Goal: Task Accomplishment & Management: Manage account settings

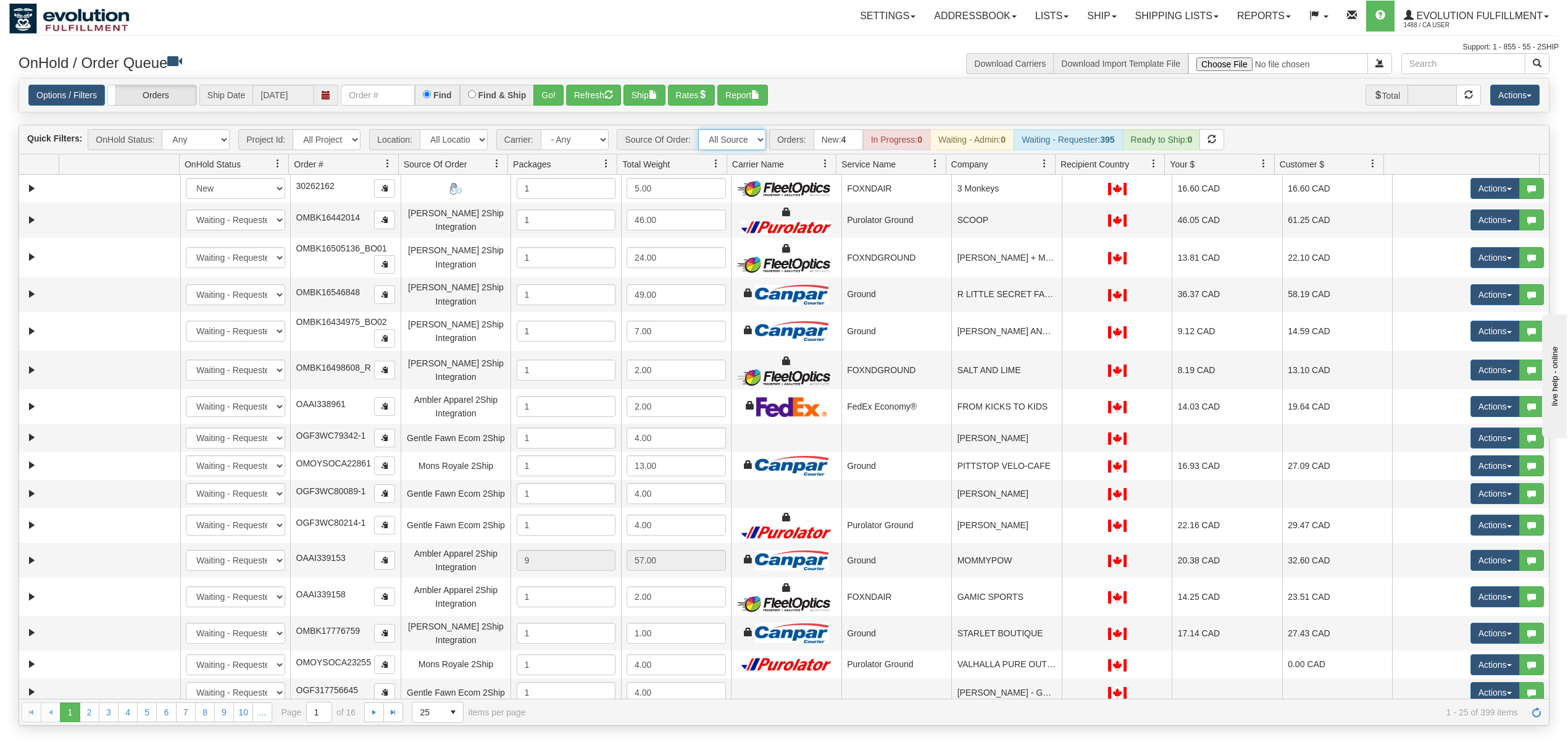
click at [717, 137] on select "All Sources AirBlaster 2Ship Integration Ambler Apparel 2Ship Integration BC [M…" at bounding box center [733, 140] width 68 height 21
select select "Gentle Fawn Wholesale 2Ship"
click at [699, 130] on select "All Sources AirBlaster 2Ship Integration Ambler Apparel 2Ship Integration BC [M…" at bounding box center [733, 140] width 68 height 21
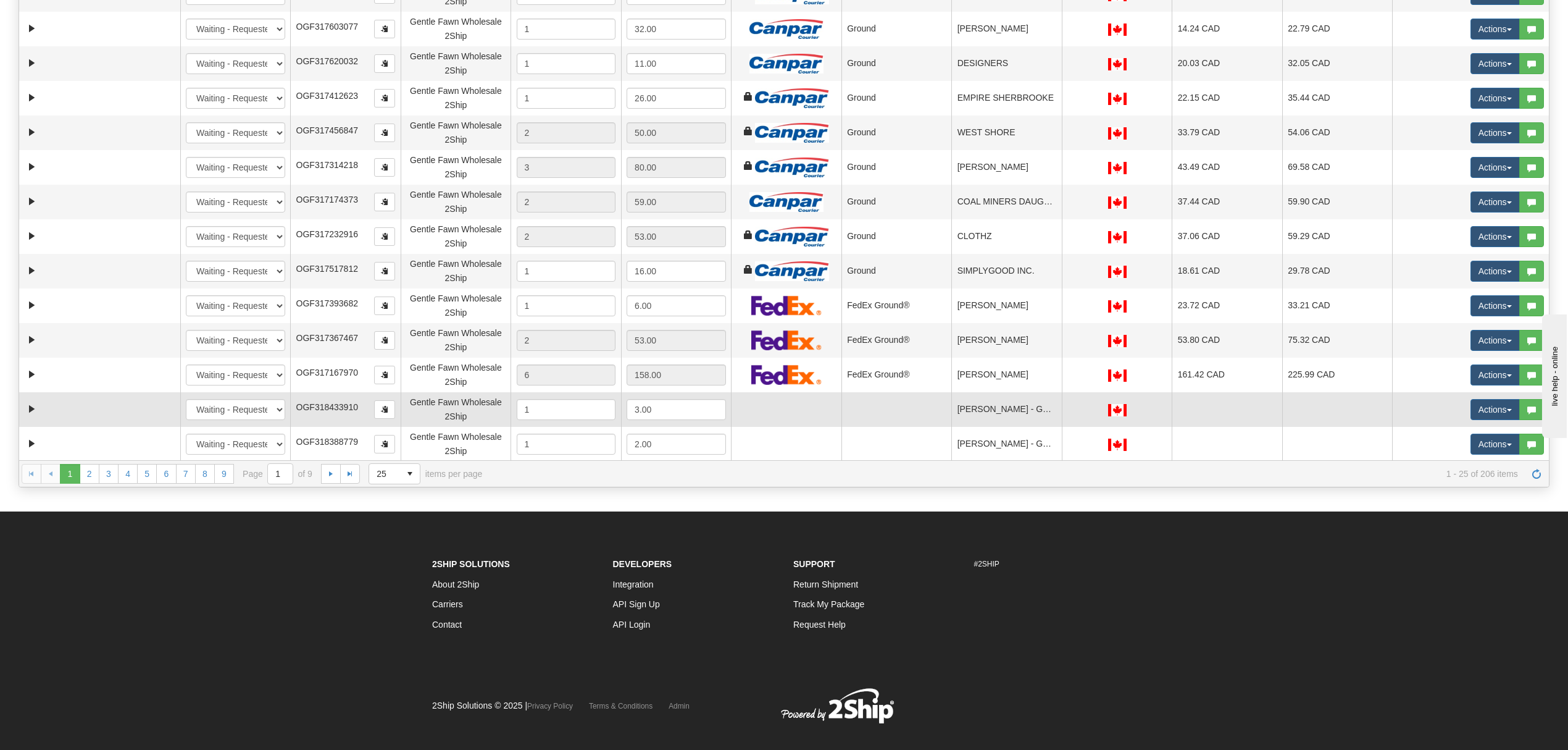
scroll to position [255, 0]
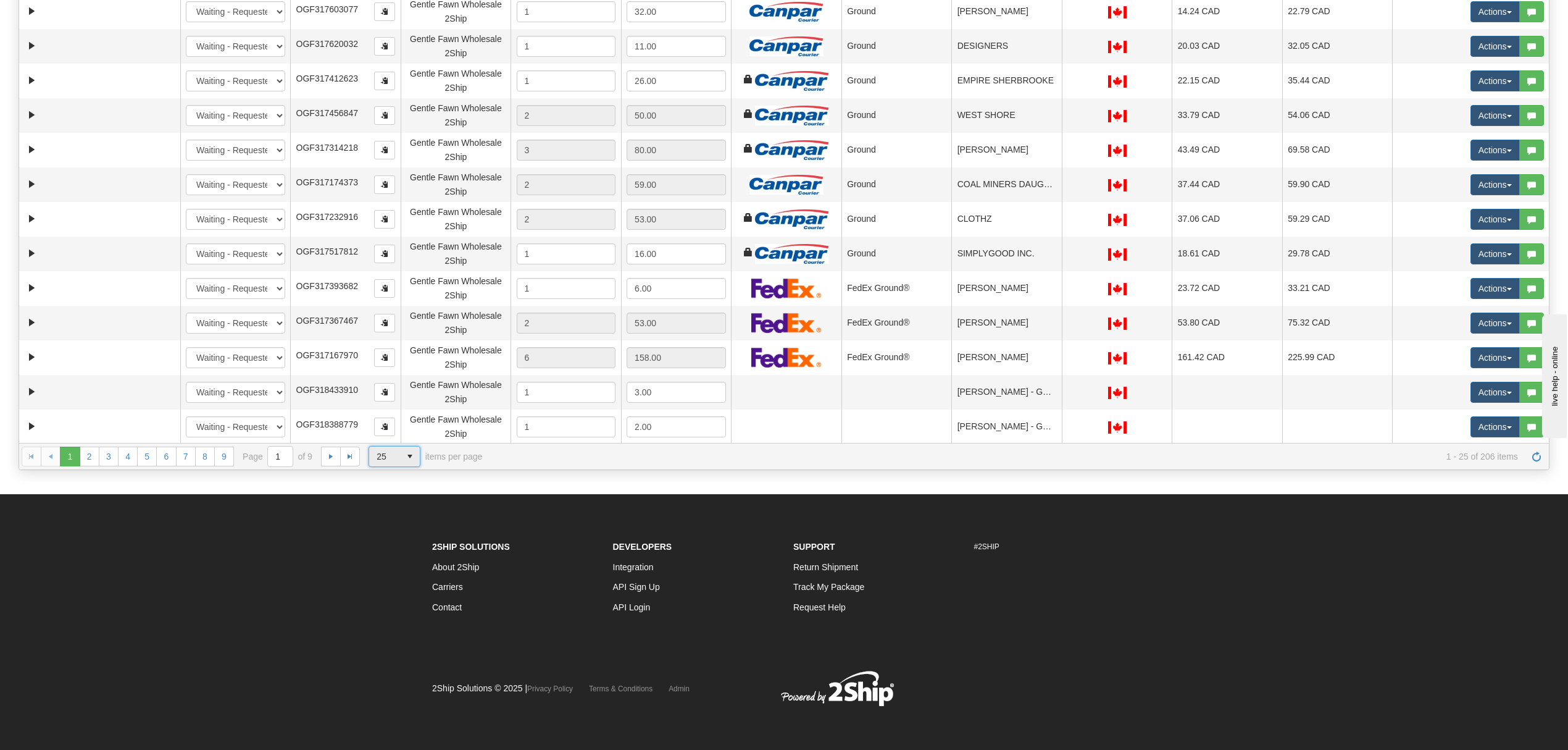
click at [396, 453] on span "25" at bounding box center [385, 456] width 31 height 20
click at [393, 531] on li "100" at bounding box center [395, 531] width 51 height 17
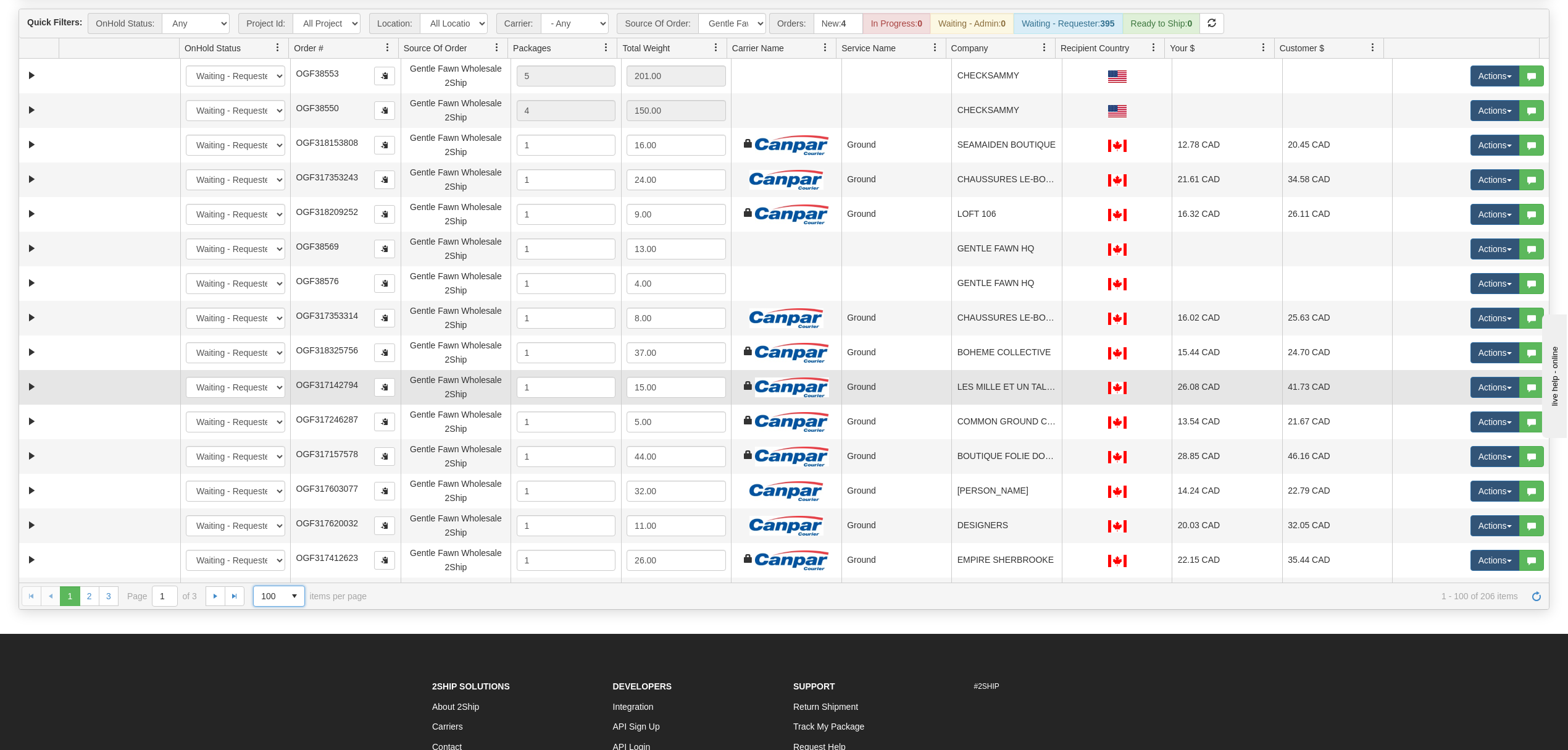
scroll to position [0, 0]
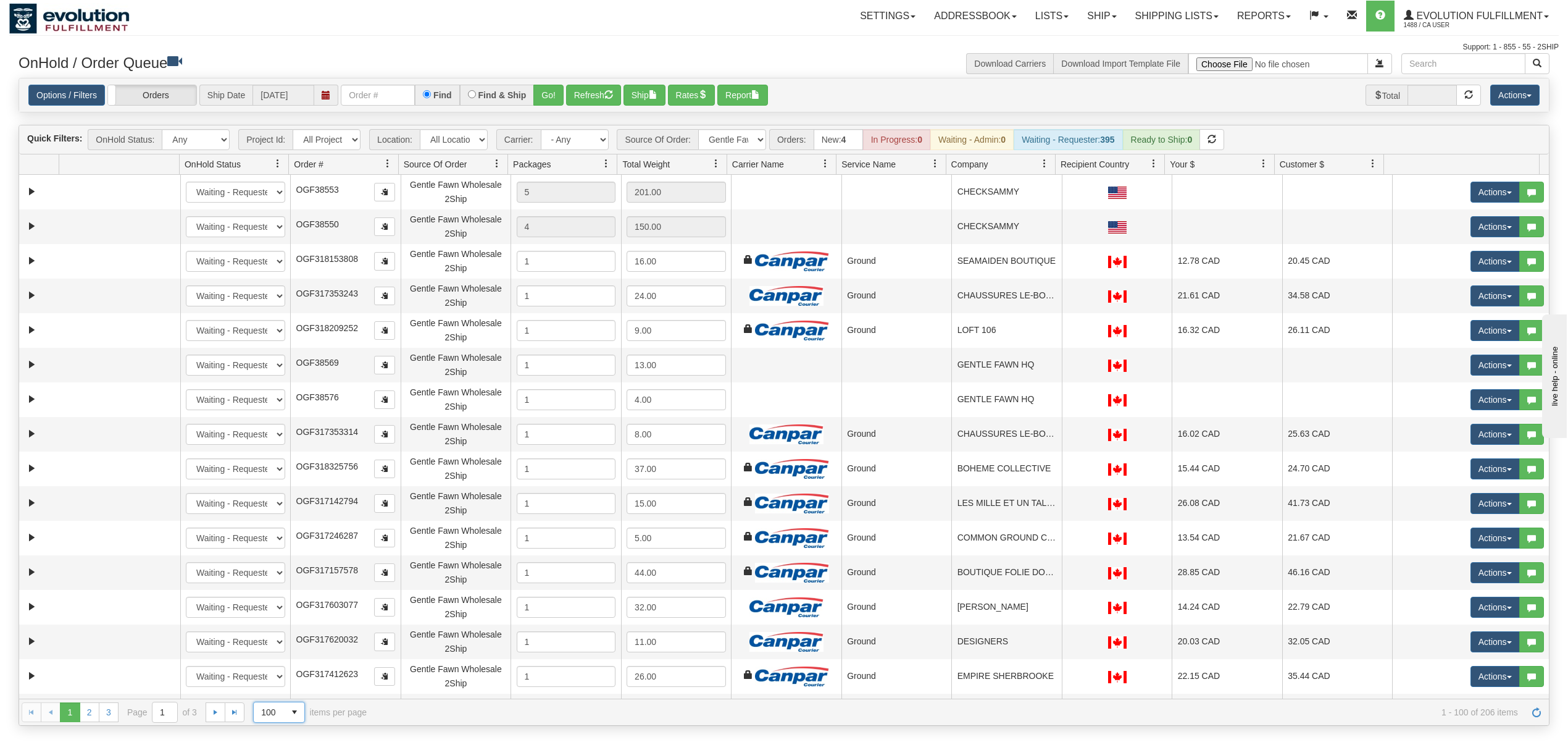
click at [1041, 162] on span at bounding box center [1045, 164] width 10 height 10
click at [1052, 197] on span at bounding box center [1050, 193] width 10 height 10
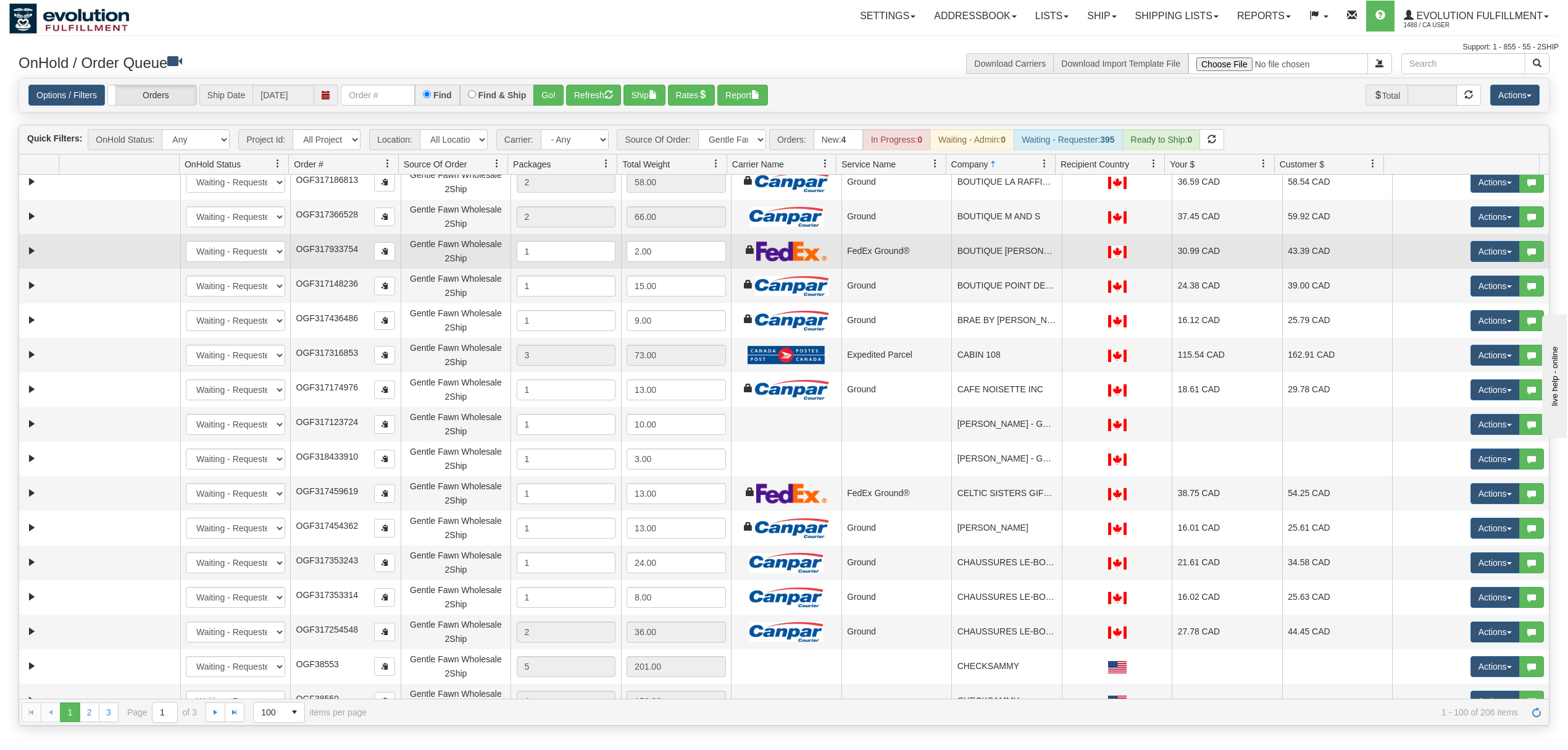
scroll to position [823, 0]
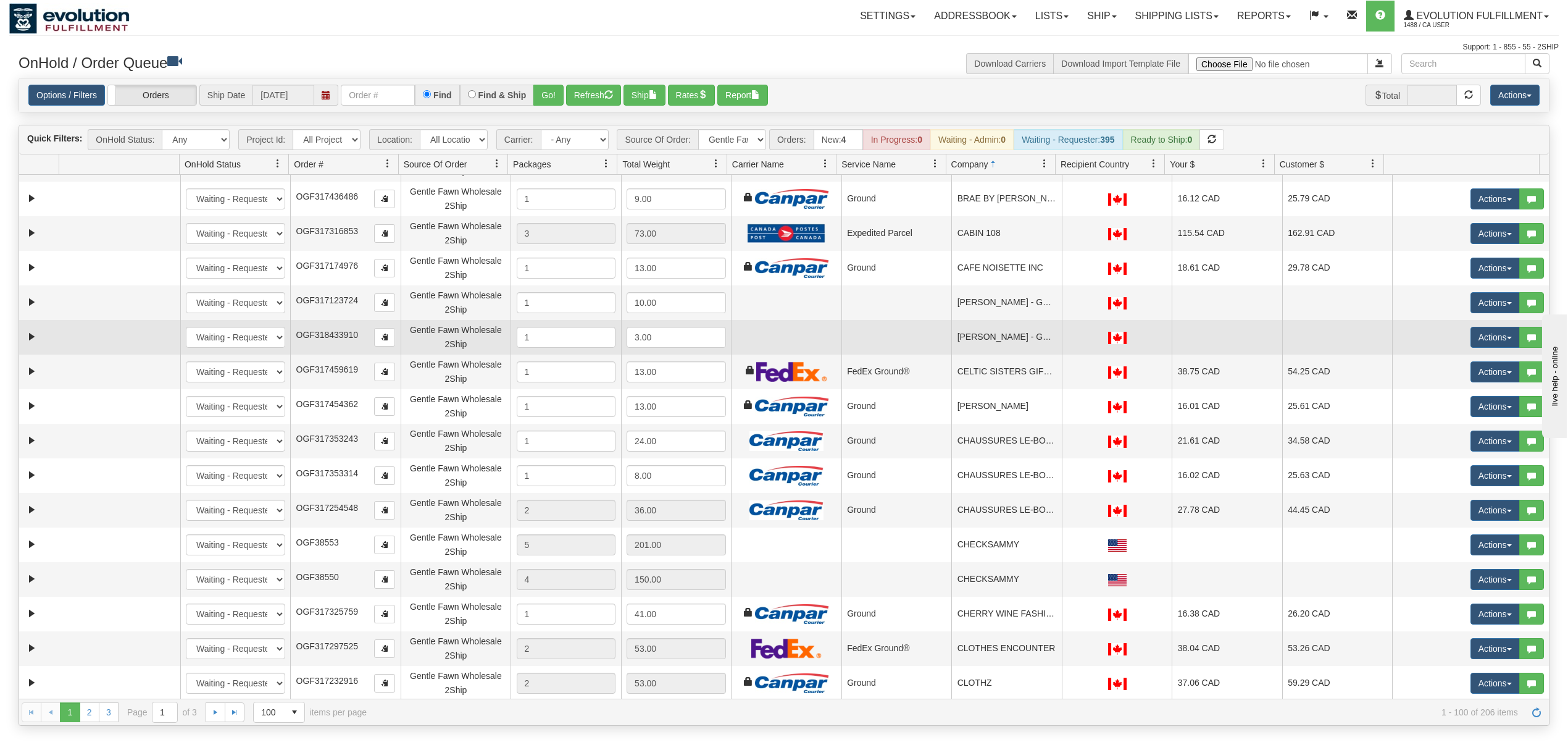
click at [1016, 343] on td "CARRIE GARDINER - GF STAFF" at bounding box center [1006, 337] width 111 height 35
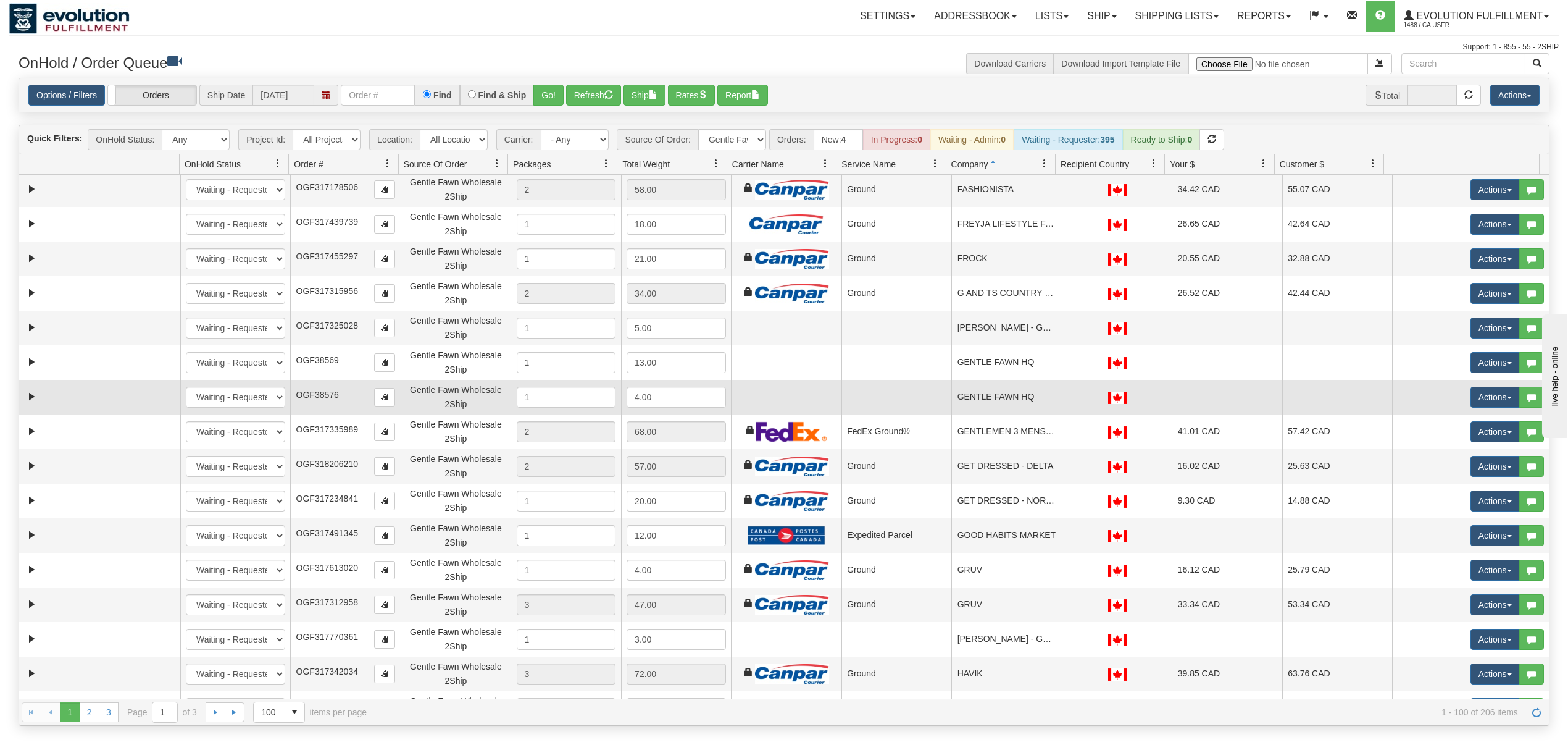
scroll to position [2389, 0]
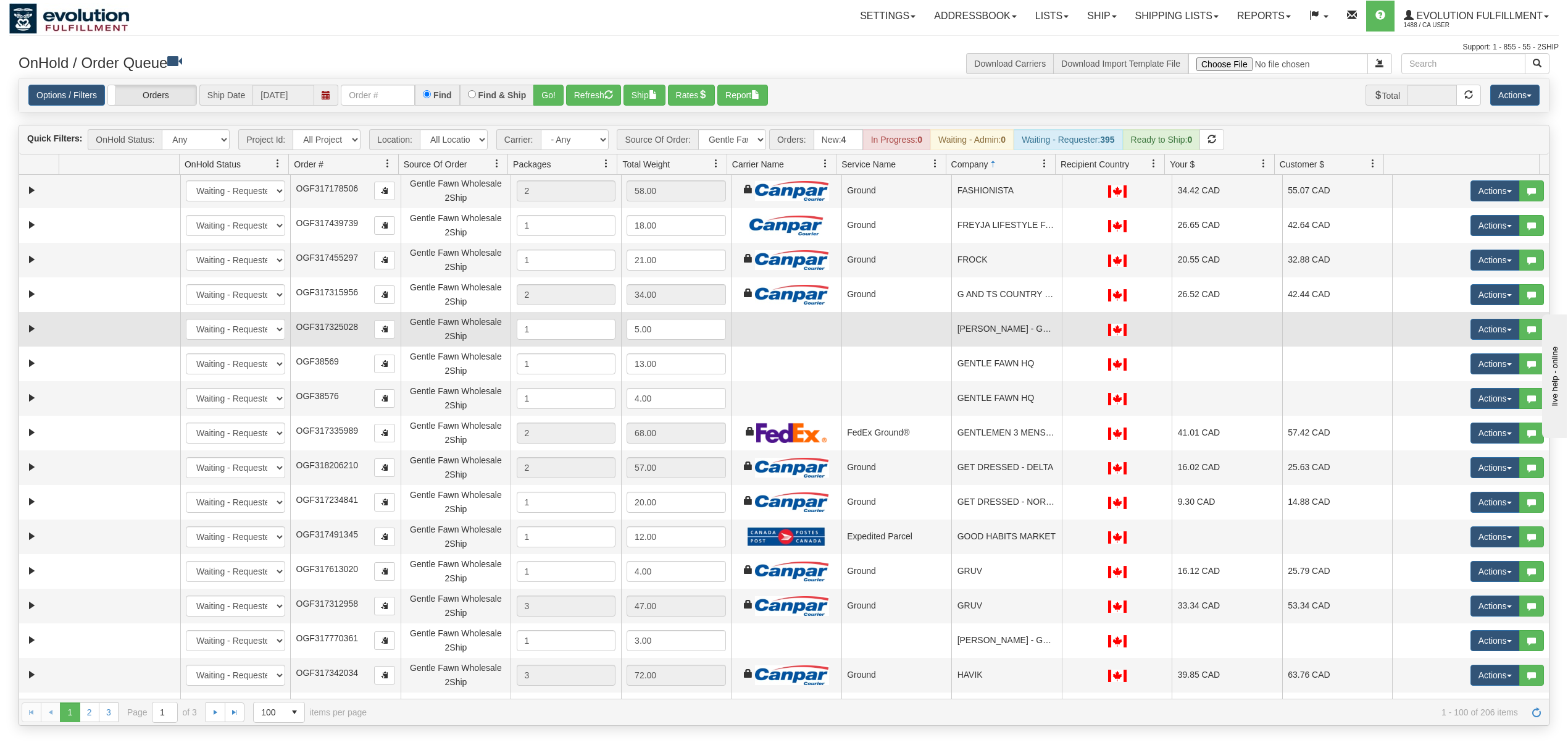
click at [994, 329] on td "GENNA HEBENTON - GF STAFF" at bounding box center [1006, 329] width 111 height 35
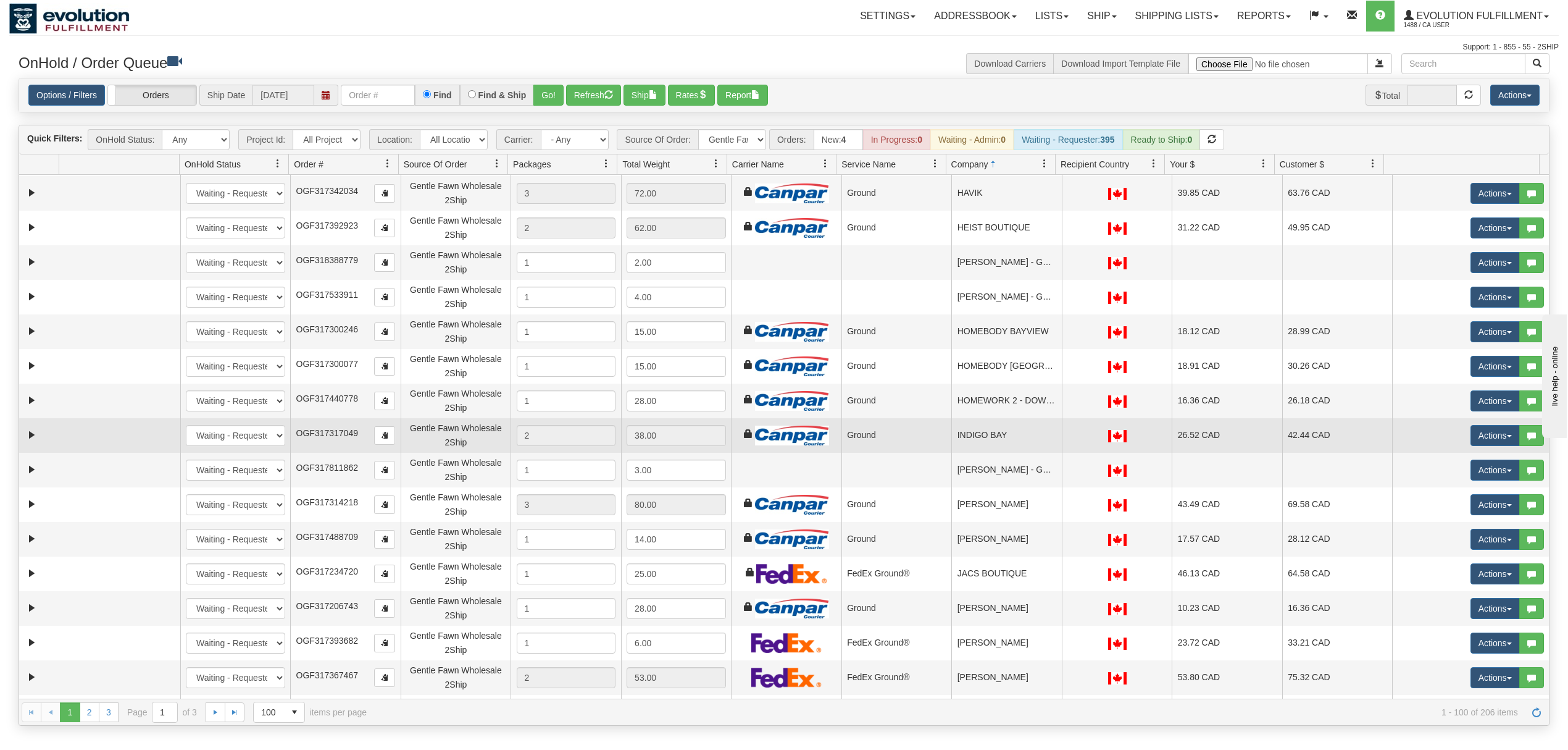
scroll to position [2932, 0]
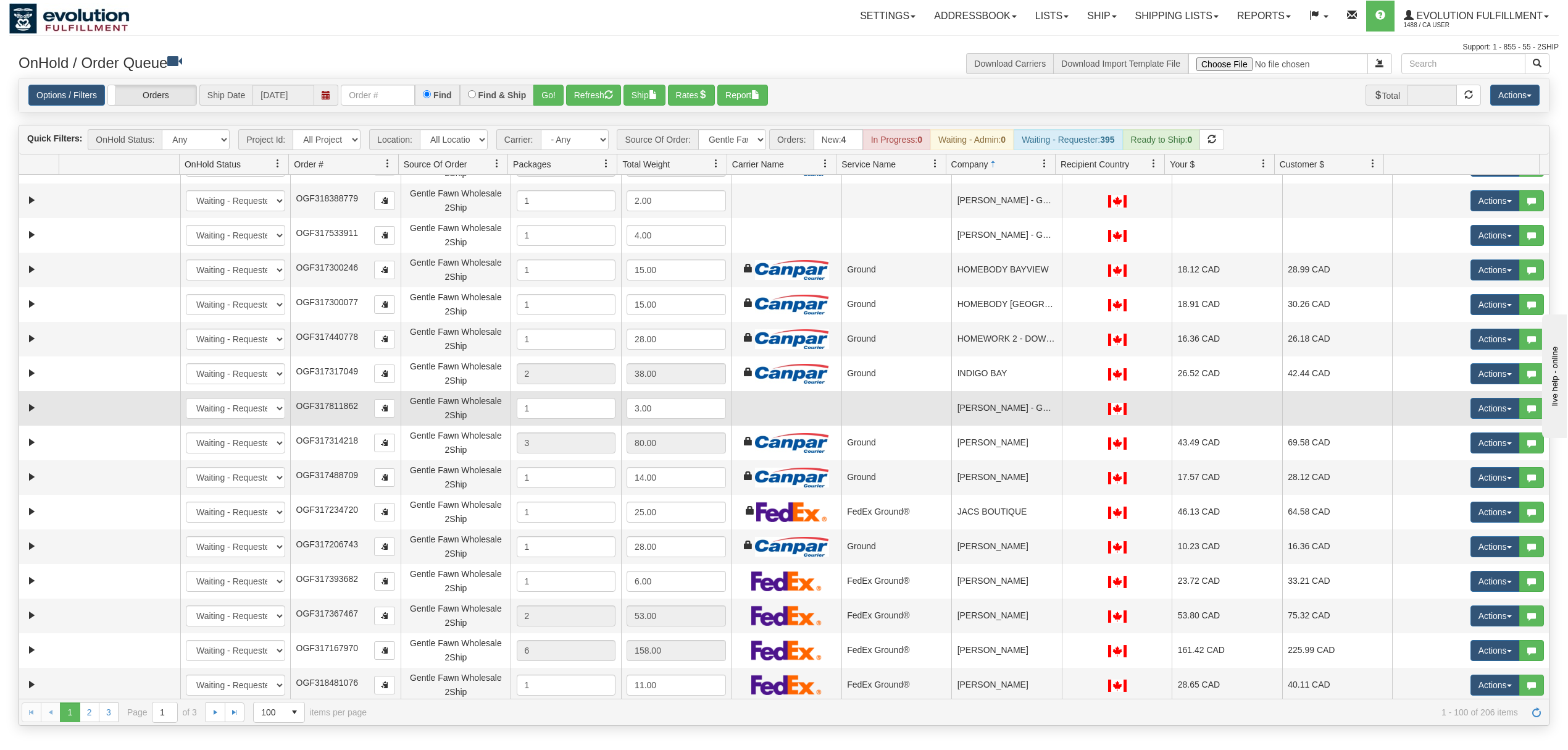
click at [1023, 413] on td "IRENE KUO - GF STAFF" at bounding box center [1006, 408] width 111 height 35
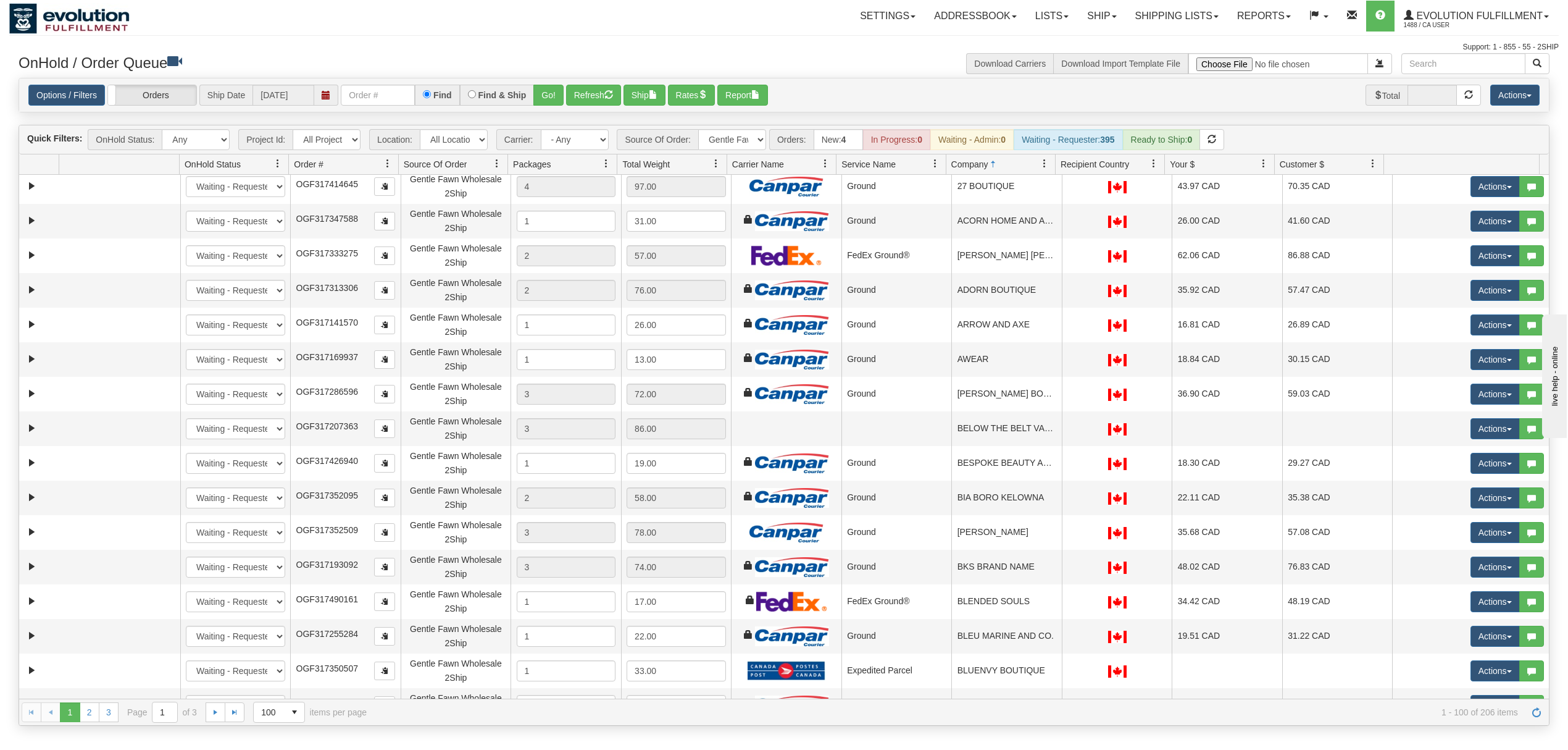
scroll to position [0, 0]
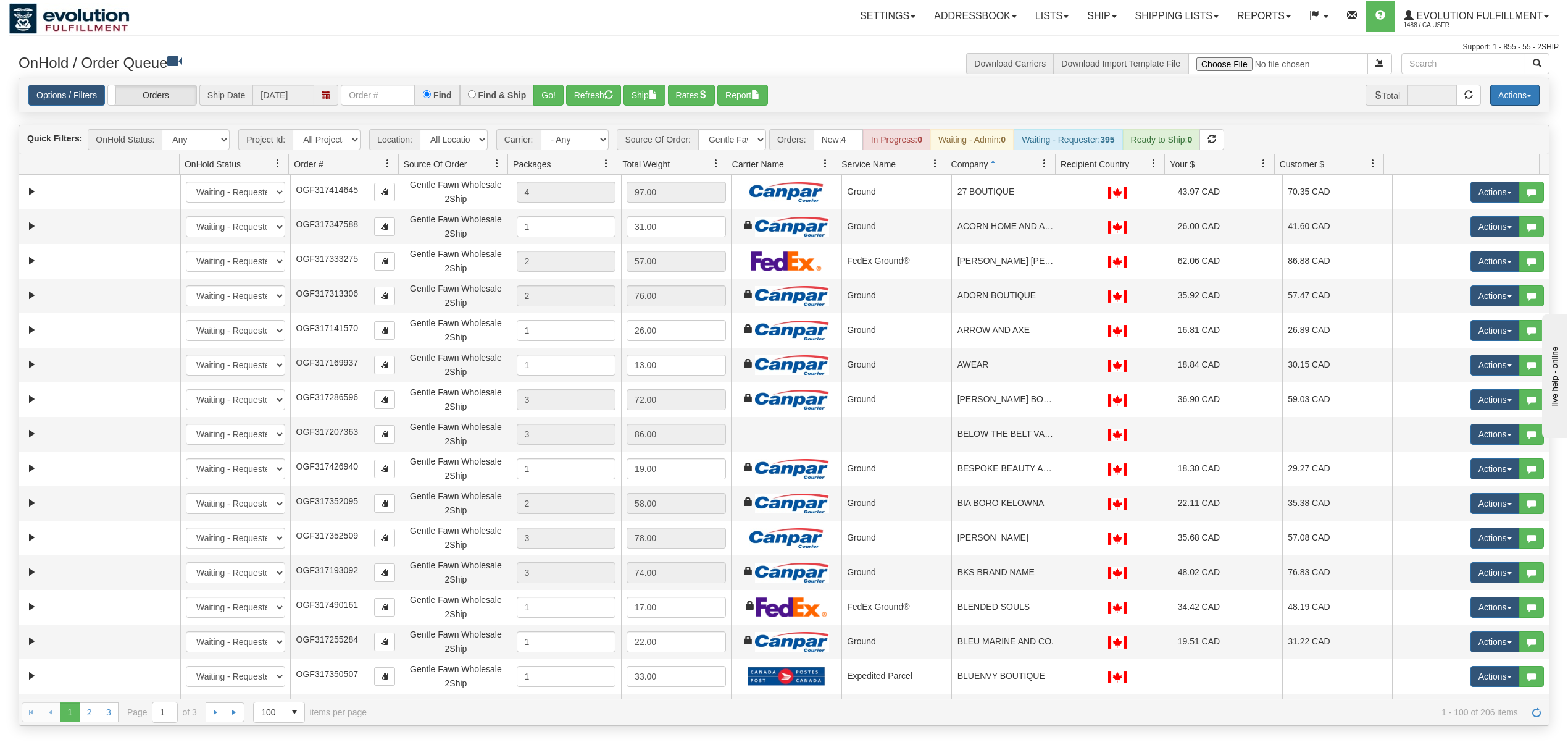
click at [1176, 97] on button "Actions" at bounding box center [1515, 94] width 49 height 21
click at [1176, 193] on link "Delete Selected" at bounding box center [1487, 194] width 104 height 16
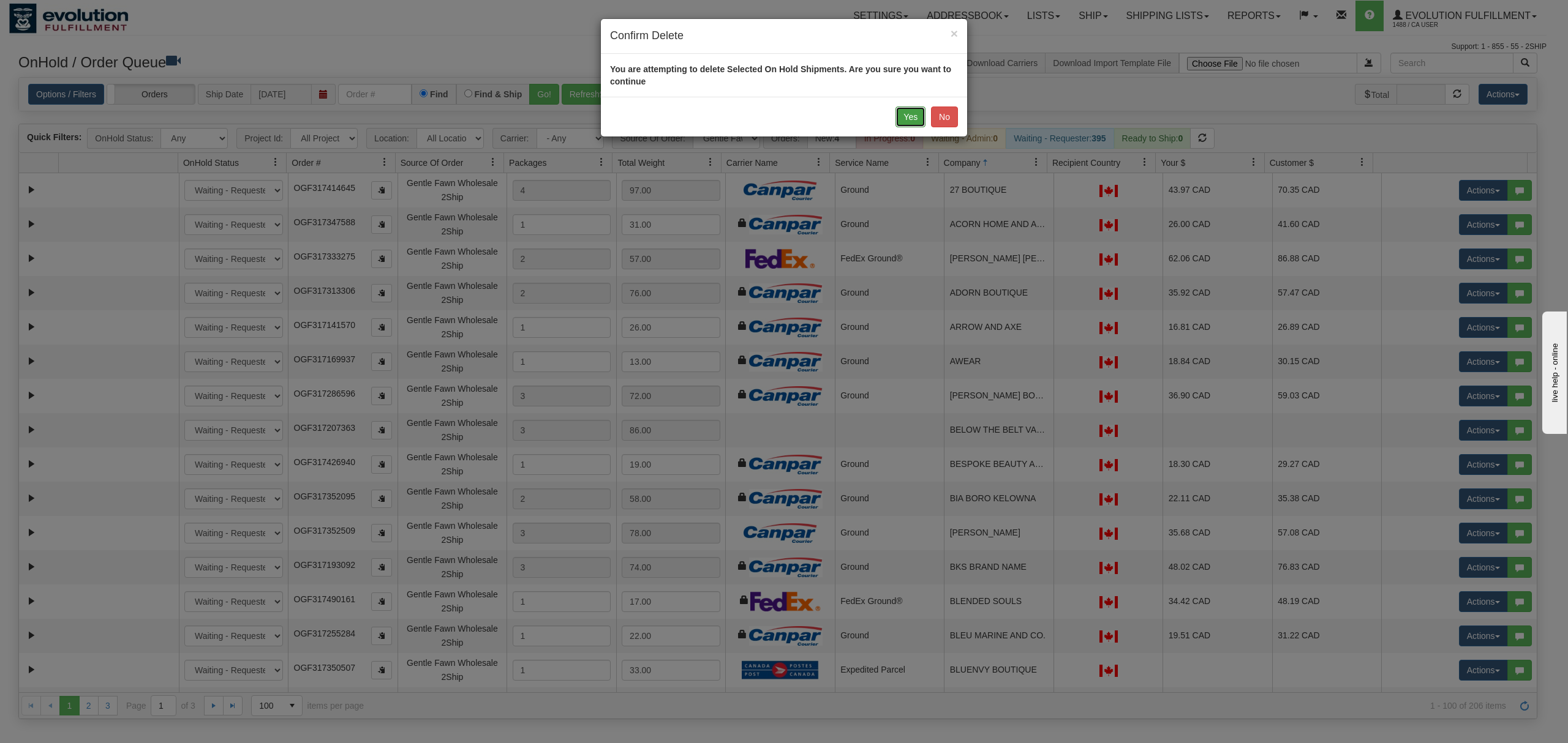
click at [905, 114] on button "Yes" at bounding box center [911, 116] width 30 height 21
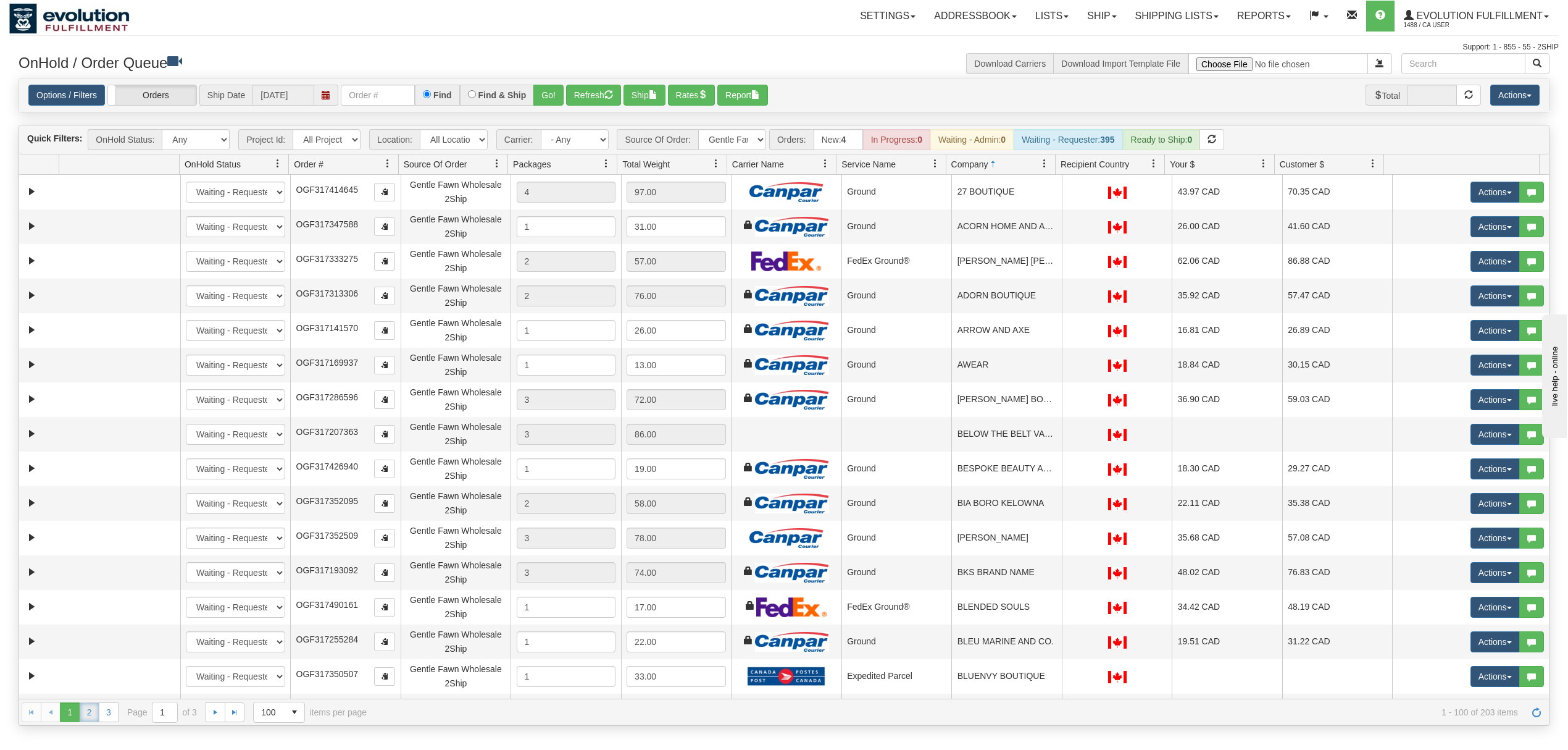
click at [83, 562] on link "2" at bounding box center [89, 712] width 20 height 20
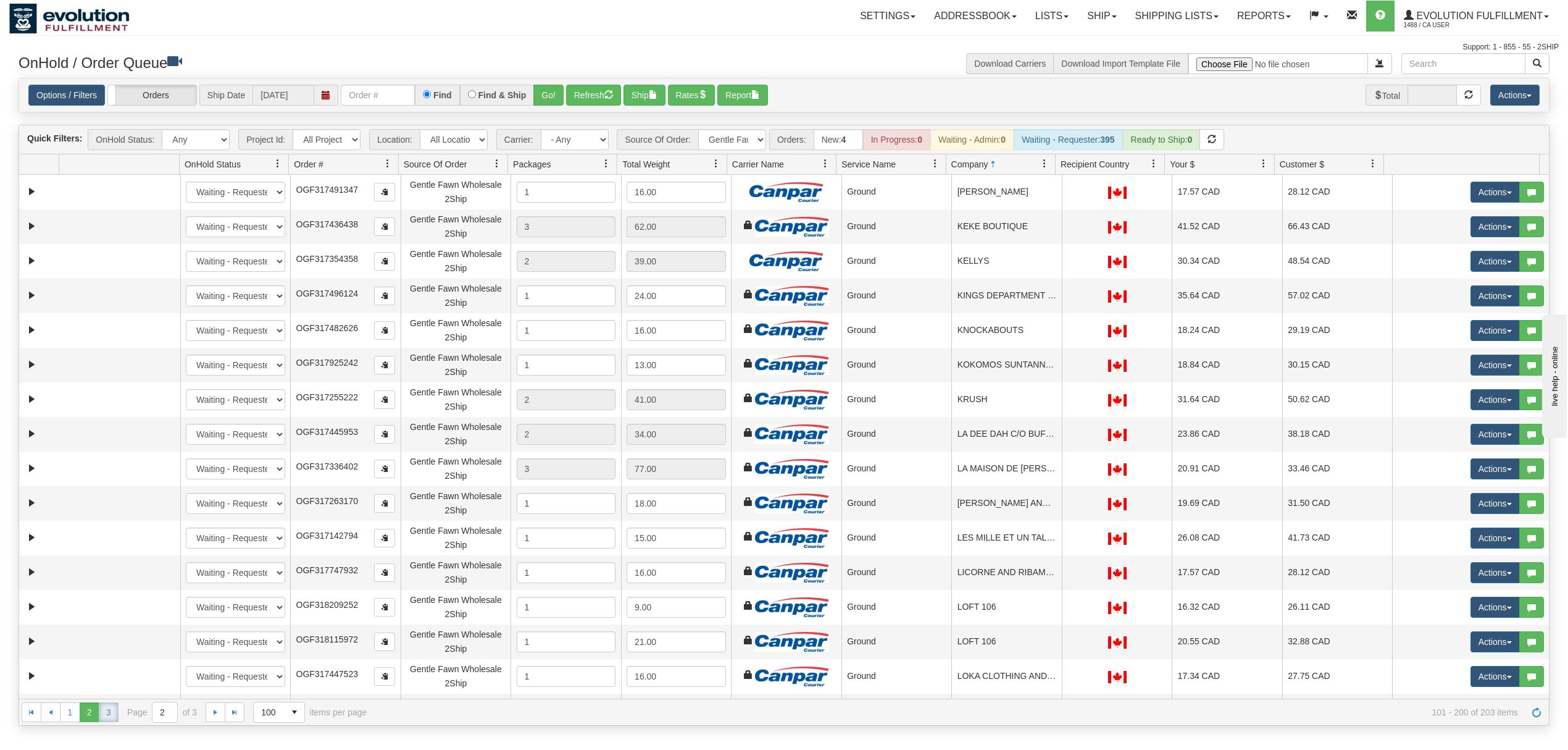
click at [115, 562] on link "3" at bounding box center [108, 712] width 20 height 20
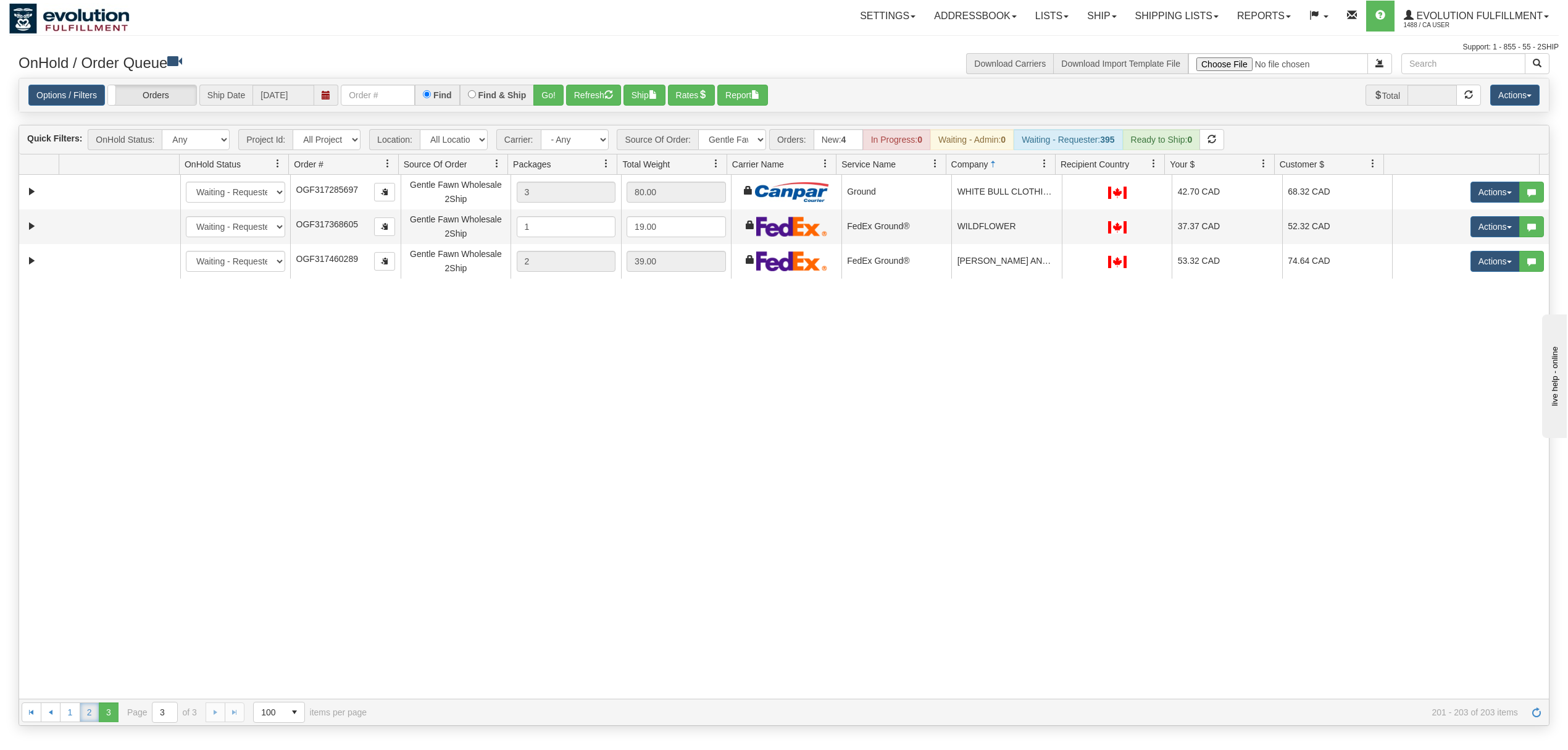
click at [92, 562] on link "2" at bounding box center [89, 712] width 20 height 20
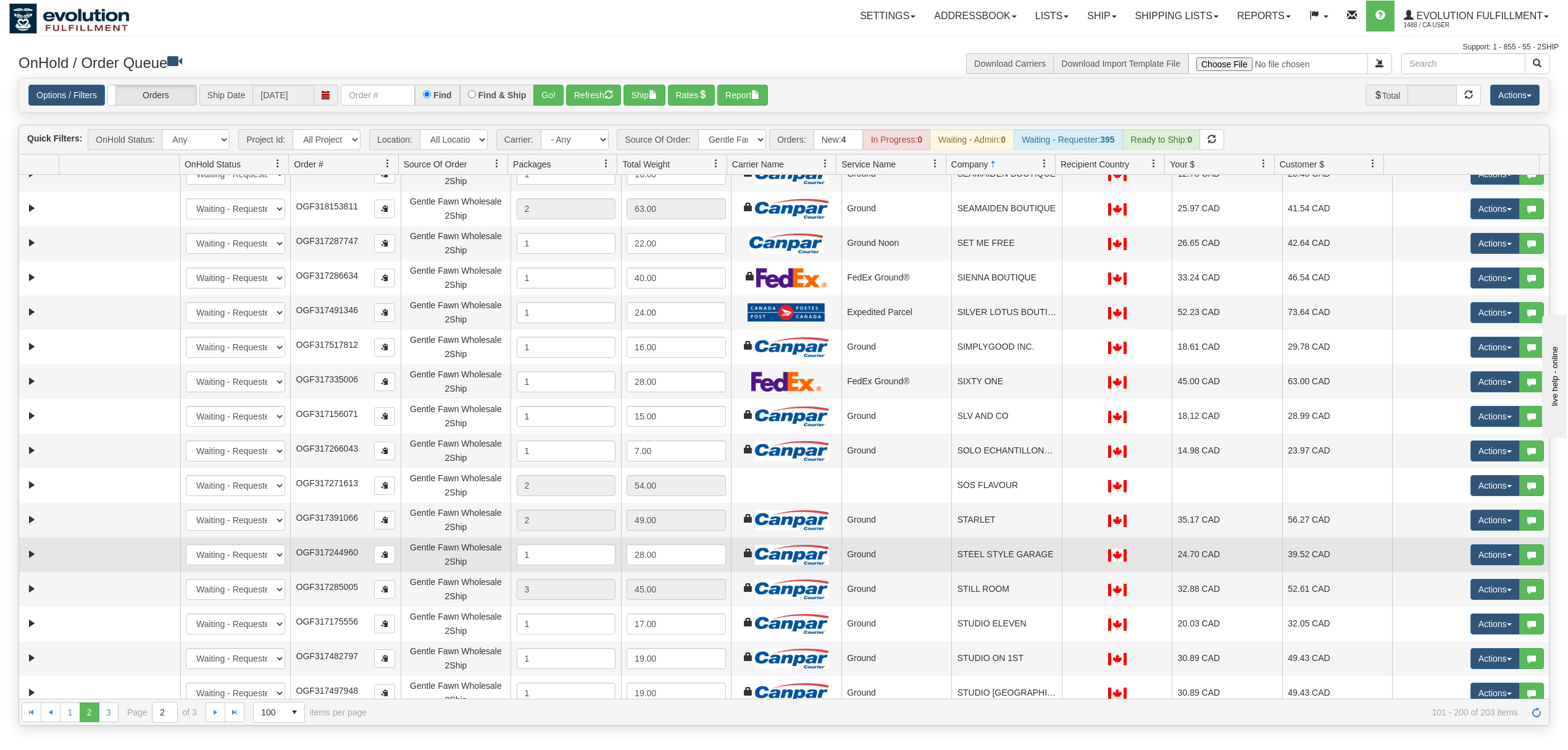
scroll to position [1367, 0]
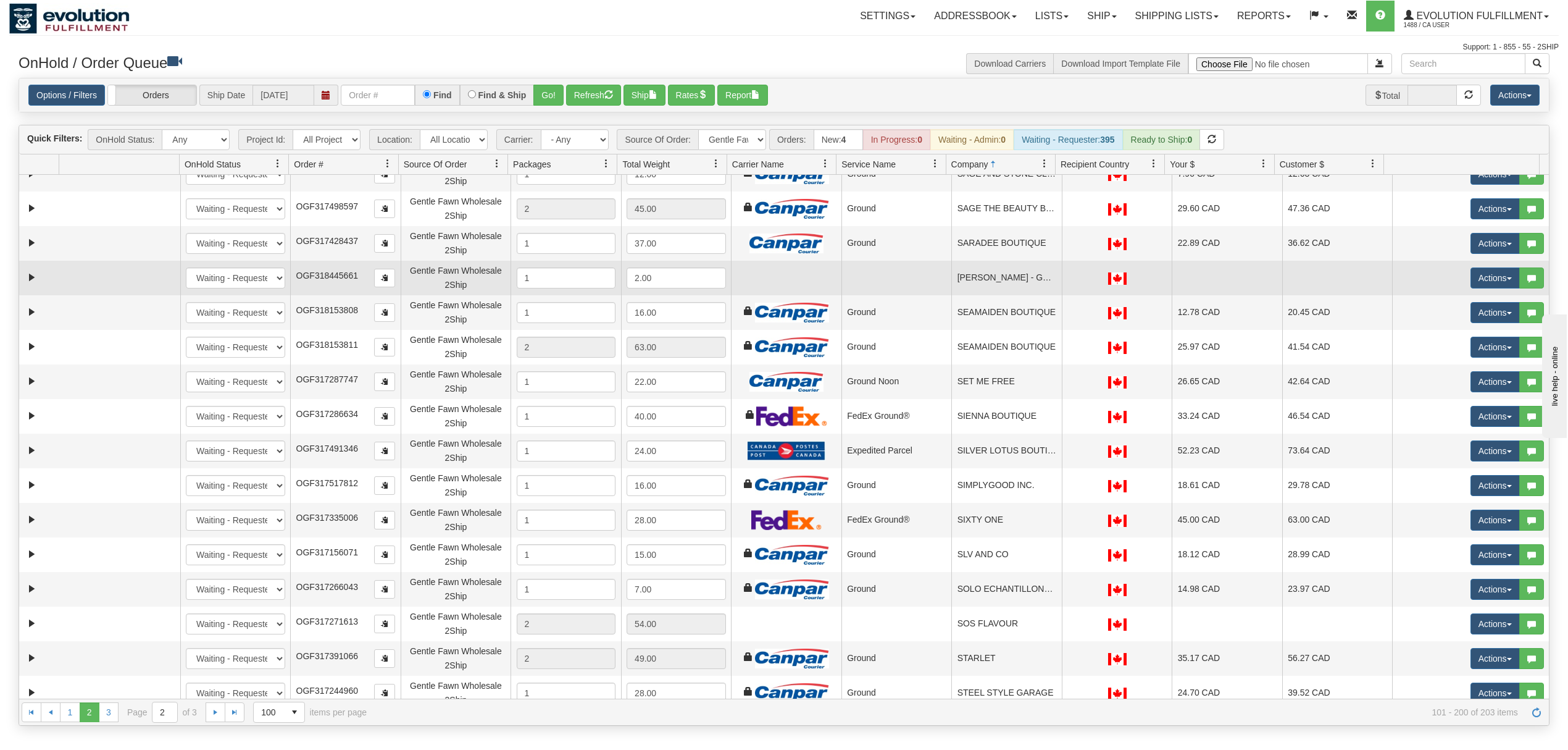
click at [1006, 280] on td "SARAH CHEUNG - GF STAFF" at bounding box center [1006, 278] width 111 height 35
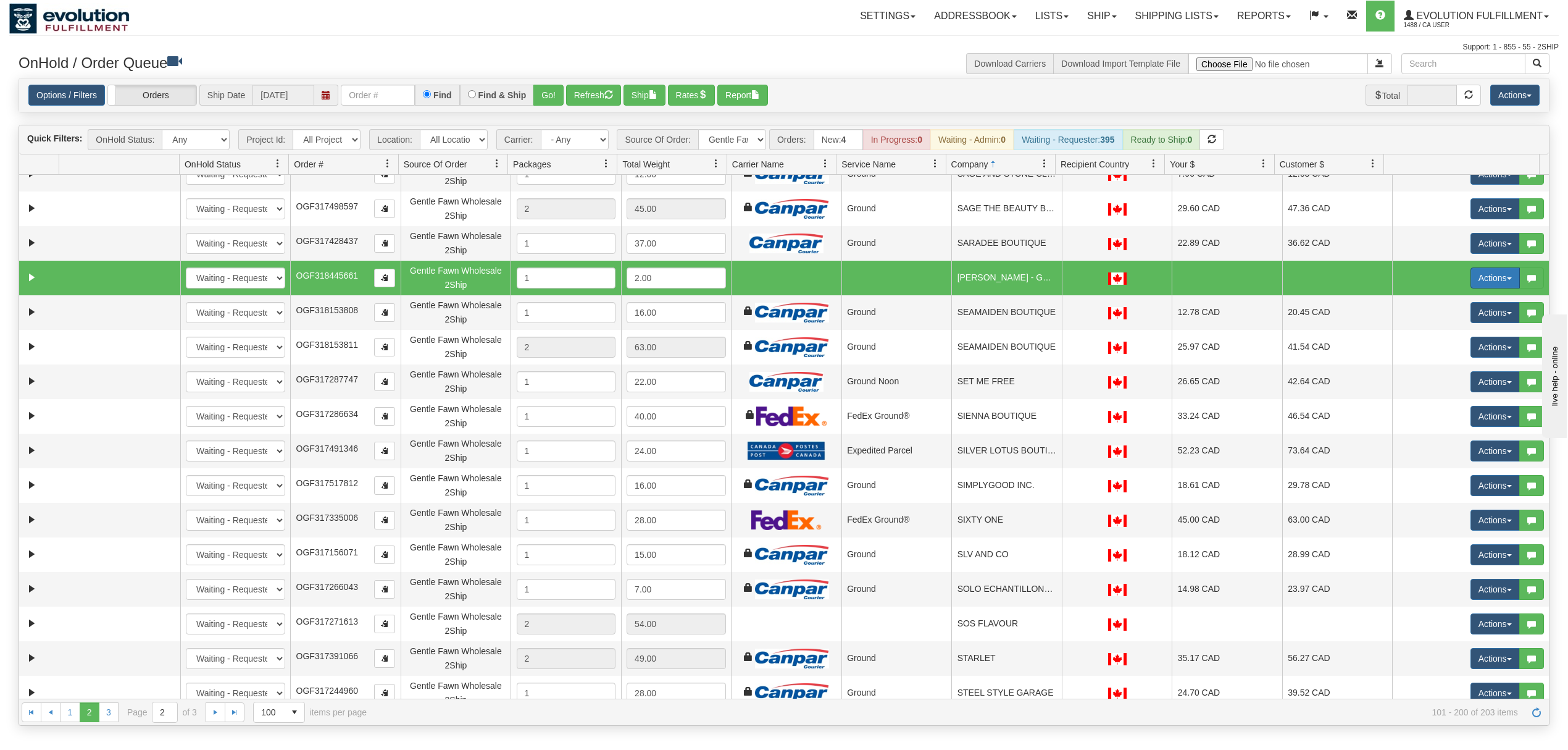
click at [1176, 275] on button "Actions" at bounding box center [1496, 278] width 49 height 21
click at [1176, 366] on span "Delete" at bounding box center [1449, 366] width 33 height 10
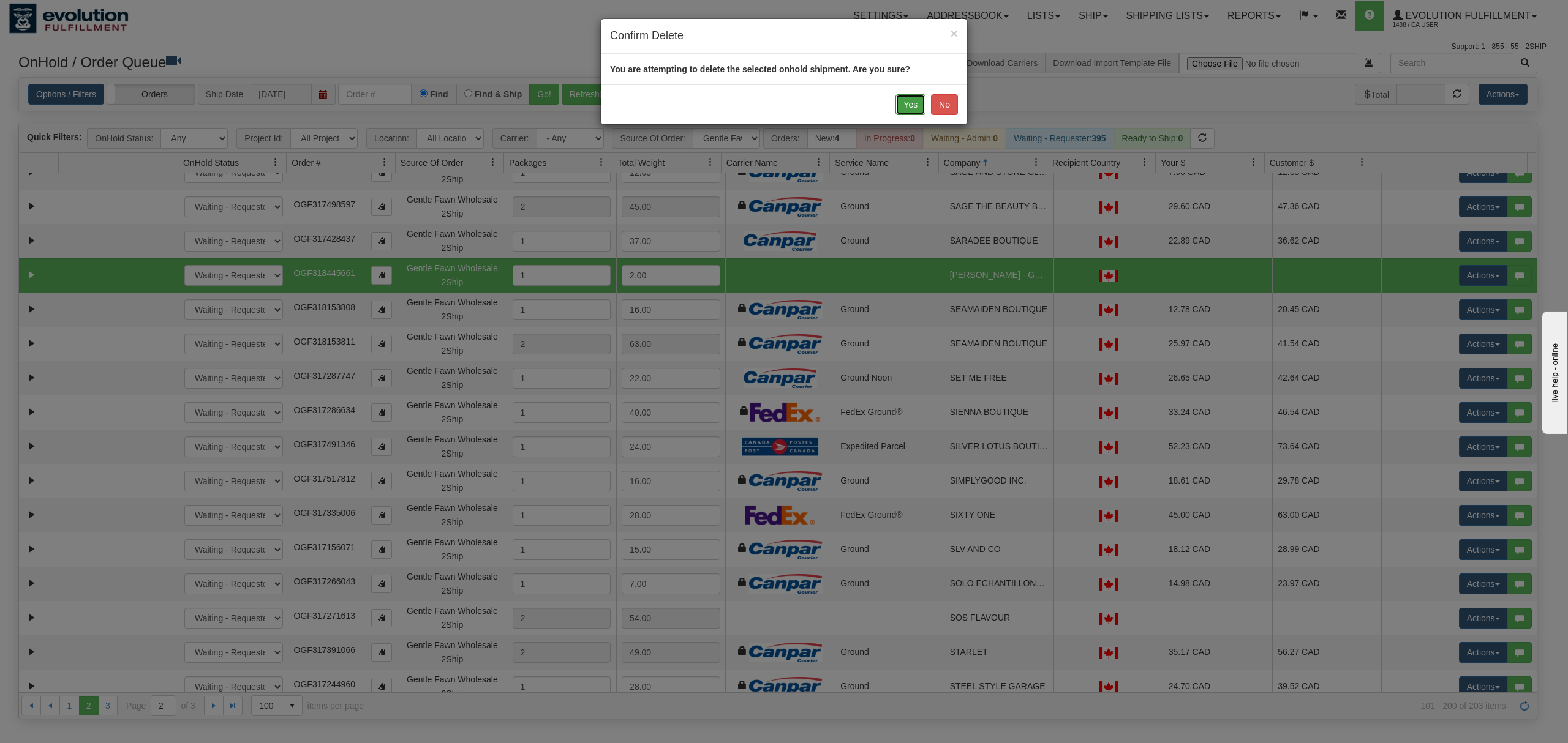
click at [912, 111] on button "Yes" at bounding box center [911, 105] width 30 height 21
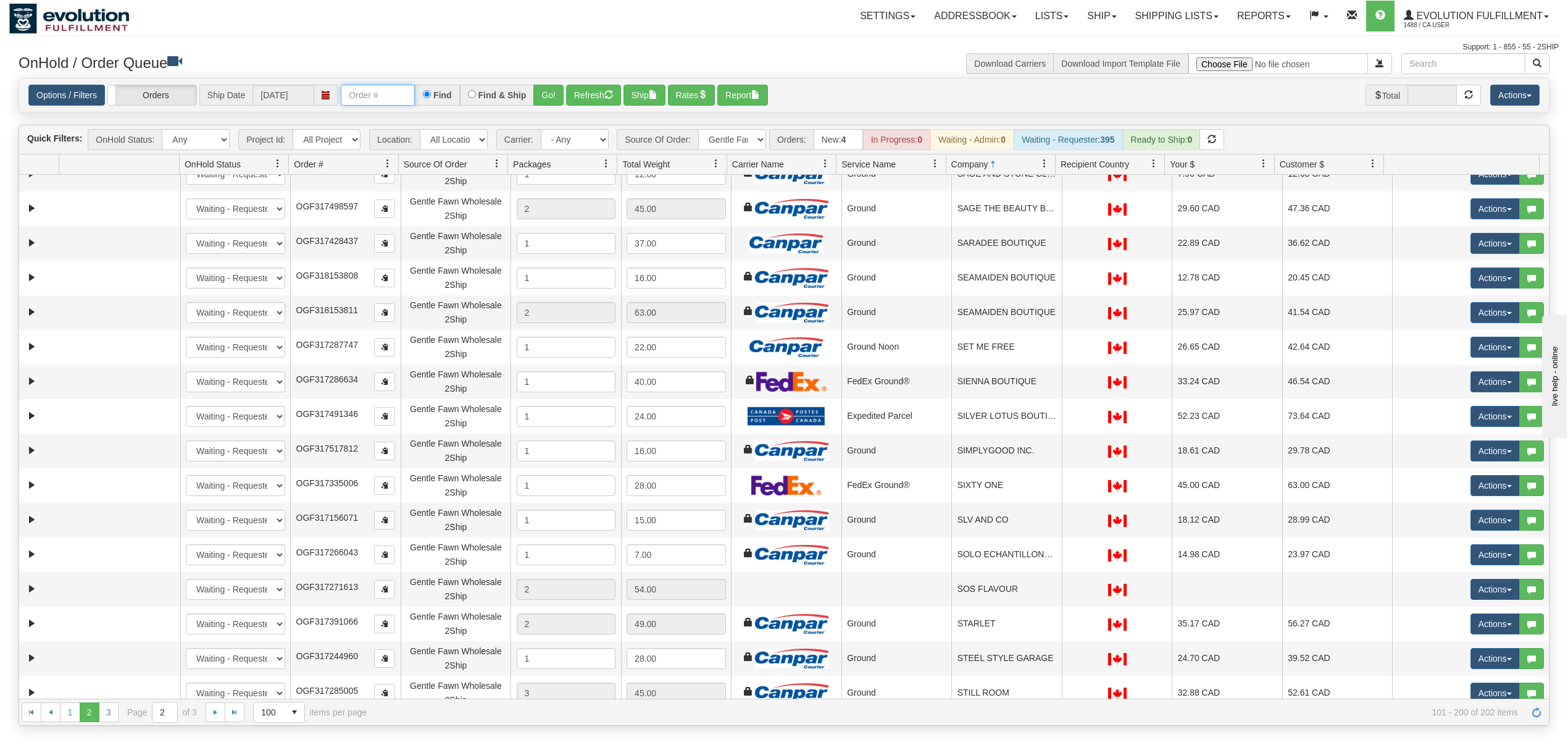
click at [397, 90] on input "text" at bounding box center [378, 94] width 74 height 21
click at [553, 102] on button "Go!" at bounding box center [549, 94] width 31 height 21
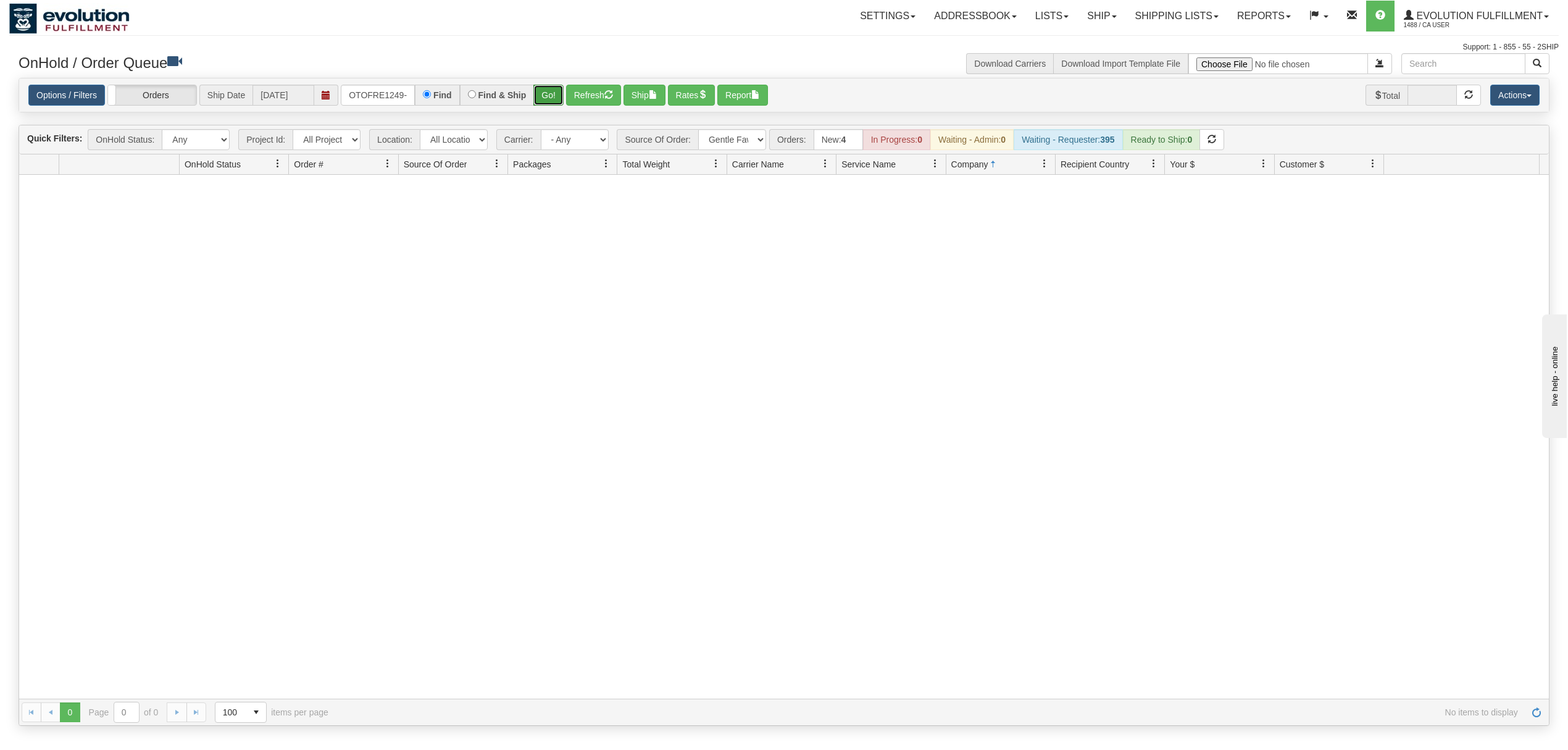
click at [546, 94] on button "Go!" at bounding box center [549, 94] width 31 height 21
click at [373, 93] on input "OTOFRE1249-1" at bounding box center [378, 94] width 74 height 21
type input "OTOFRE1249-1"
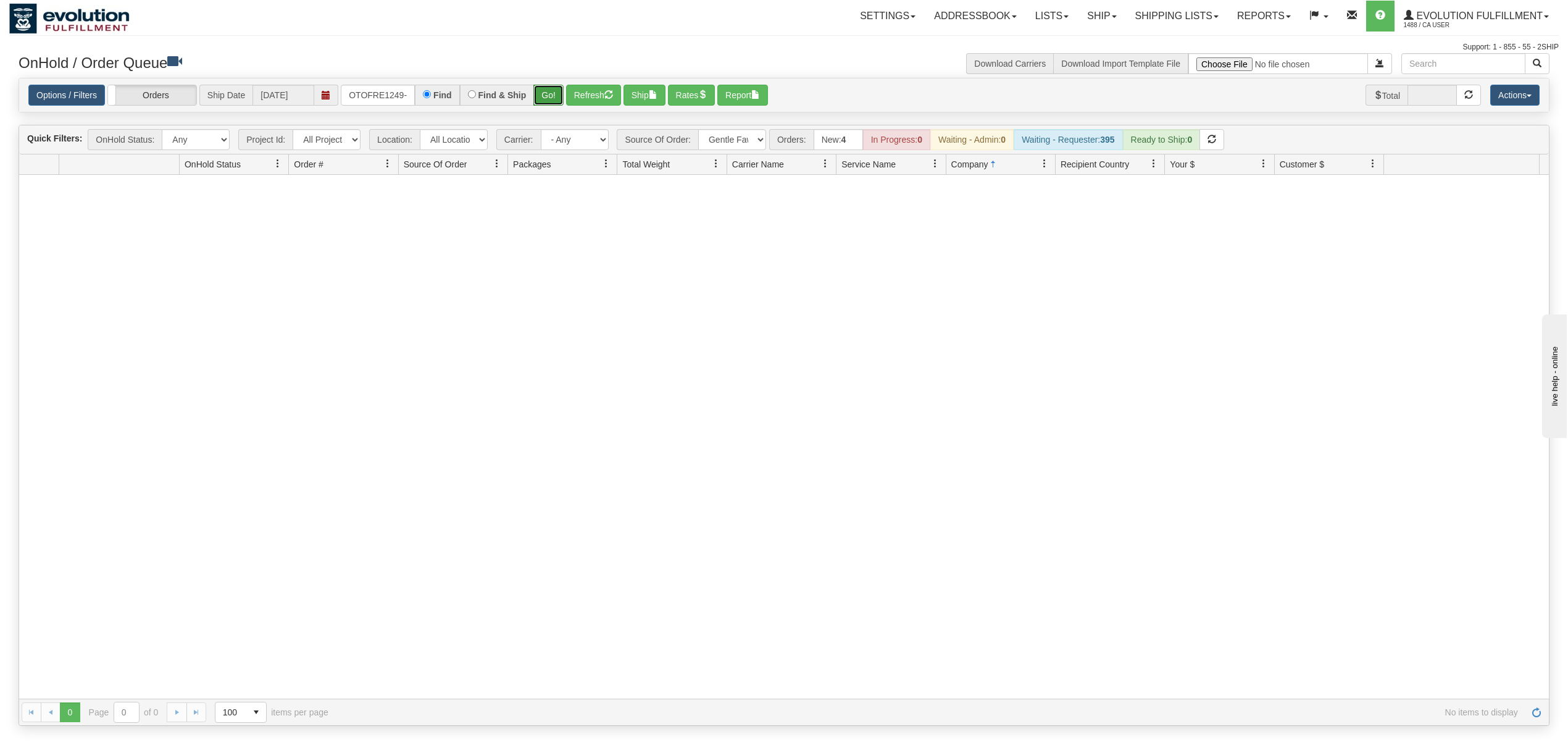
click at [549, 90] on button "Go!" at bounding box center [549, 94] width 31 height 21
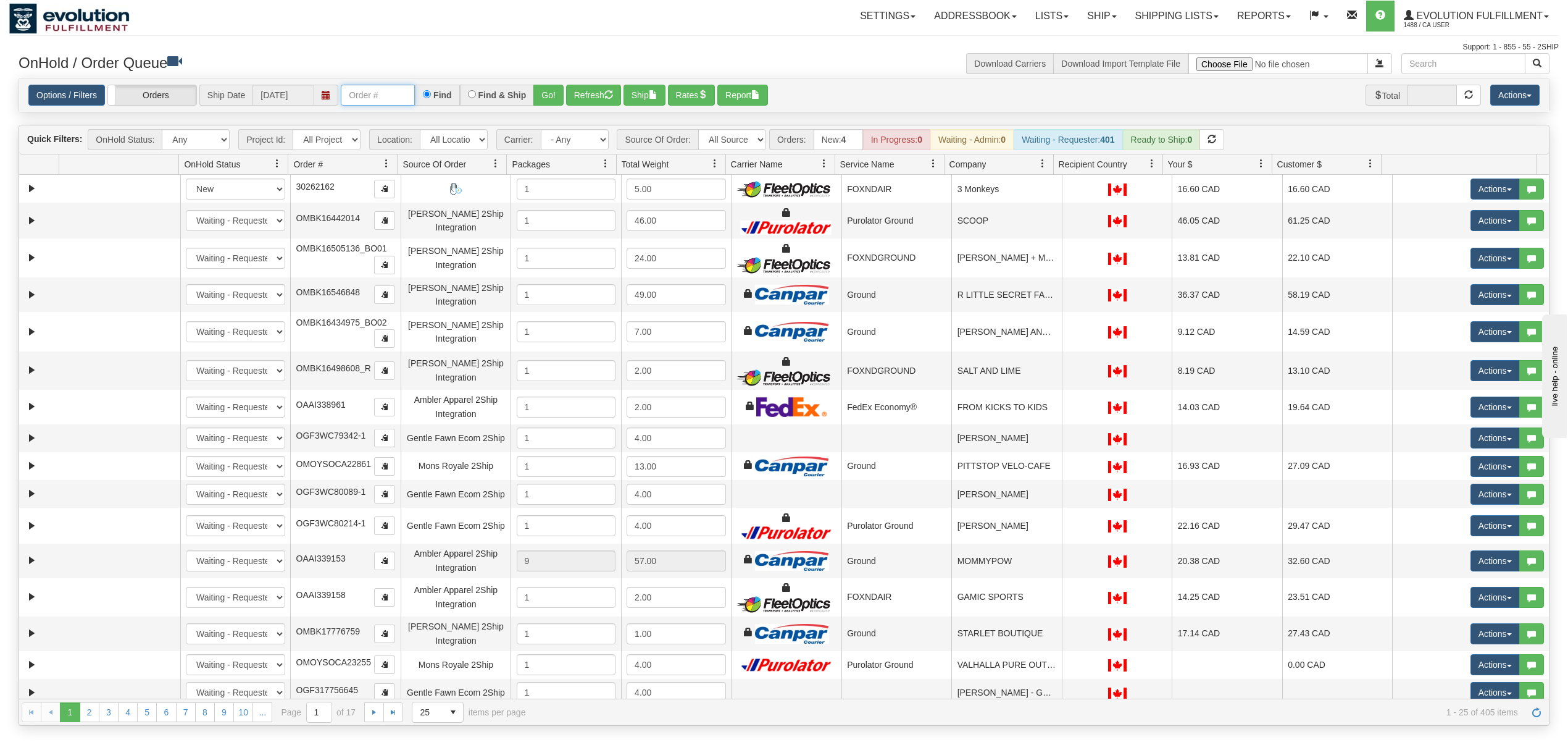
click at [403, 97] on input "text" at bounding box center [378, 94] width 74 height 21
type input "OTOFRE1249-1"
click at [546, 89] on button "Go!" at bounding box center [549, 94] width 31 height 21
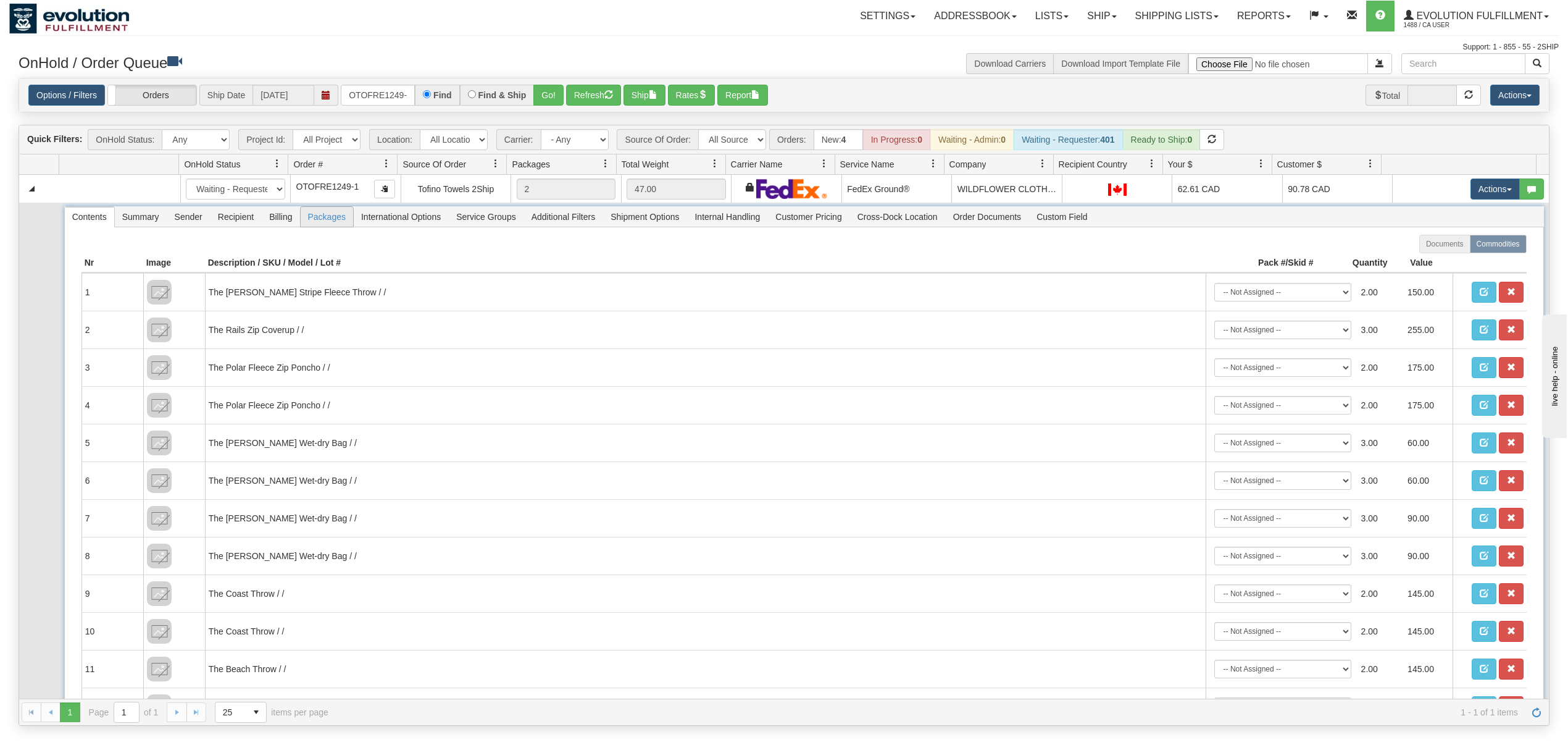
click at [341, 226] on span "Packages" at bounding box center [327, 216] width 53 height 20
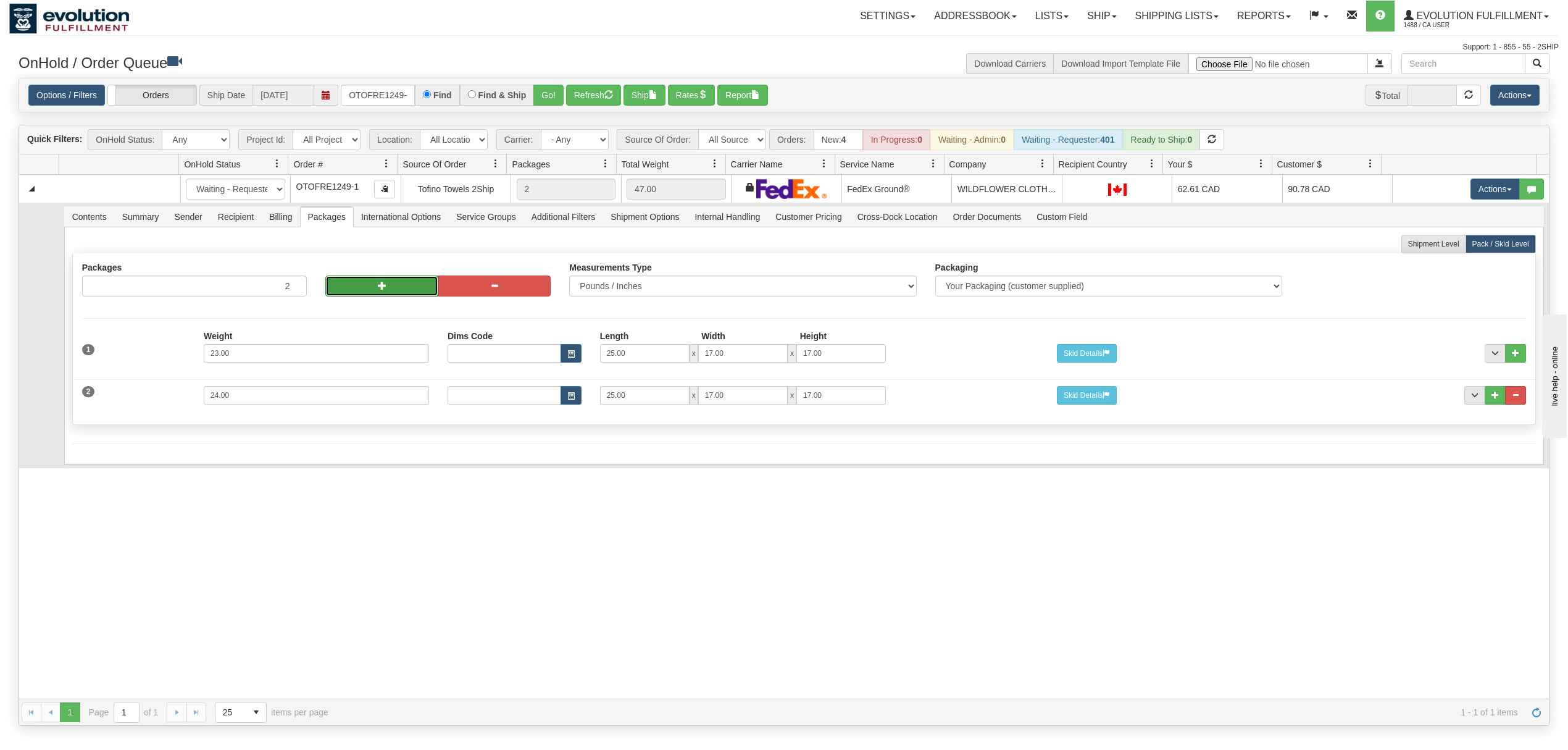
click at [381, 289] on span "button" at bounding box center [382, 285] width 9 height 9
type input "4"
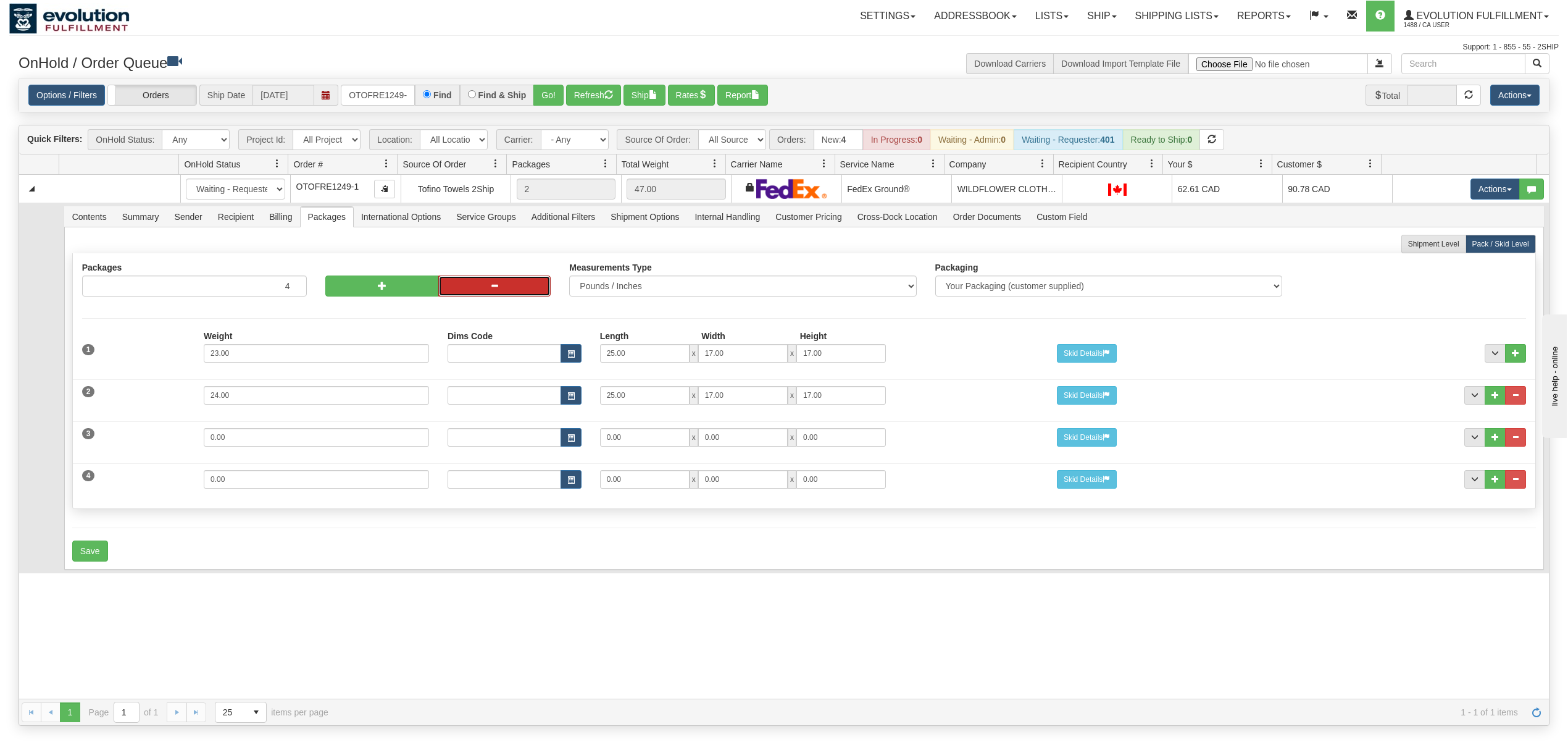
click at [496, 292] on button "button" at bounding box center [494, 286] width 112 height 21
type input "3"
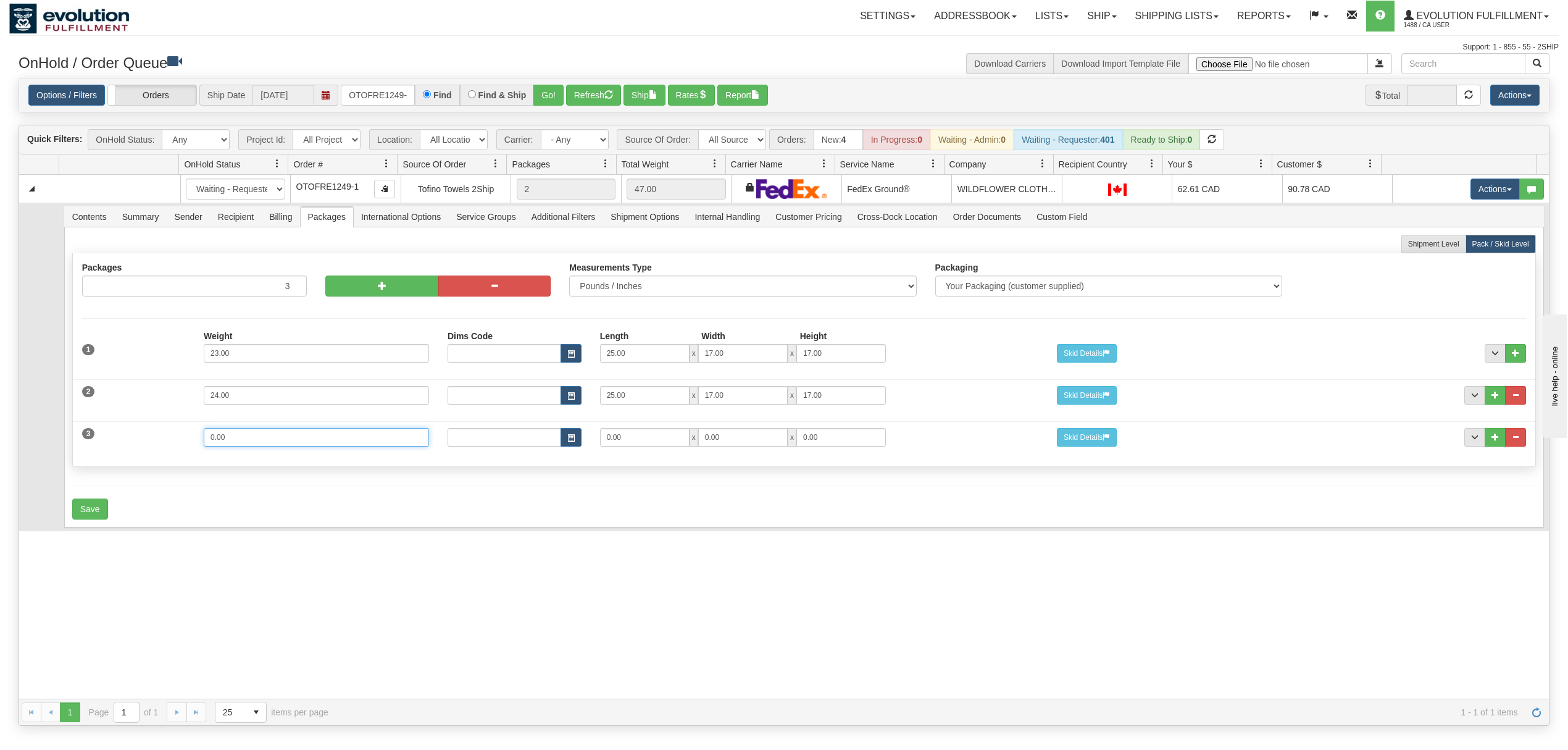
drag, startPoint x: 274, startPoint y: 440, endPoint x: 175, endPoint y: 443, distance: 99.0
click at [175, 443] on div "3 Weight 0.00 Dims Code Length Width Height 0.00 x 0.00 x" at bounding box center [804, 436] width 1463 height 42
type input "7"
type input "15"
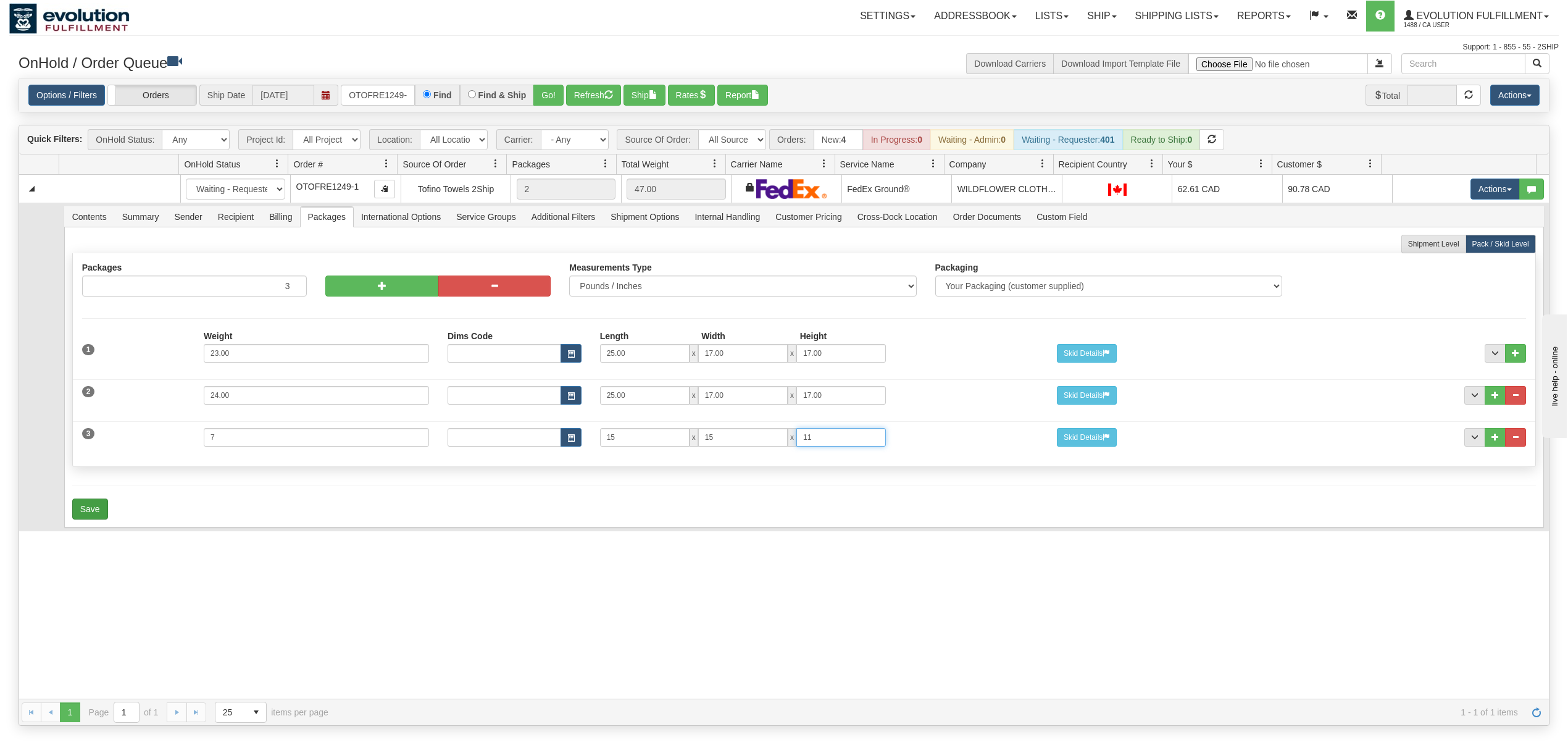
type input "11"
click at [105, 515] on button "Save" at bounding box center [90, 509] width 36 height 21
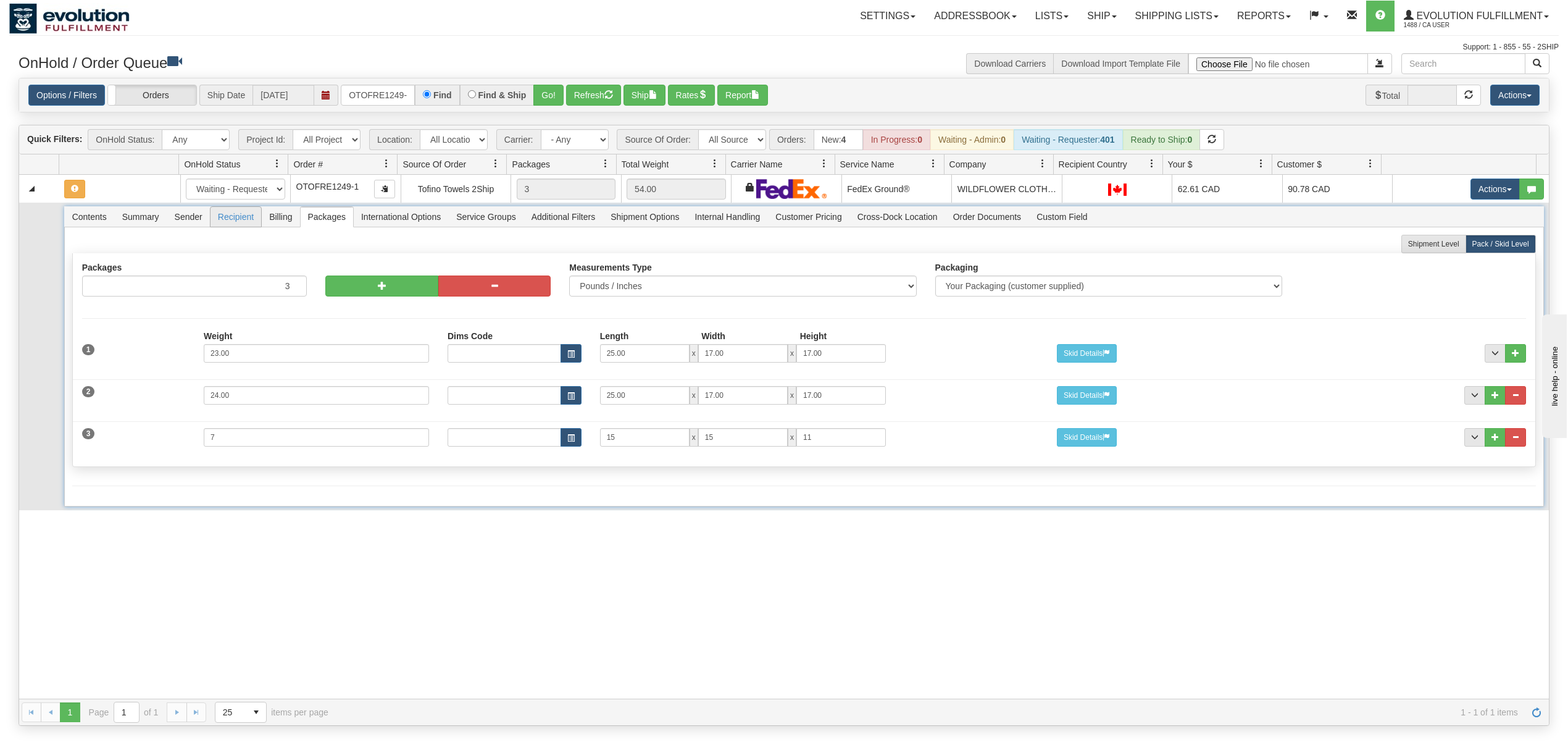
click at [245, 215] on span "Recipient" at bounding box center [236, 216] width 51 height 20
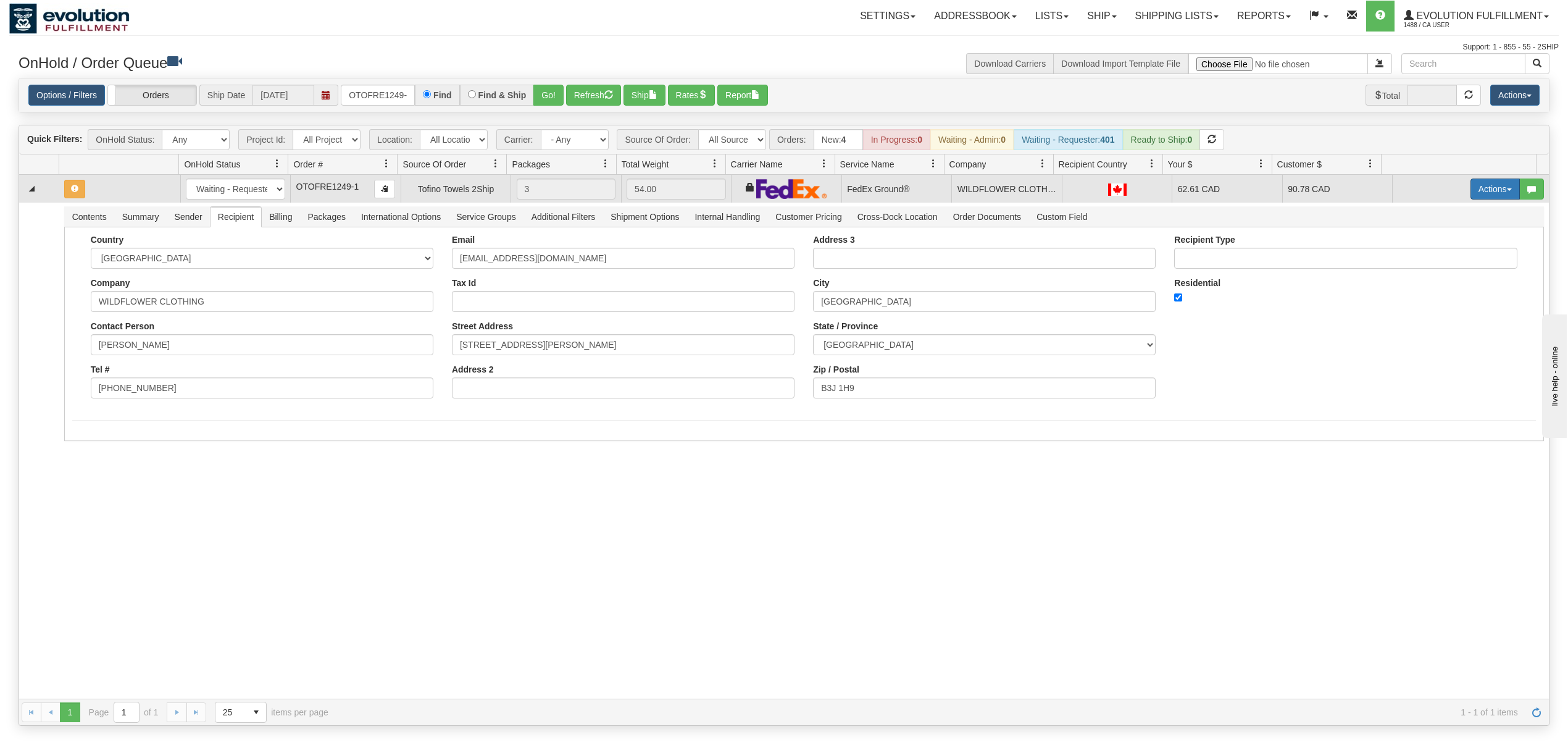
click at [1487, 197] on button "Actions" at bounding box center [1496, 189] width 49 height 21
click at [1440, 244] on span "Rate All Services" at bounding box center [1469, 245] width 74 height 10
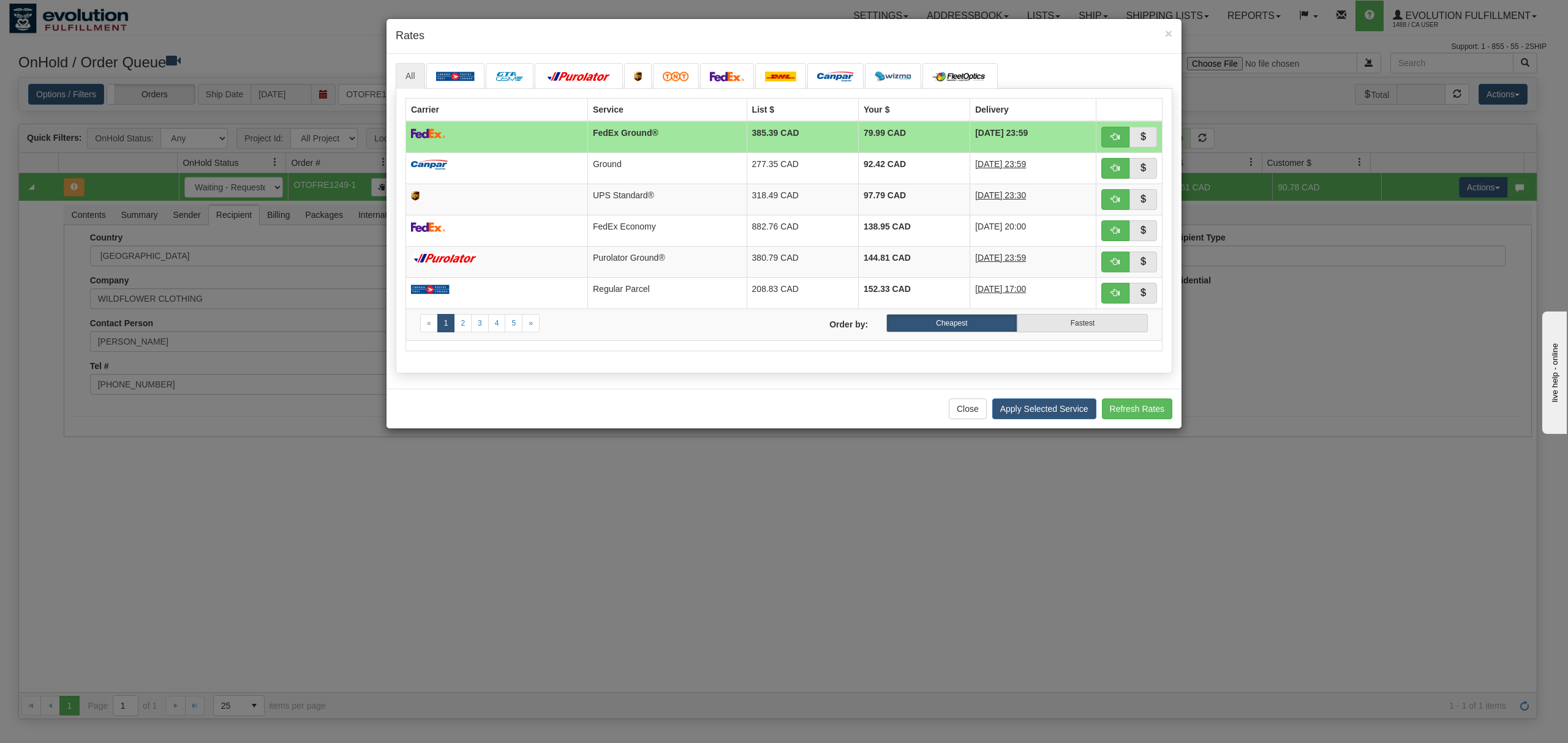
click at [1020, 427] on div "Close Apply Selected Service Refresh Rates" at bounding box center [784, 408] width 795 height 40
click at [1034, 417] on button "Apply Selected Service" at bounding box center [1044, 408] width 104 height 21
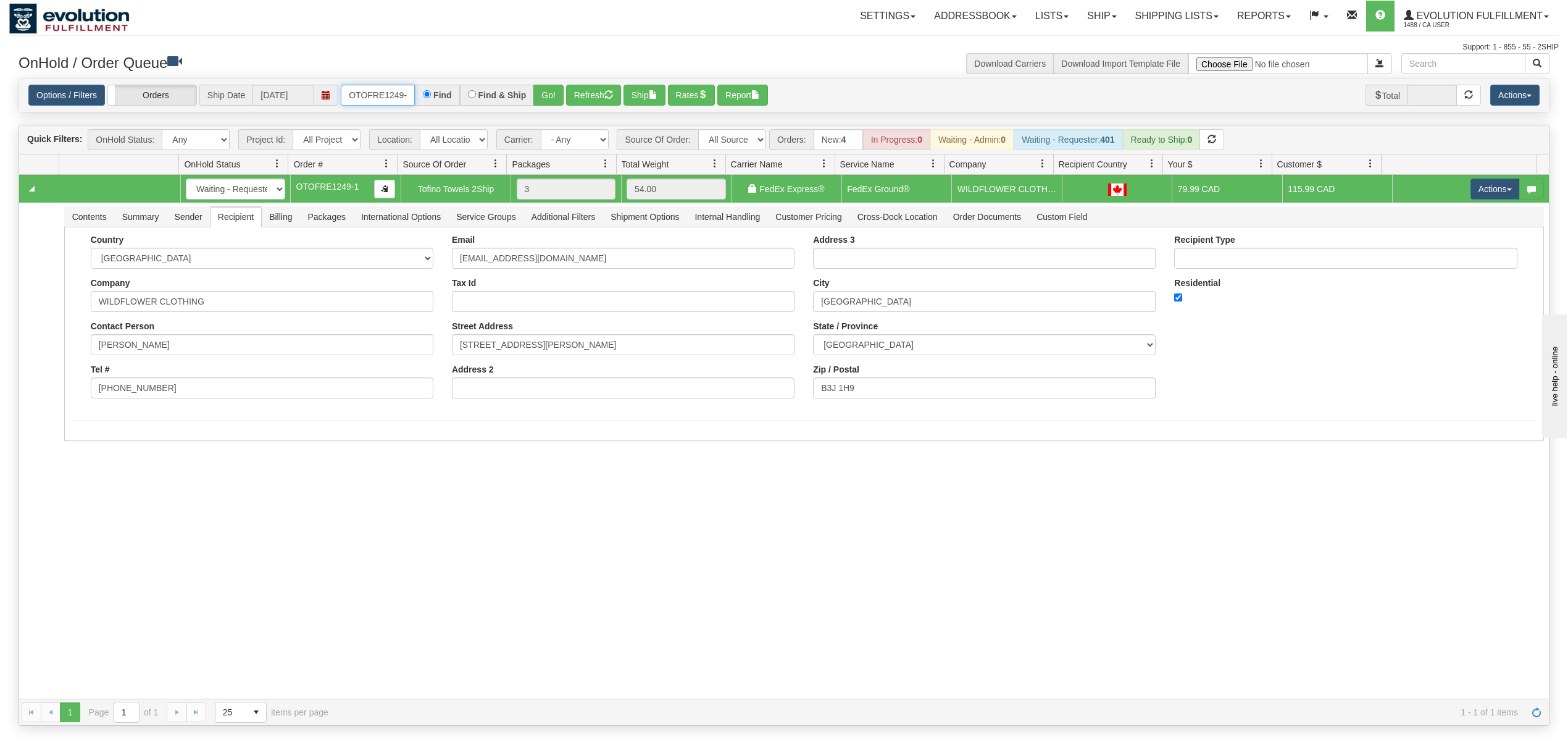
click at [381, 96] on input "OTOFRE1249-1" at bounding box center [378, 94] width 74 height 21
click at [727, 136] on select "All Sources AirBlaster 2Ship Integration Ambler Apparel 2Ship Integration BC [M…" at bounding box center [733, 140] width 68 height 21
select select "Gentle Fawn Wholesale 2Ship"
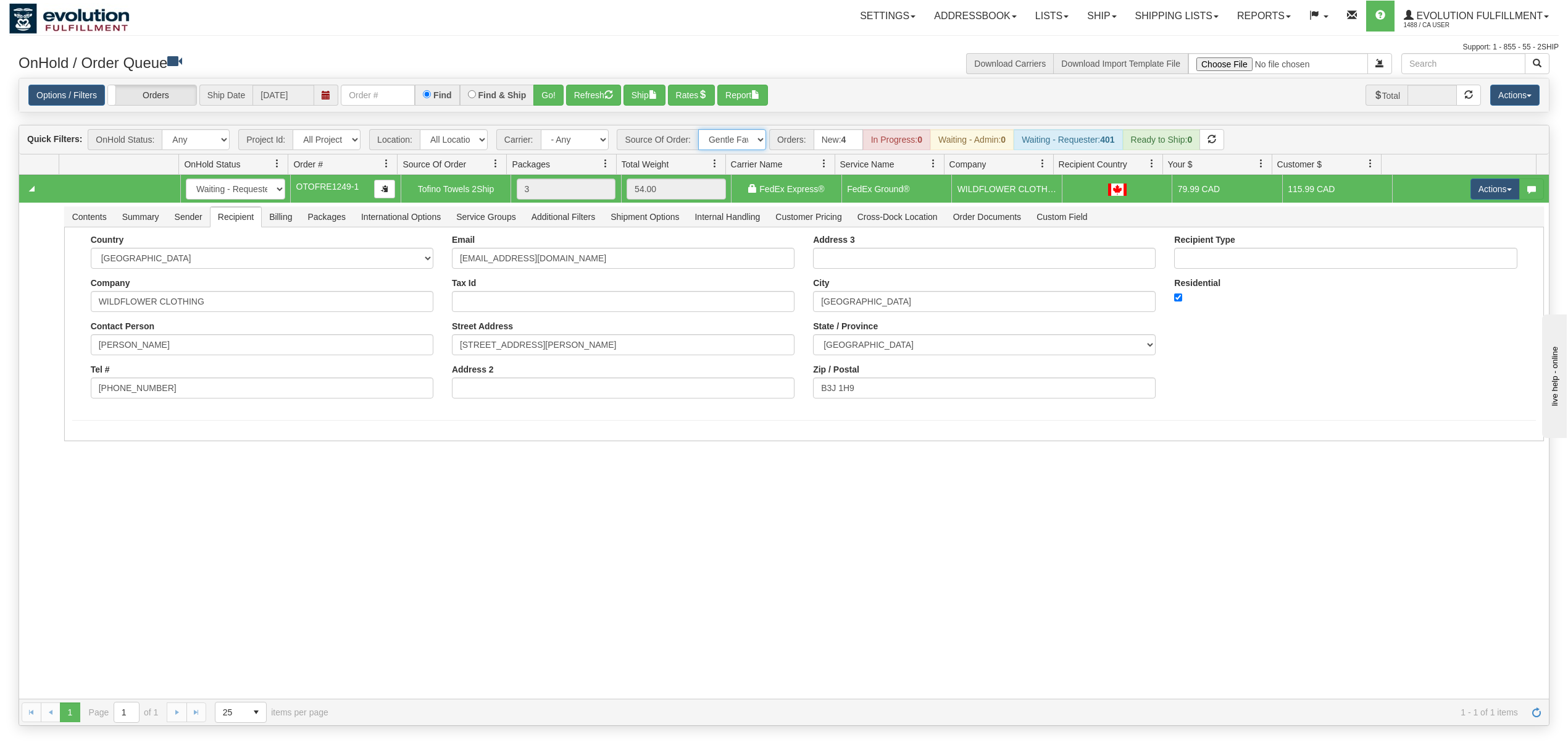
click at [699, 130] on select "All Sources AirBlaster 2Ship Integration Ambler Apparel 2Ship Integration BC [M…" at bounding box center [733, 140] width 68 height 21
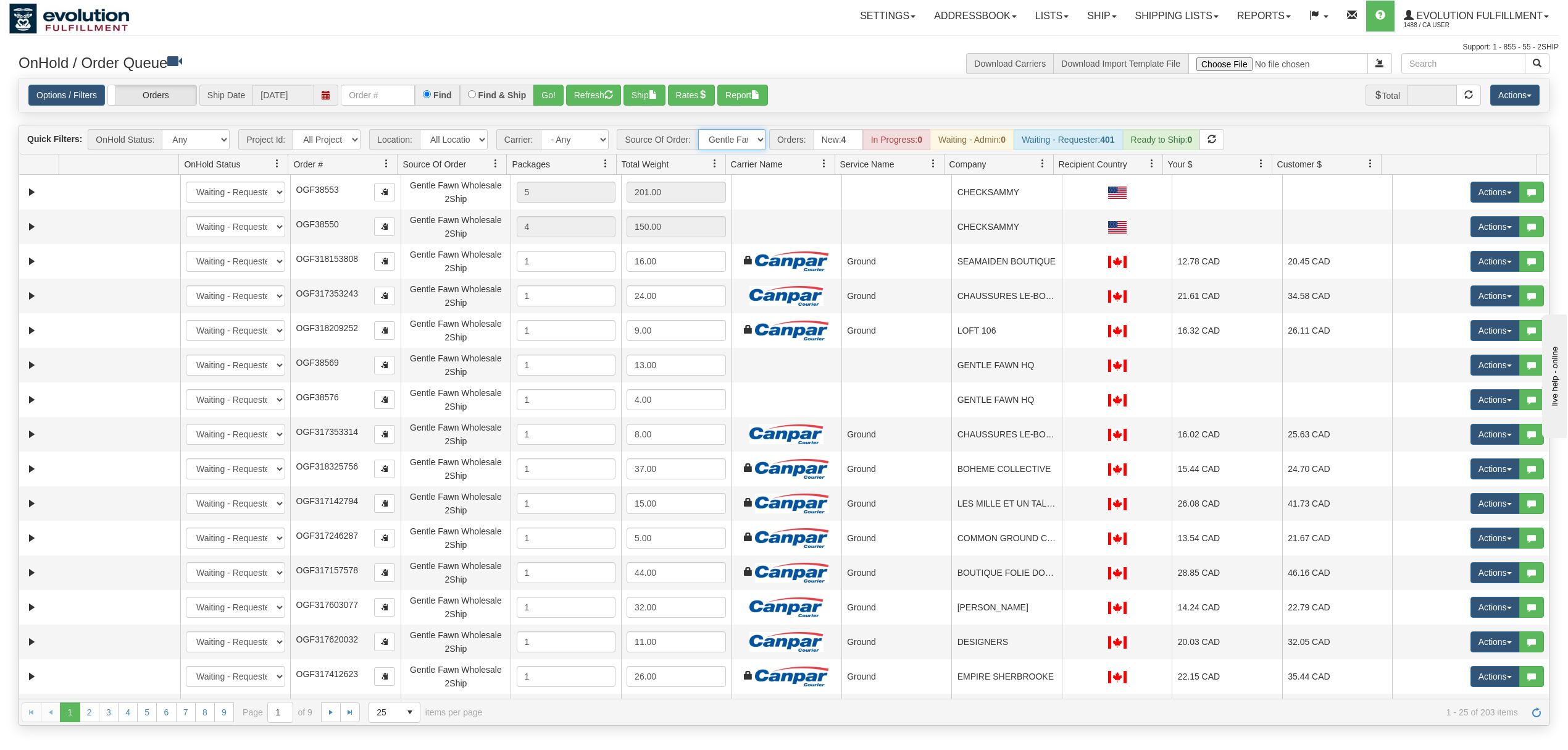
click at [1041, 161] on span at bounding box center [1043, 164] width 10 height 10
click at [1058, 205] on span "Sort Ascending" at bounding box center [1080, 193] width 98 height 33
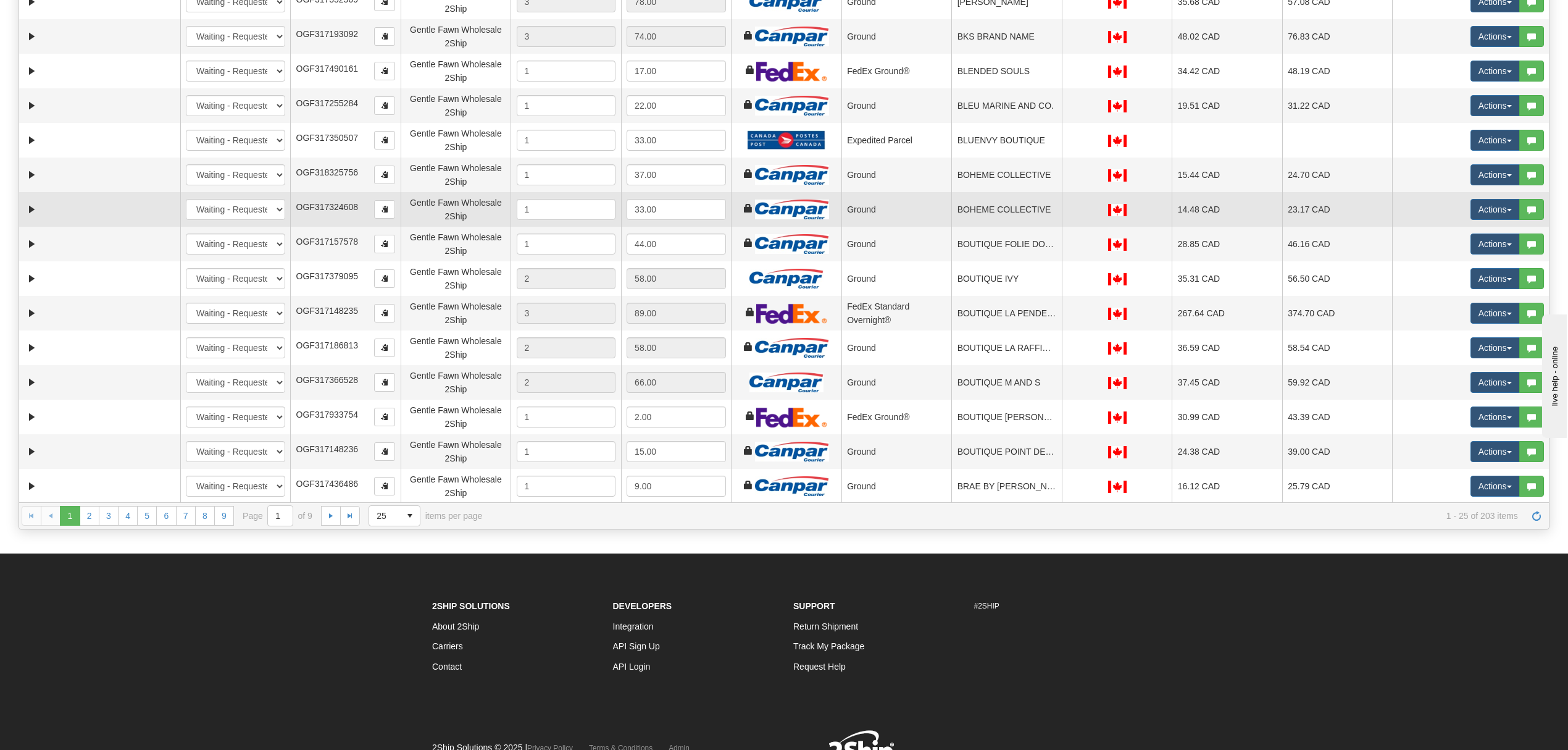
scroll to position [247, 0]
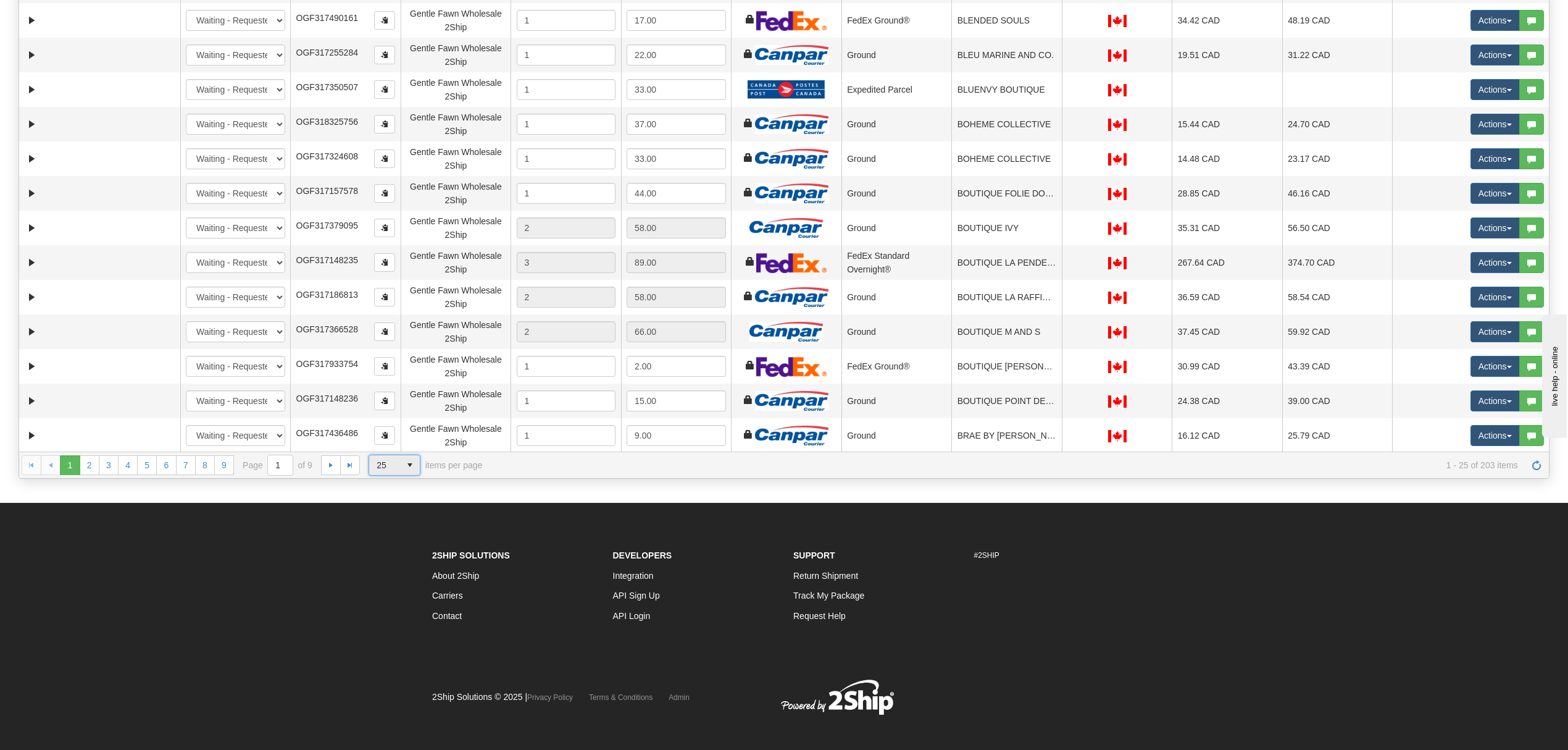
click at [396, 466] on span "25" at bounding box center [385, 465] width 31 height 20
click at [408, 535] on li "100" at bounding box center [395, 540] width 51 height 17
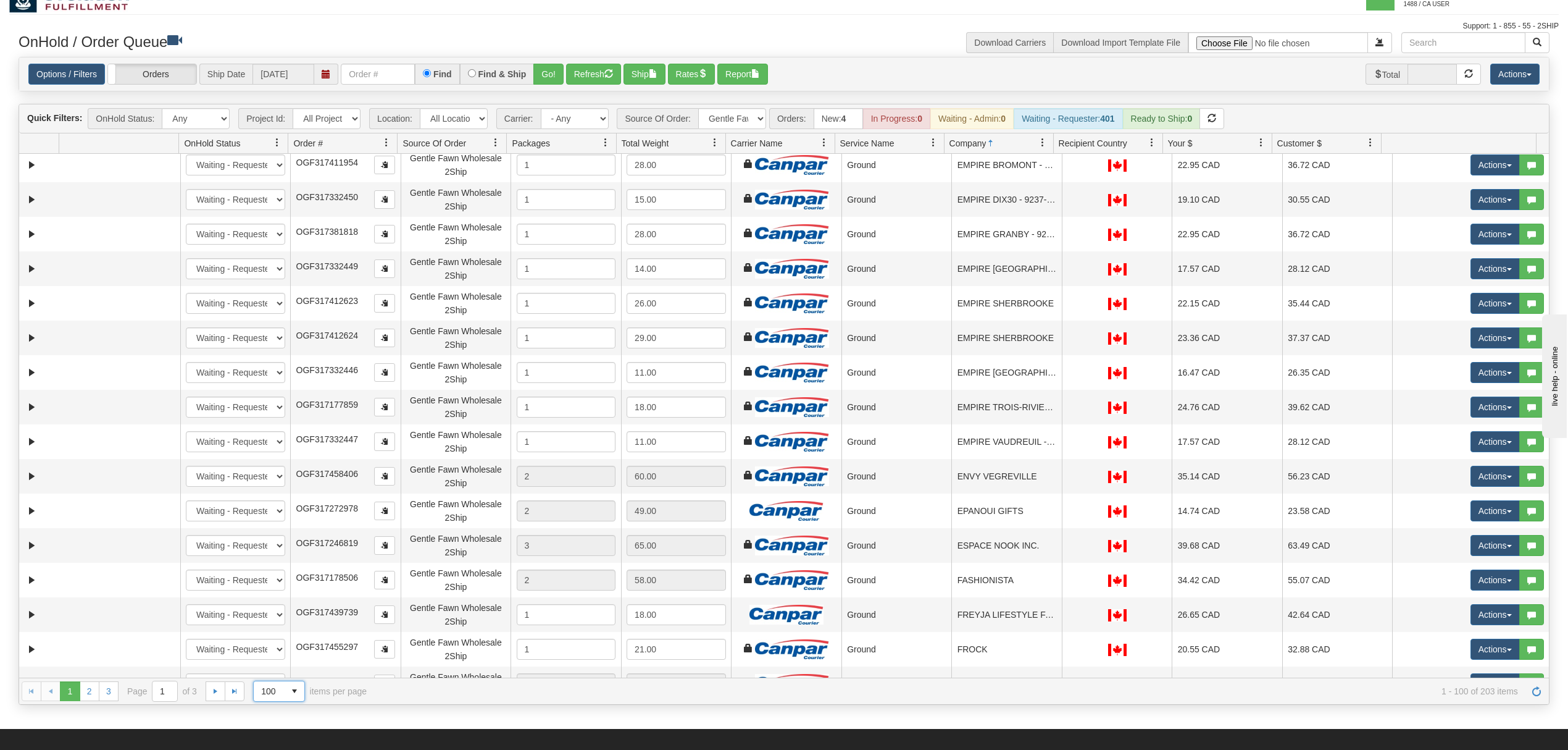
scroll to position [0, 0]
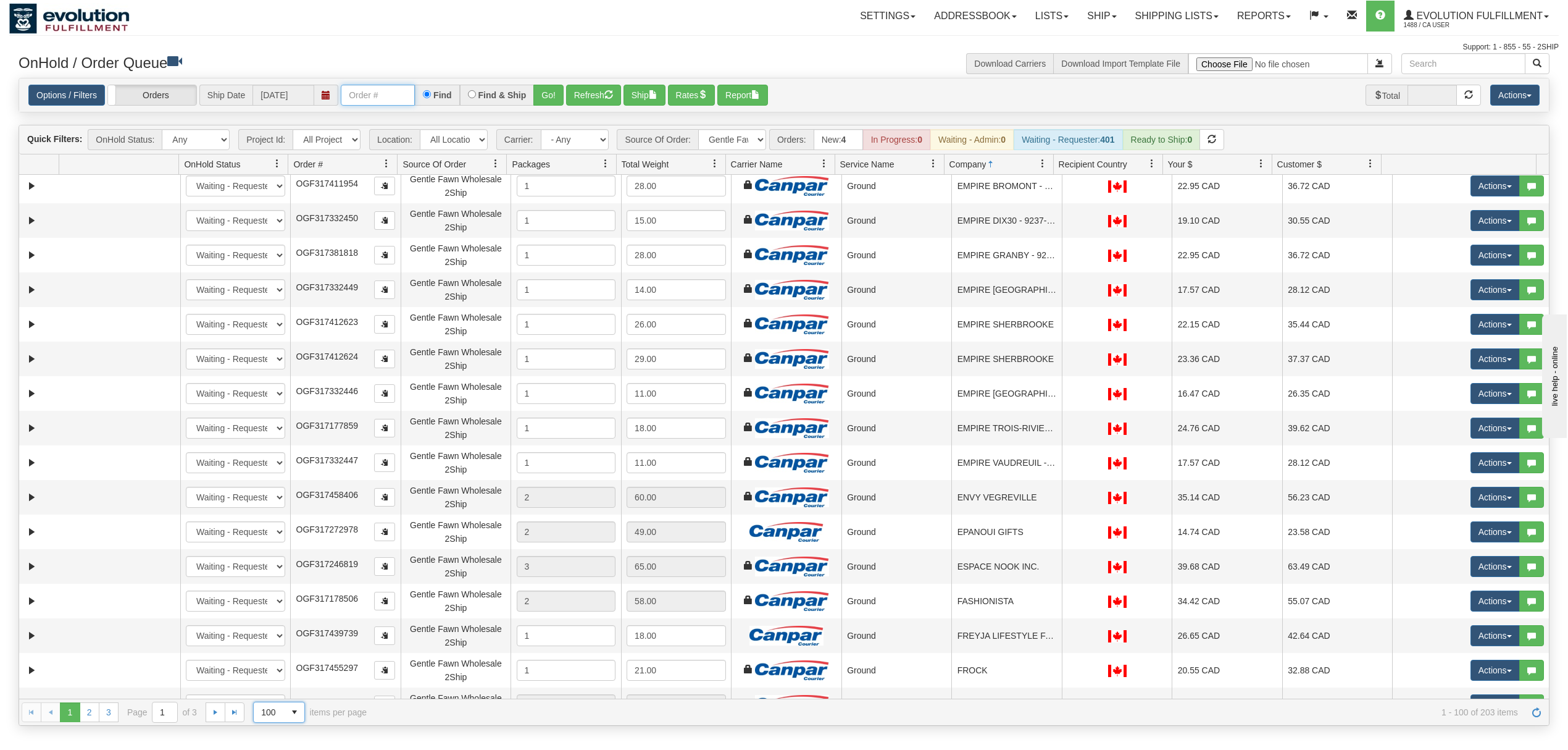
click at [388, 94] on input "text" at bounding box center [378, 94] width 74 height 21
click at [559, 99] on button "Go!" at bounding box center [549, 94] width 31 height 21
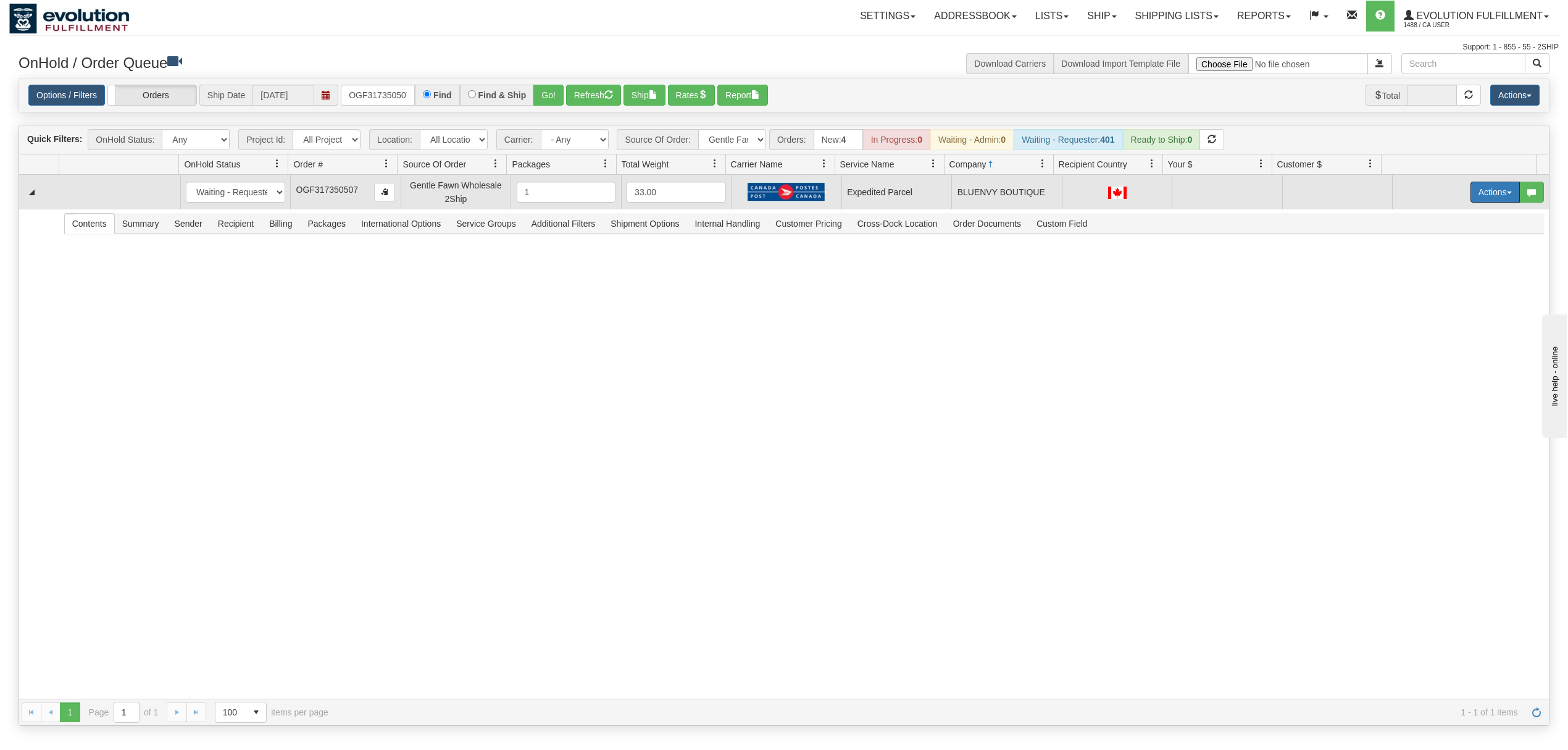
click at [1487, 198] on button "Actions" at bounding box center [1496, 192] width 49 height 21
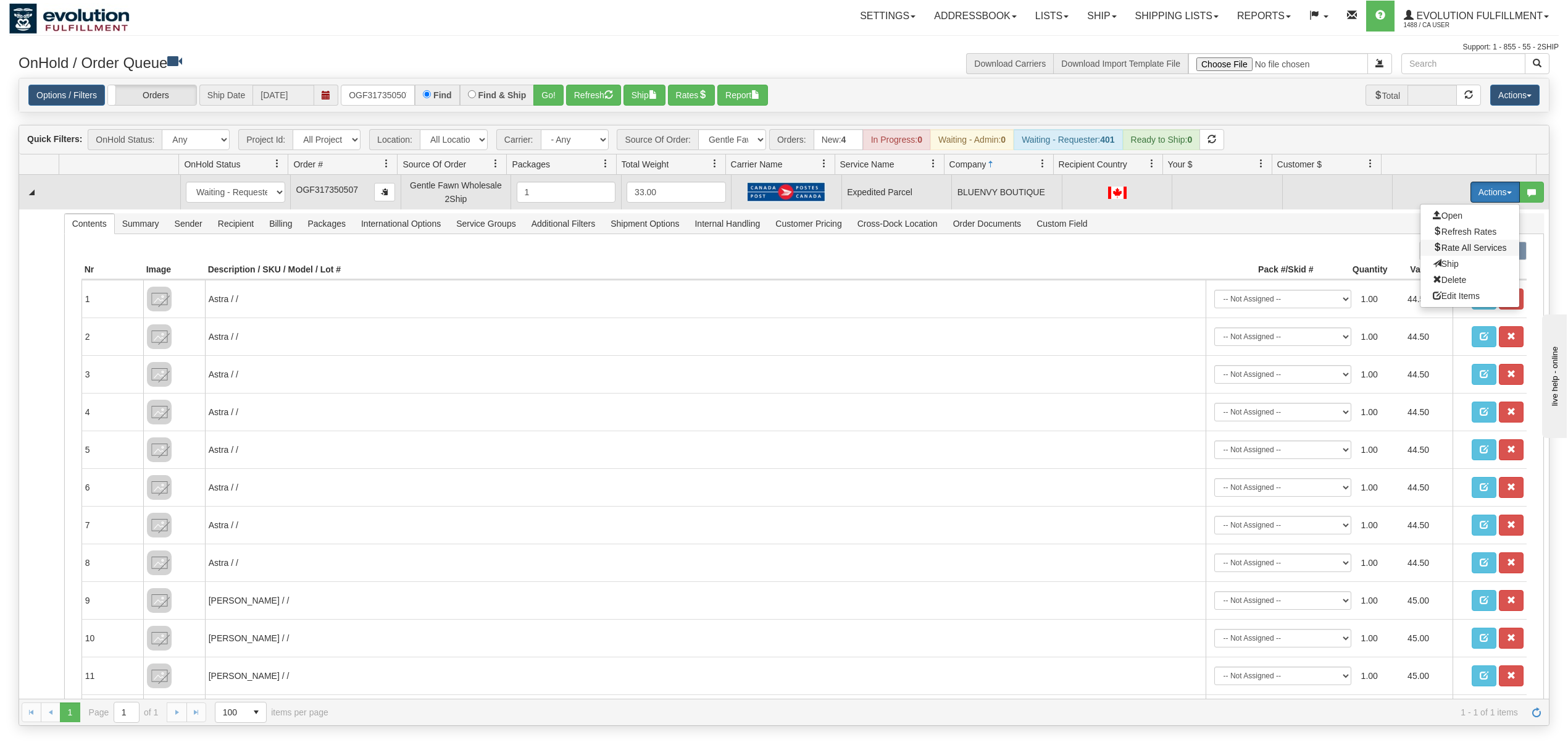
click at [1462, 247] on span "Rate All Services" at bounding box center [1469, 248] width 74 height 10
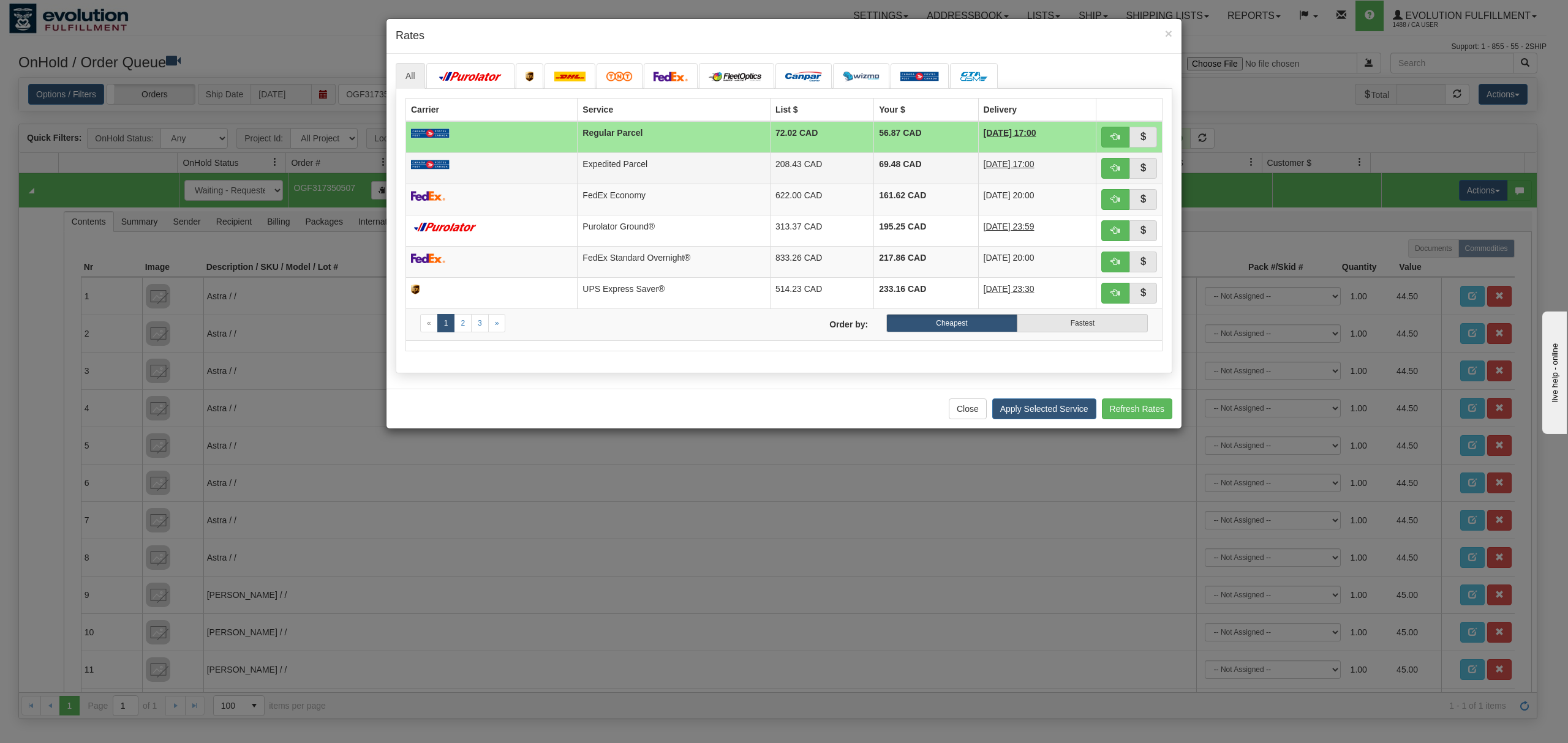
click at [883, 166] on td "69.48 CAD" at bounding box center [926, 168] width 104 height 31
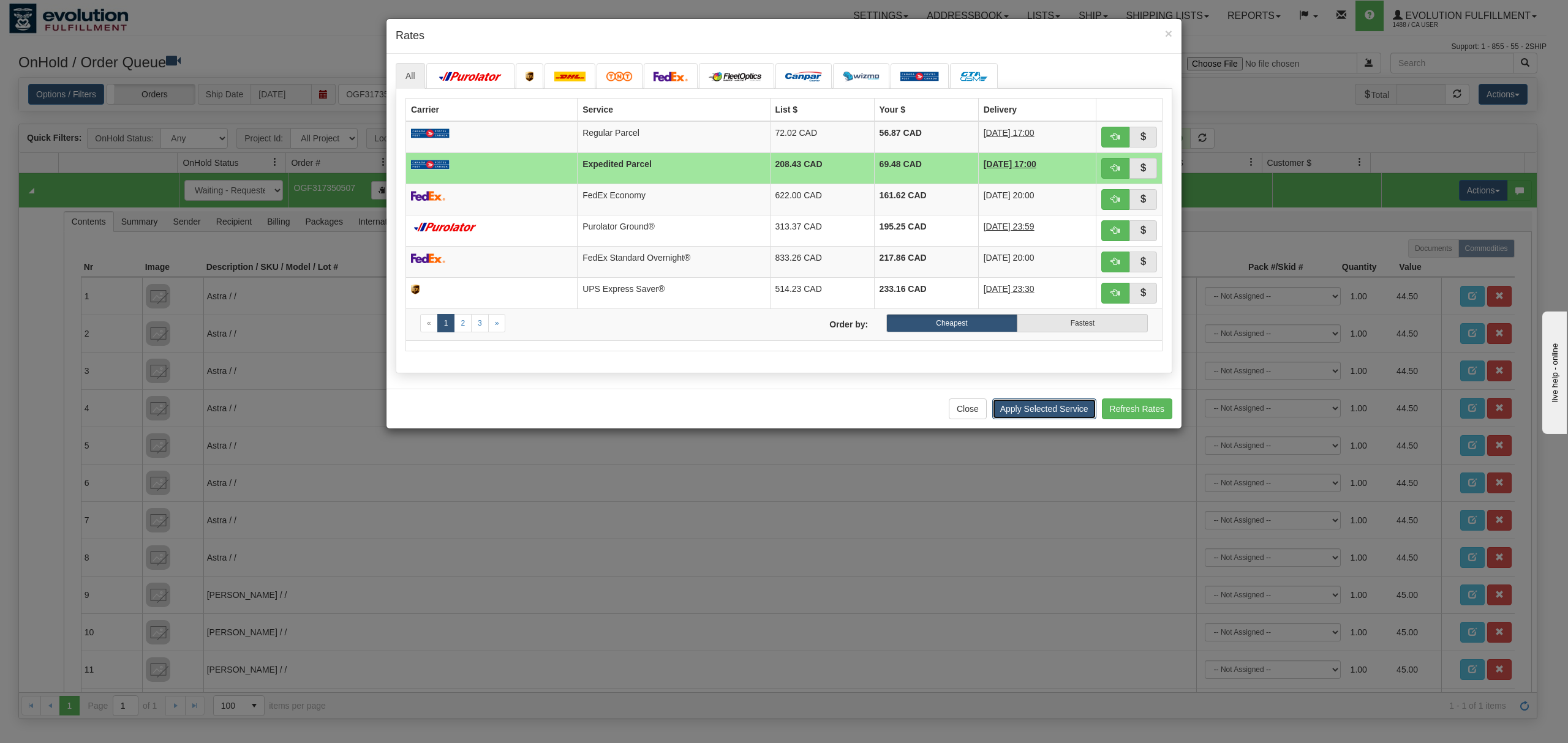
click at [1050, 410] on button "Apply Selected Service" at bounding box center [1044, 408] width 104 height 21
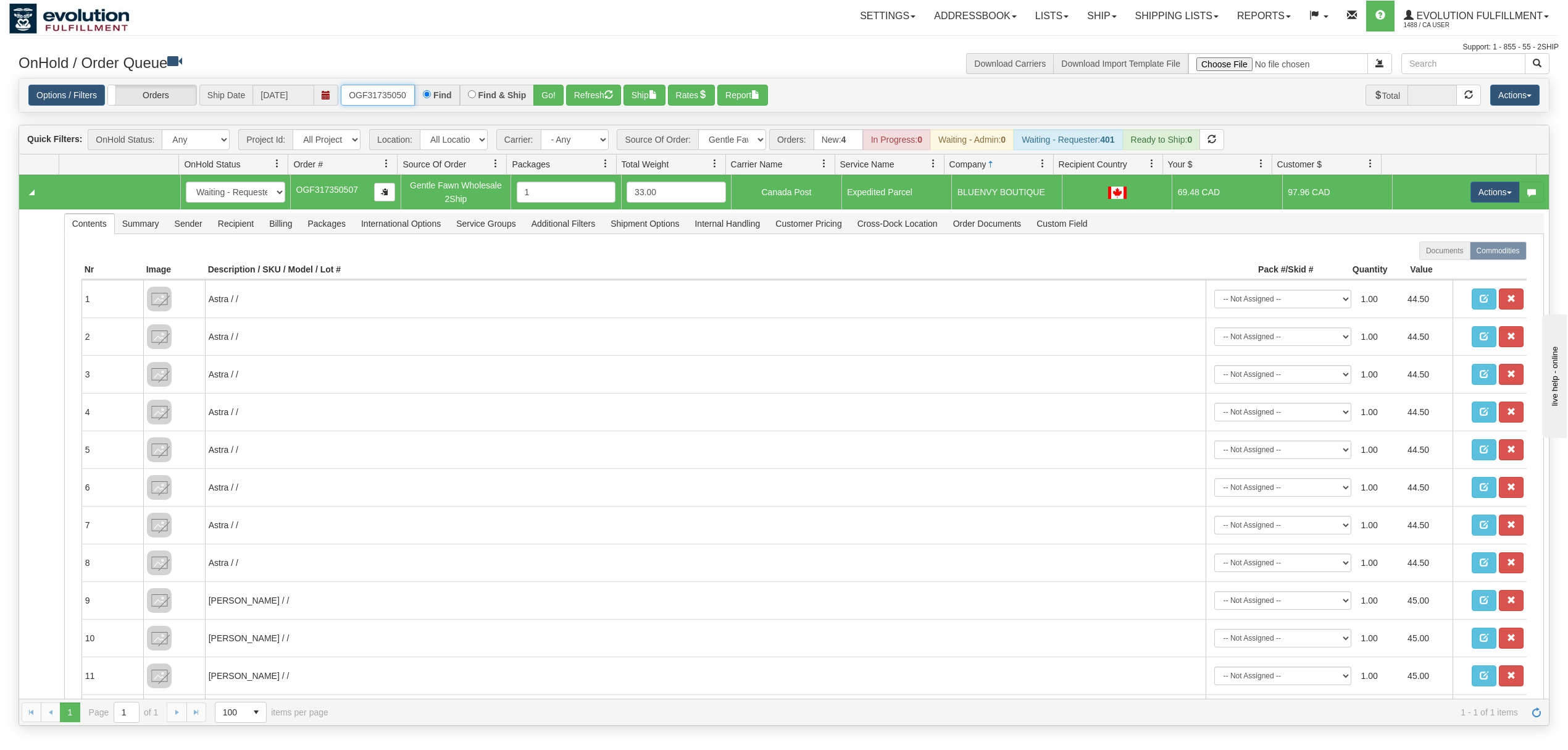
click at [402, 94] on input "OGF317350507" at bounding box center [378, 94] width 74 height 21
click at [549, 90] on button "Go!" at bounding box center [549, 94] width 31 height 21
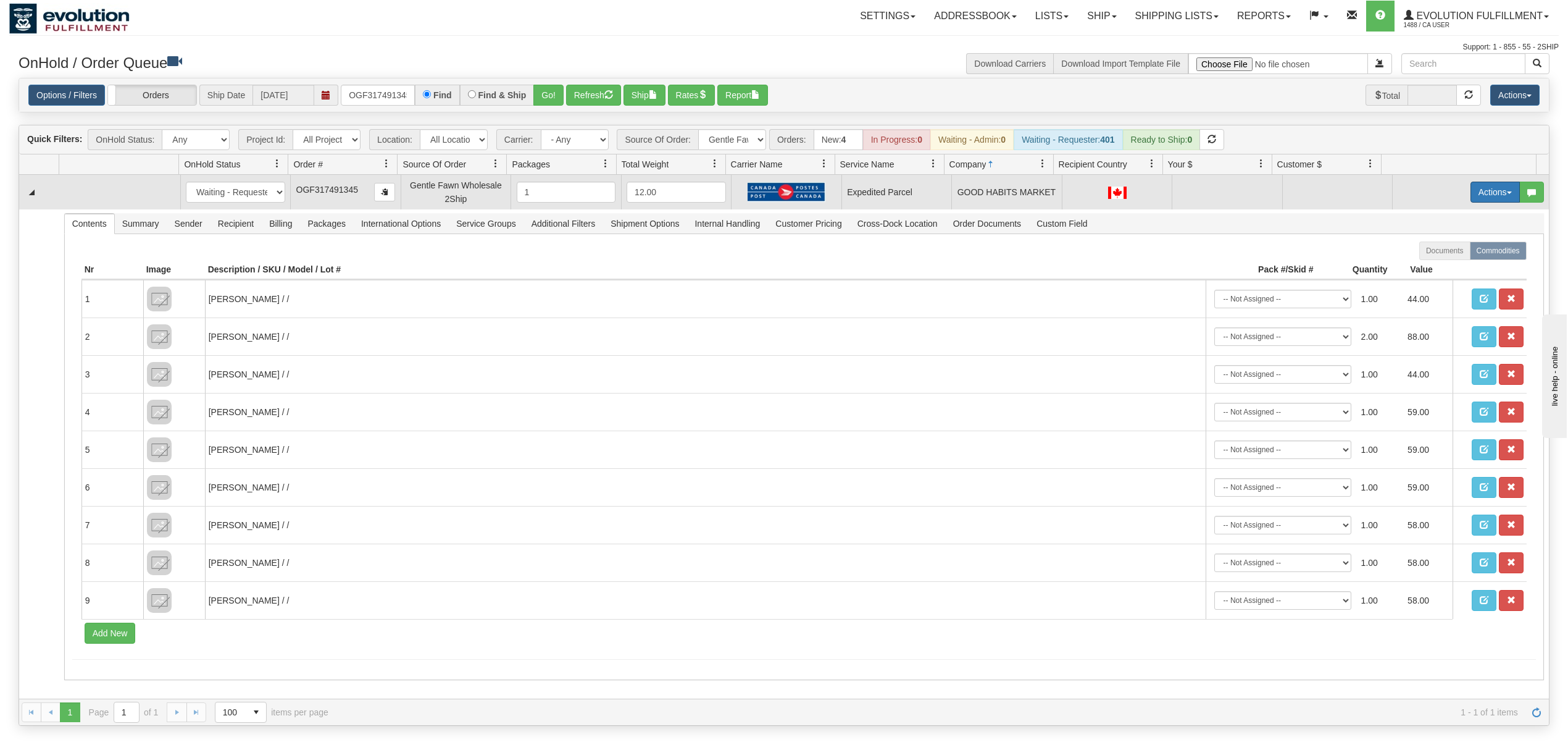
click at [1483, 195] on button "Actions" at bounding box center [1496, 192] width 49 height 21
click at [1452, 245] on span "Rate All Services" at bounding box center [1469, 248] width 74 height 10
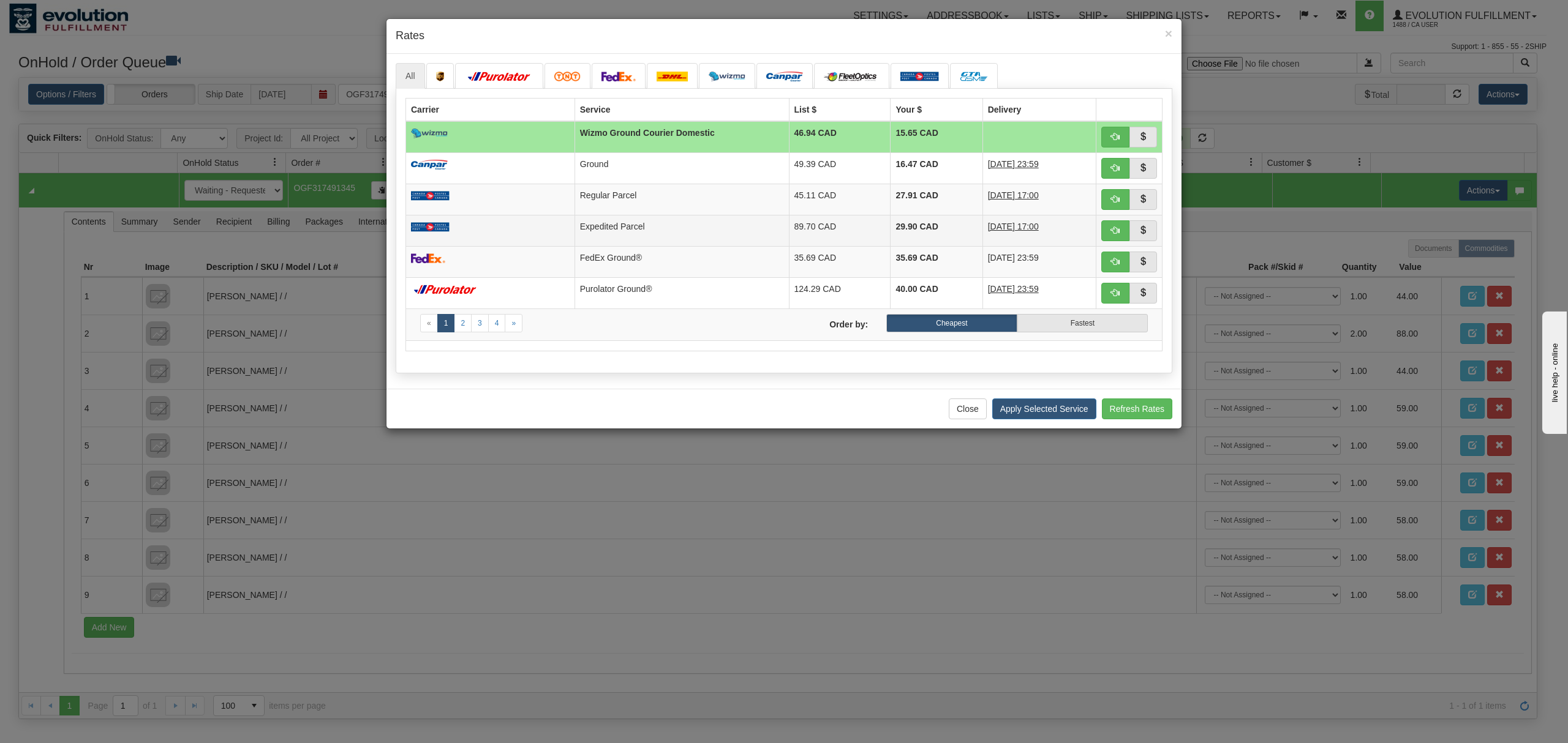
click at [741, 220] on td "Expedited Parcel" at bounding box center [682, 230] width 214 height 31
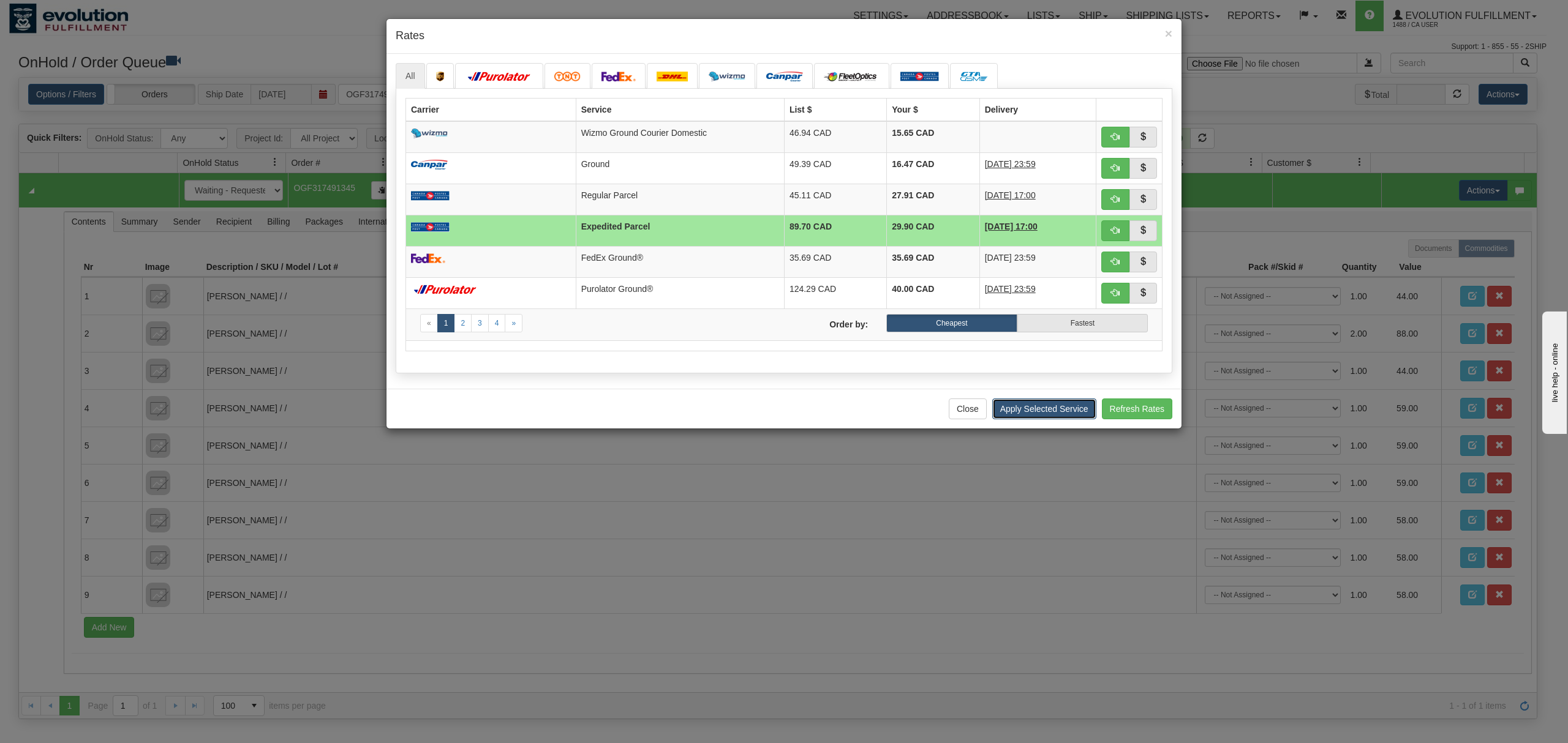
click at [1031, 415] on button "Apply Selected Service" at bounding box center [1044, 408] width 104 height 21
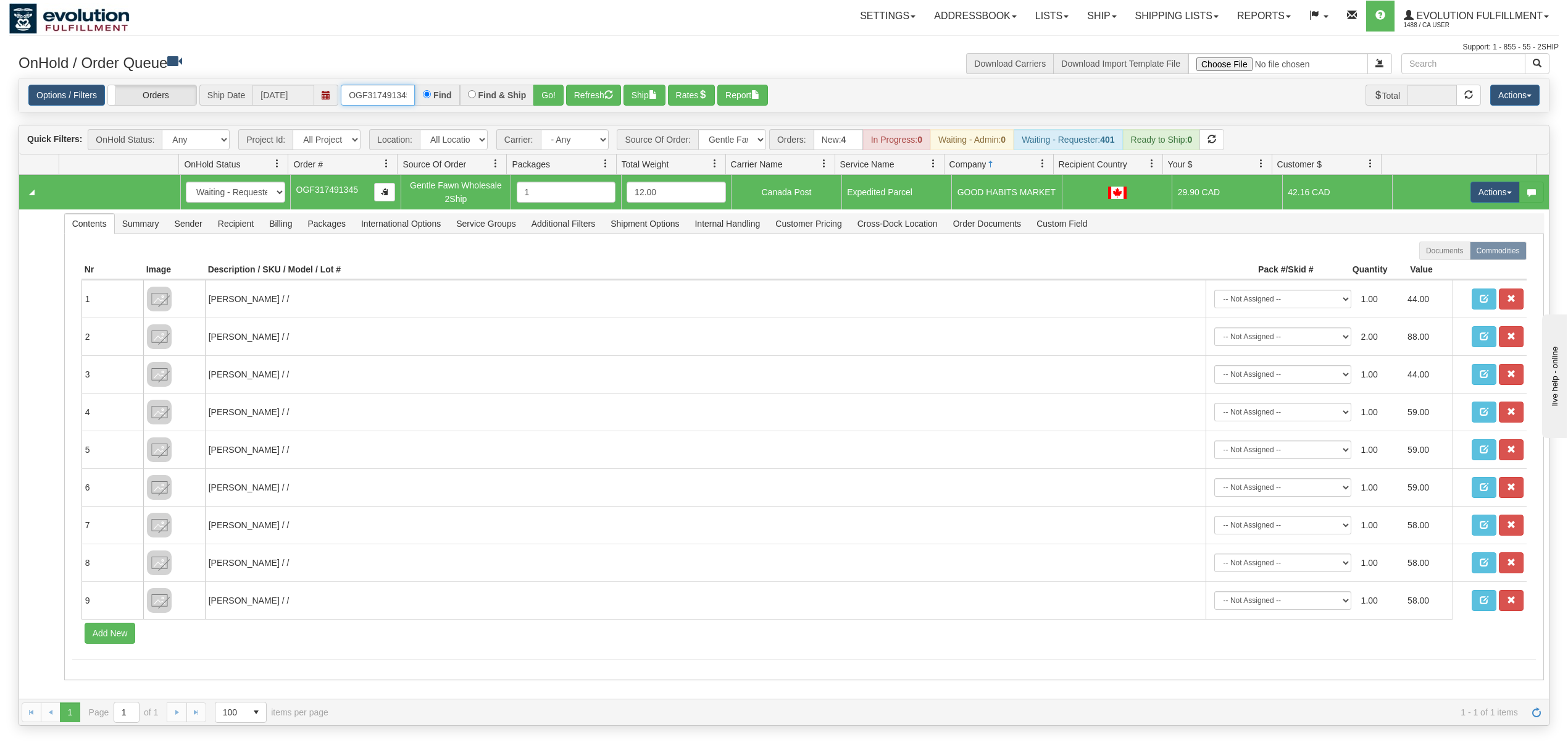
click at [349, 95] on input "OGF317491345" at bounding box center [378, 94] width 74 height 21
click at [537, 94] on button "Go!" at bounding box center [549, 94] width 31 height 21
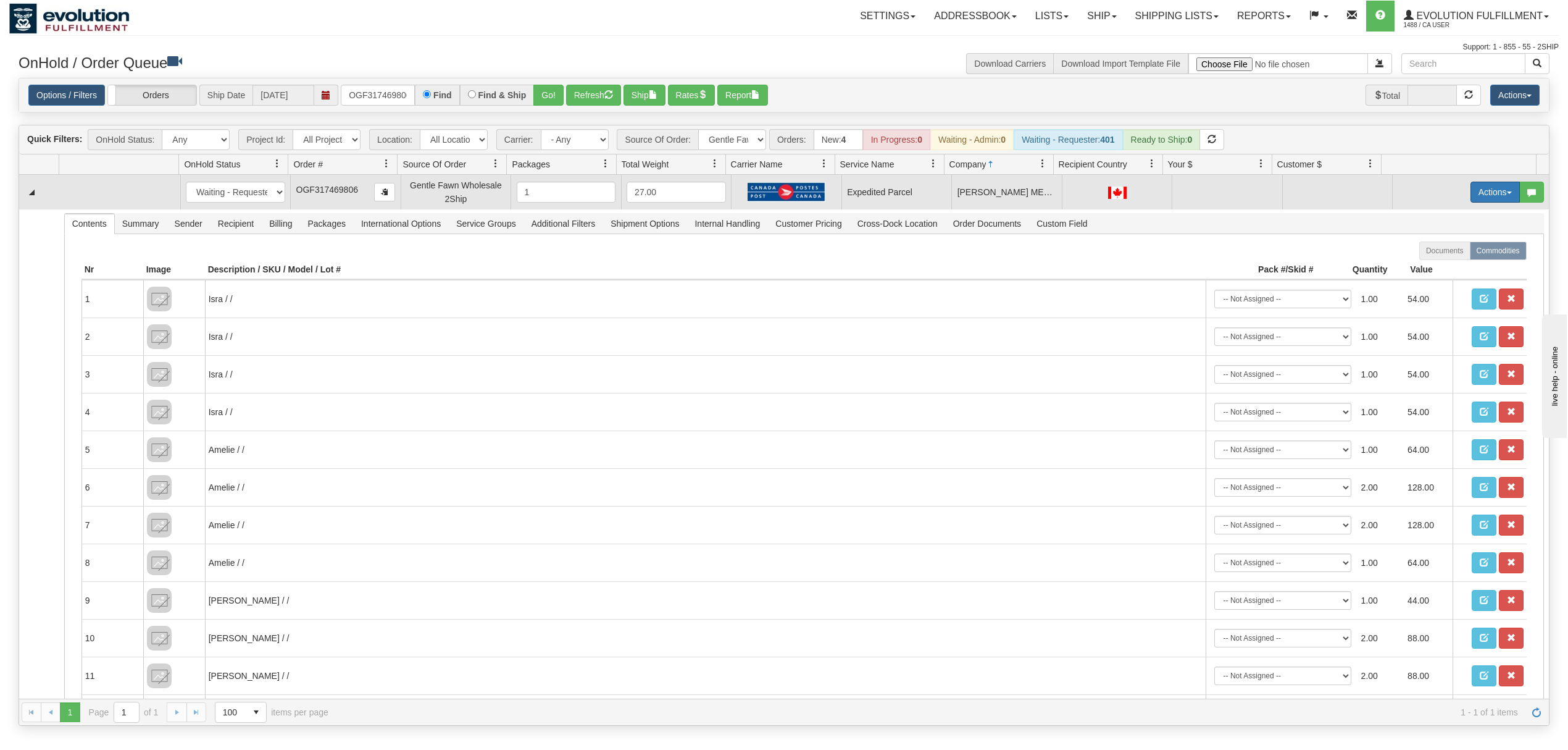
click at [1487, 192] on button "Actions" at bounding box center [1496, 192] width 49 height 21
click at [1462, 253] on span "Rate All Services" at bounding box center [1469, 248] width 74 height 10
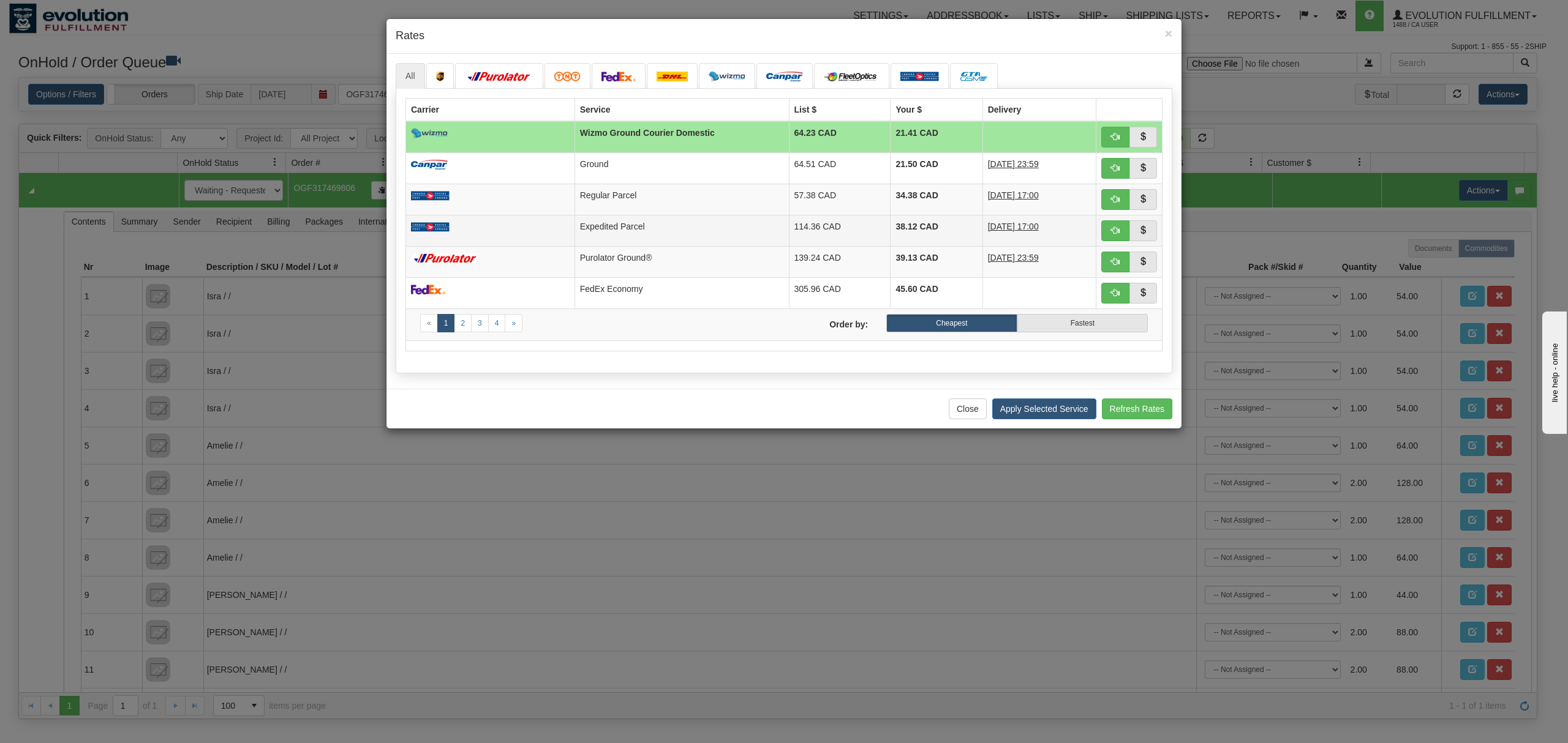
drag, startPoint x: 686, startPoint y: 222, endPoint x: 706, endPoint y: 233, distance: 22.8
click at [686, 222] on td "Expedited Parcel" at bounding box center [682, 230] width 214 height 31
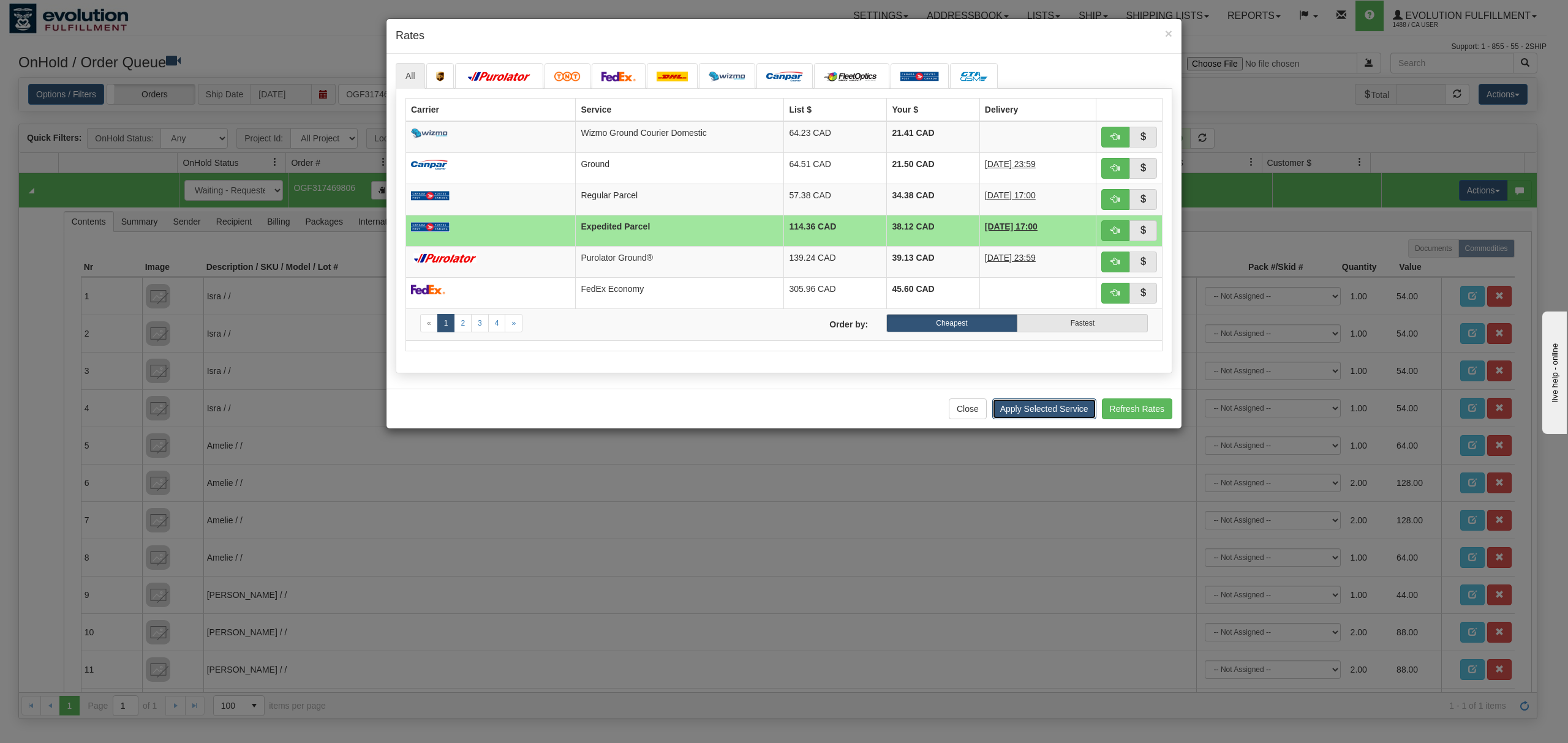
click at [1063, 405] on button "Apply Selected Service" at bounding box center [1044, 408] width 104 height 21
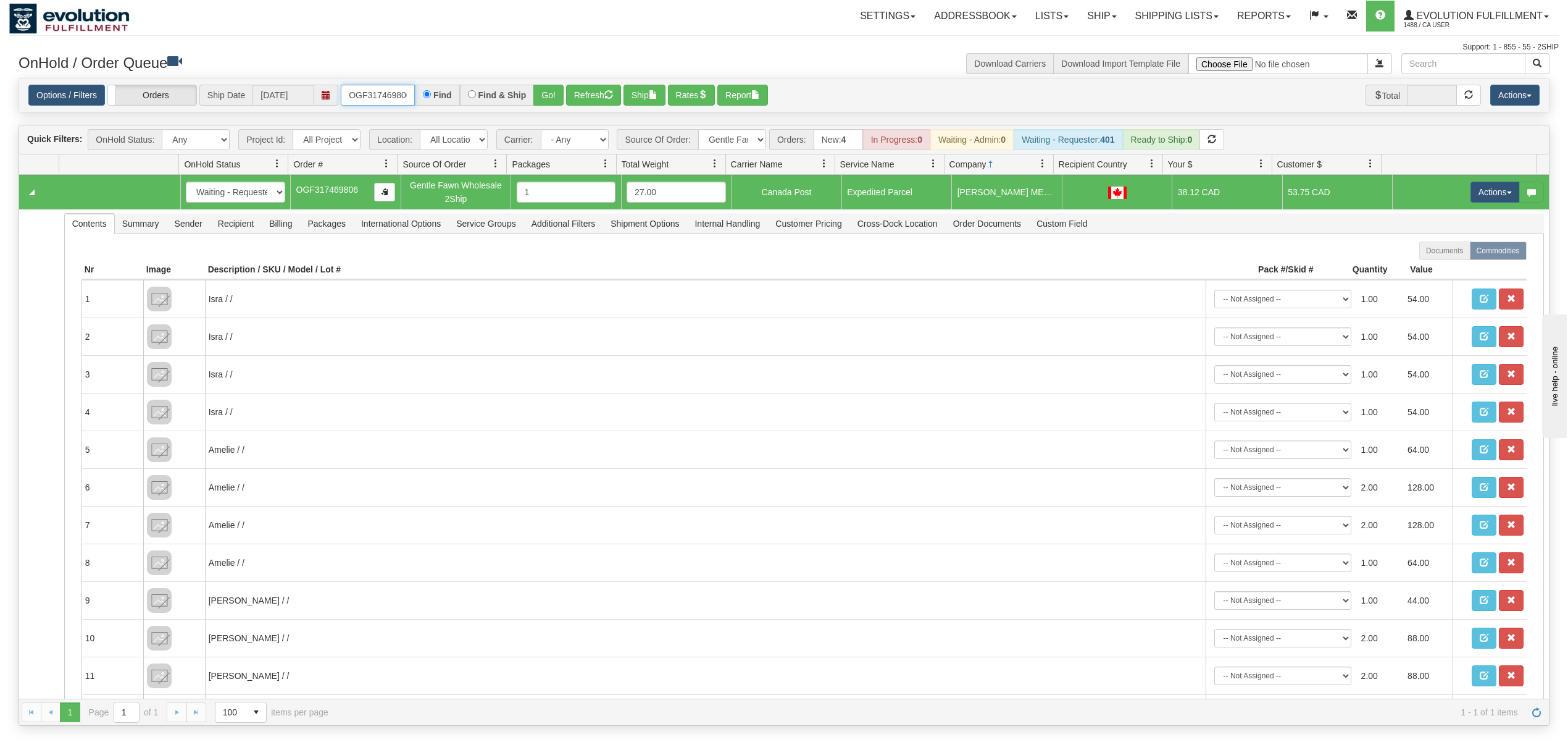
click at [376, 91] on input "OGF317469806" at bounding box center [378, 94] width 74 height 21
type input "OTOFRW1188-1"
click at [539, 93] on button "Go!" at bounding box center [549, 94] width 31 height 21
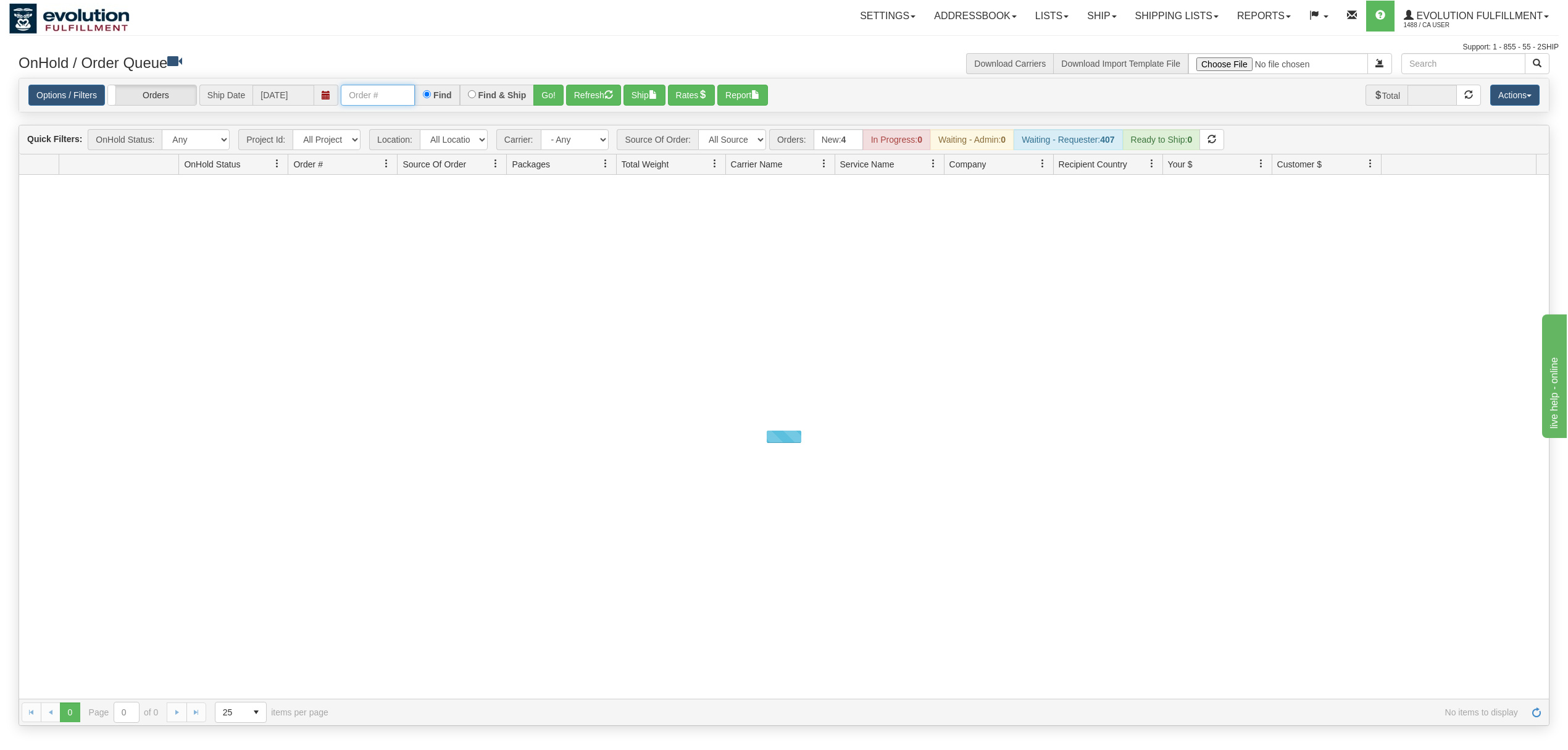
click at [388, 94] on input "text" at bounding box center [378, 94] width 74 height 21
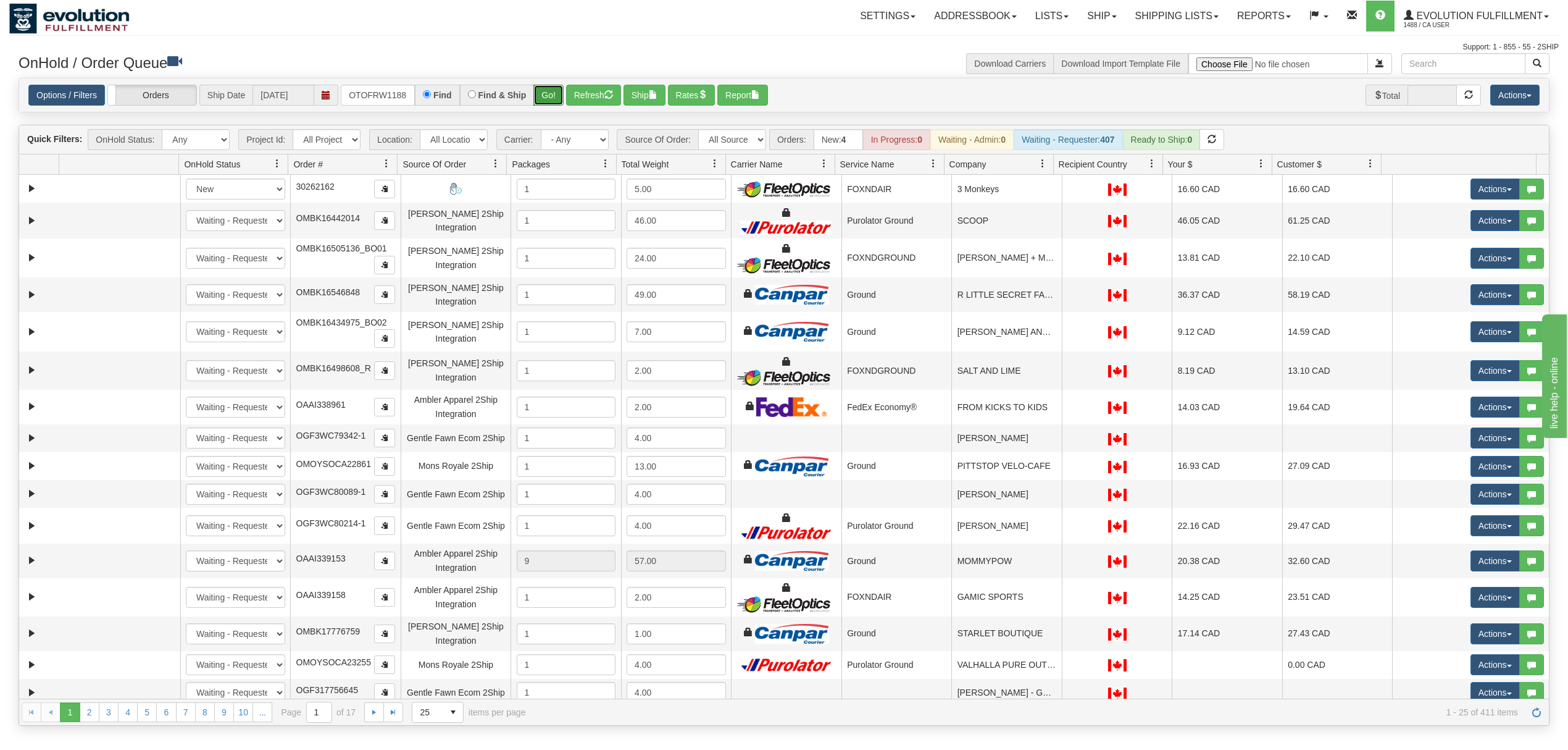
click at [559, 95] on button "Go!" at bounding box center [549, 94] width 31 height 21
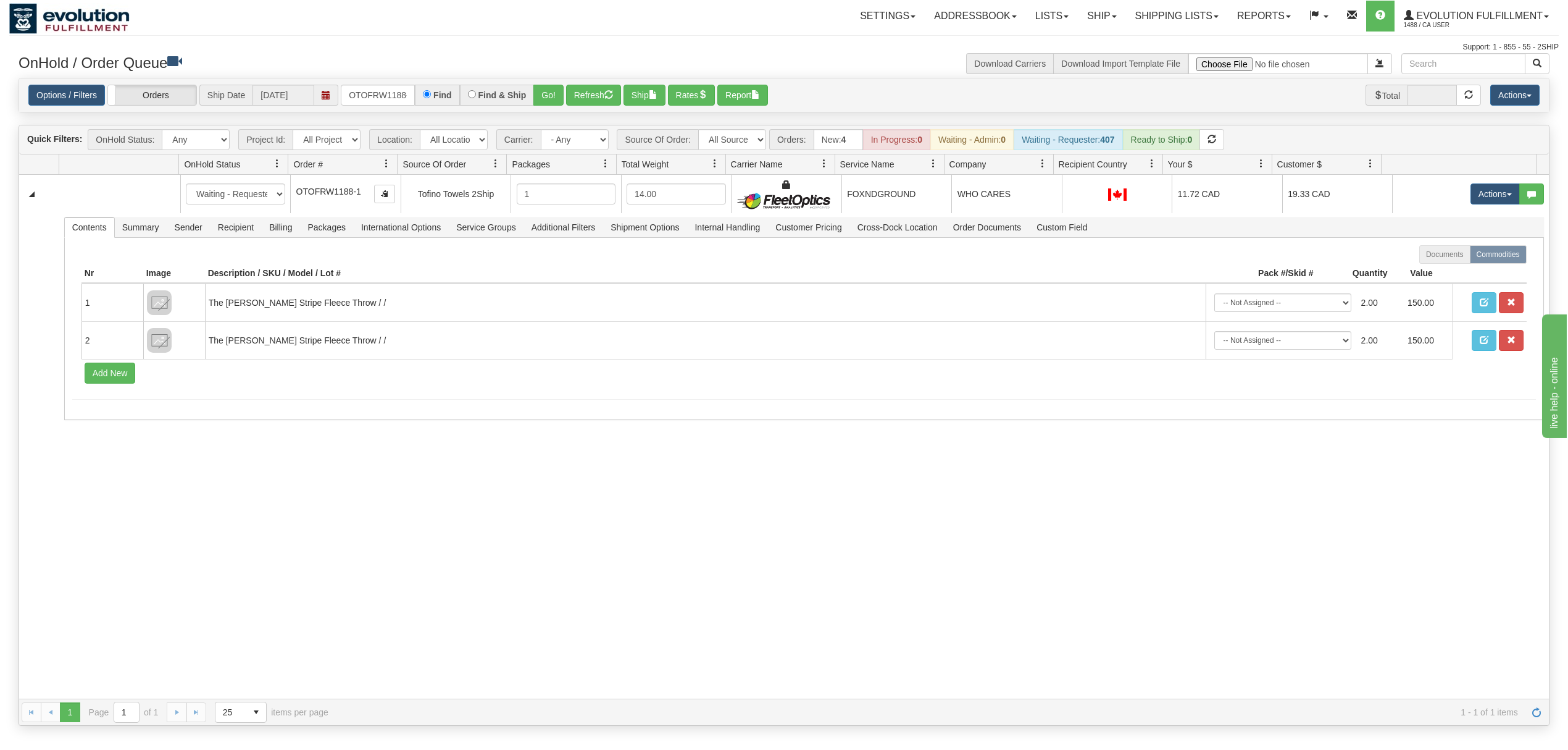
click at [418, 587] on div "31676861 EVOLUTION V3 91250408 91250409 New In Progress Waiting - Admin Waiting…" at bounding box center [784, 436] width 1530 height 524
click at [250, 238] on span "Recipient" at bounding box center [236, 226] width 51 height 20
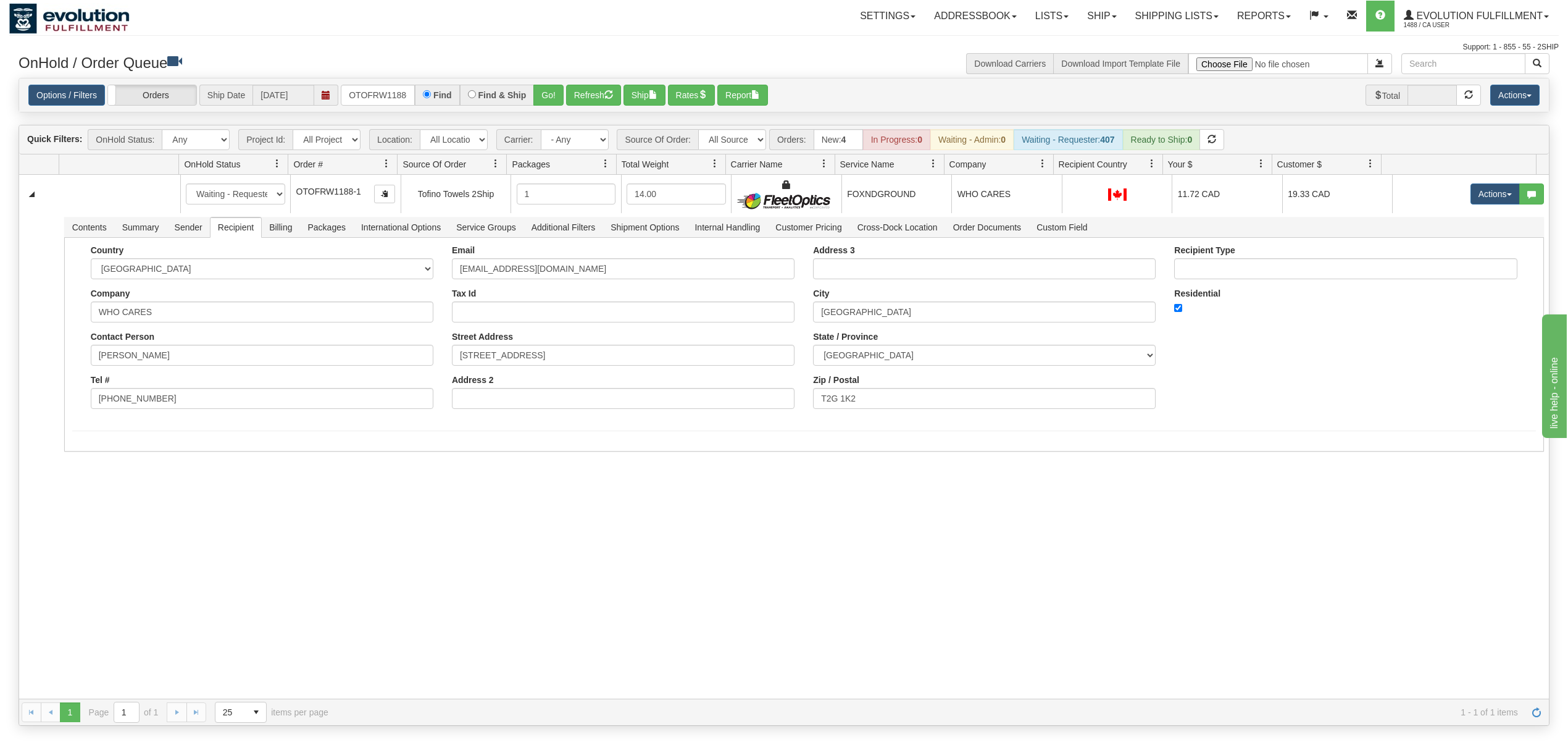
click at [467, 40] on div "Toggle navigation Settings Shipping Preferences Fields Preferences New Recipien…" at bounding box center [784, 26] width 1549 height 53
type input "OTOF63524"
drag, startPoint x: 405, startPoint y: 101, endPoint x: 339, endPoint y: 94, distance: 66.4
click at [339, 94] on div "Options / Filters Group Shipments Orders Ship Date 09/29/2025 OTOF63524 Find Fi…" at bounding box center [784, 94] width 1512 height 21
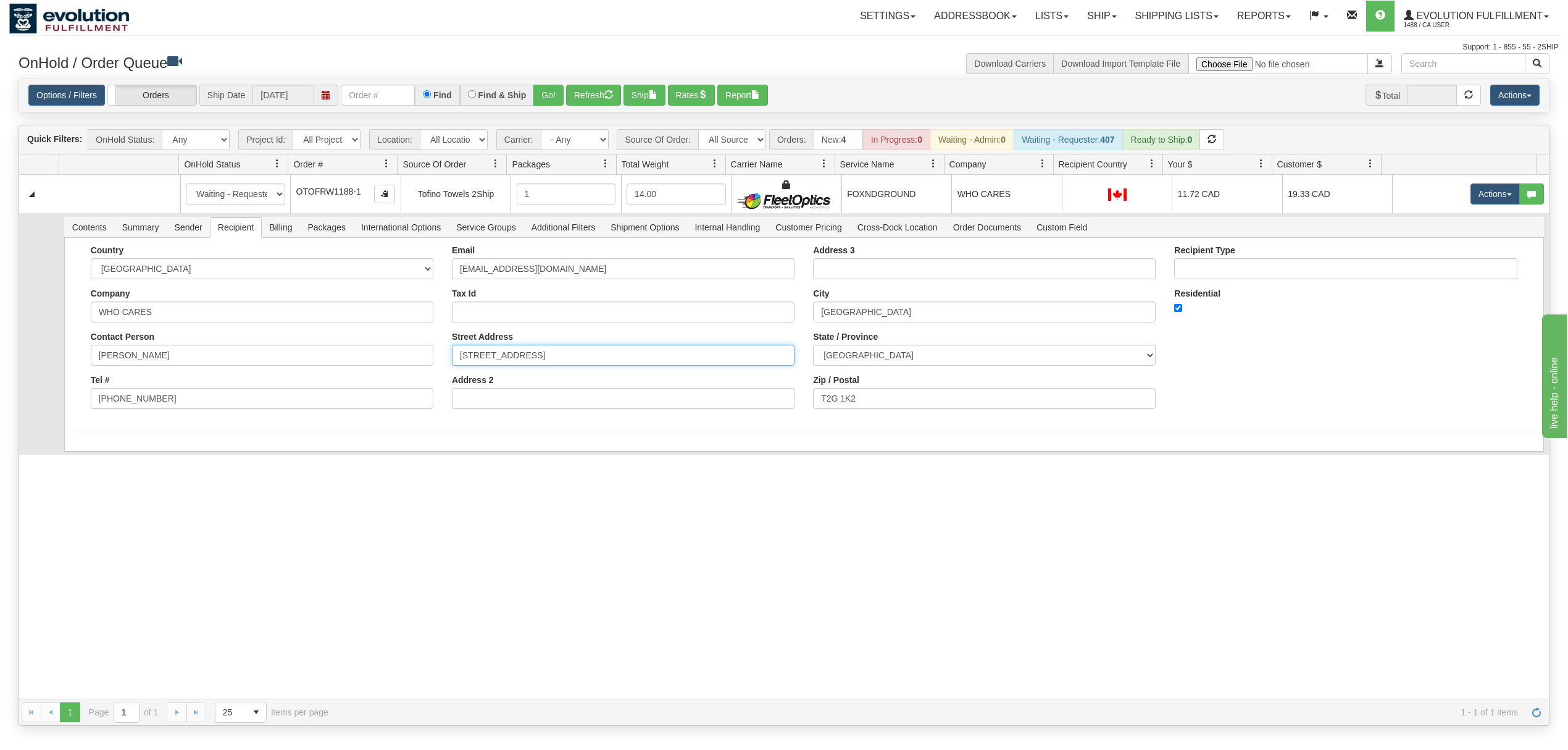
drag, startPoint x: 613, startPoint y: 355, endPoint x: 217, endPoint y: 364, distance: 396.1
click at [217, 364] on div "Country AFGHANISTAN ALAND ISLANDS ALBANIA ALGERIA AMERICAN SAMOA ANDORRA ANGOLA…" at bounding box center [804, 331] width 1464 height 173
type input "E 11222 JASPER AVE"
drag, startPoint x: 897, startPoint y: 322, endPoint x: 904, endPoint y: 318, distance: 8.1
click at [900, 321] on input "[GEOGRAPHIC_DATA]" at bounding box center [984, 312] width 343 height 21
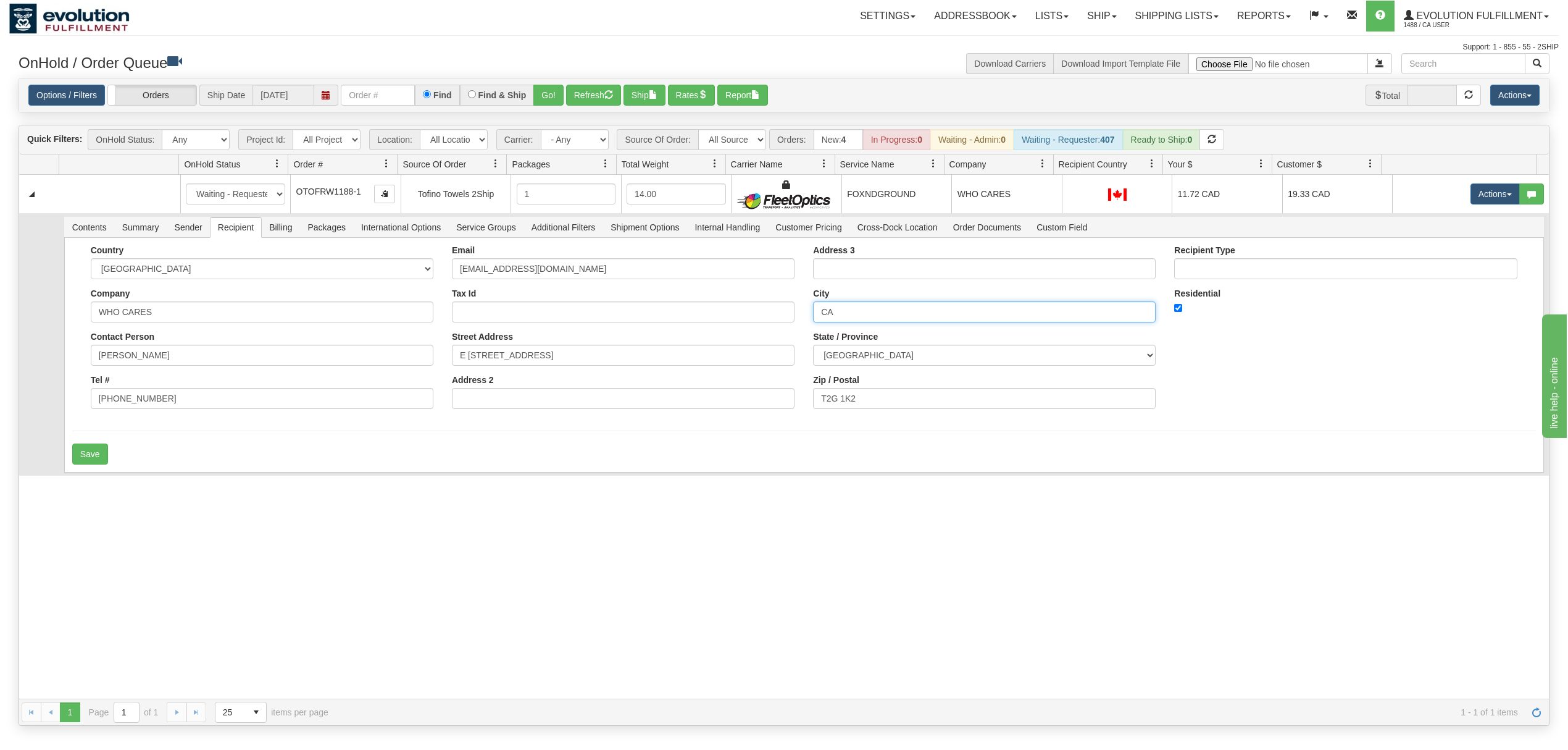
type input "C"
type input "EDMONTON"
drag, startPoint x: 881, startPoint y: 404, endPoint x: 737, endPoint y: 404, distance: 144.0
click at [737, 404] on div "Country AFGHANISTAN ALAND ISLANDS ALBANIA ALGERIA AMERICAN SAMOA ANDORRA ANGOLA…" at bounding box center [804, 331] width 1464 height 173
type input "T5K 2V2"
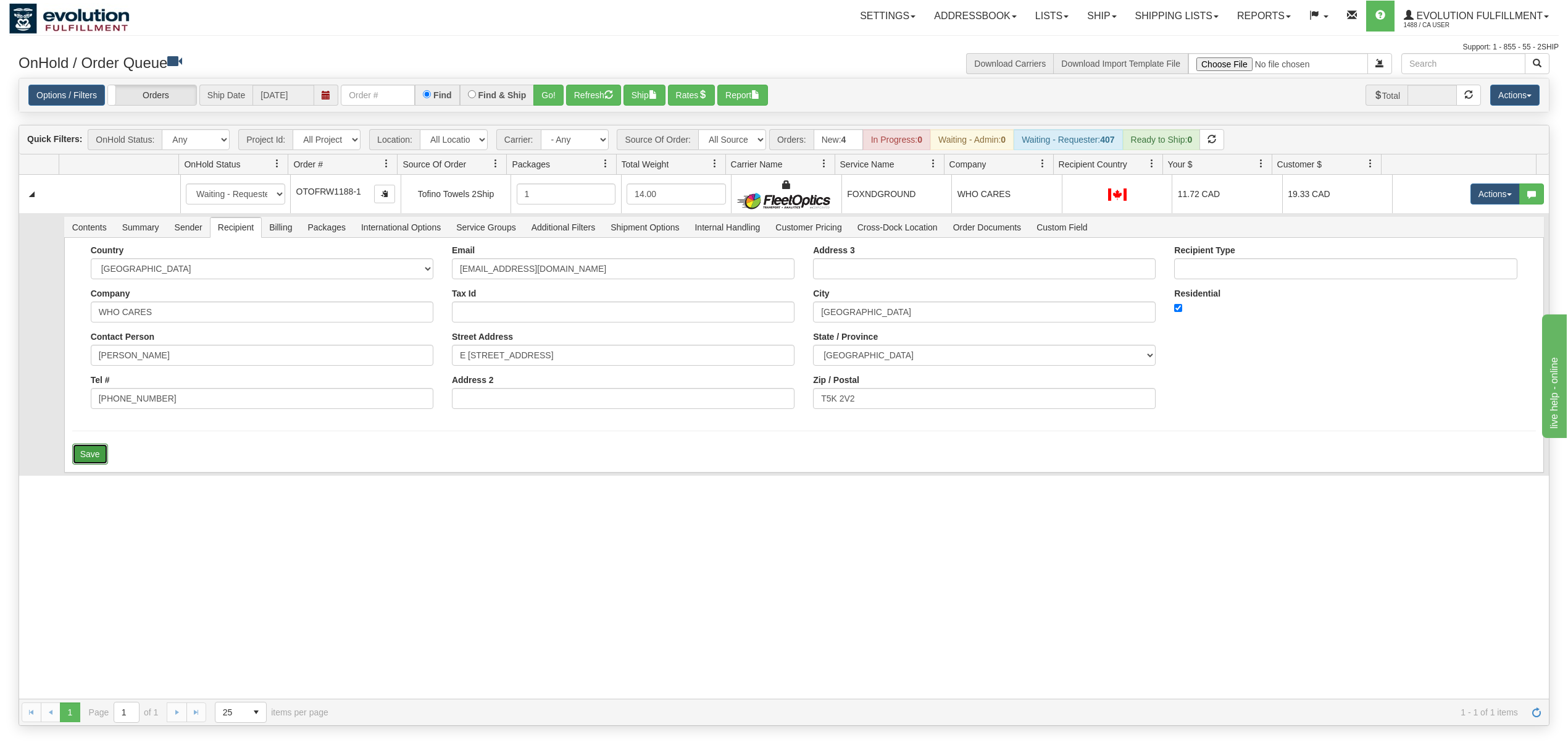
click at [91, 455] on button "Save" at bounding box center [90, 454] width 36 height 21
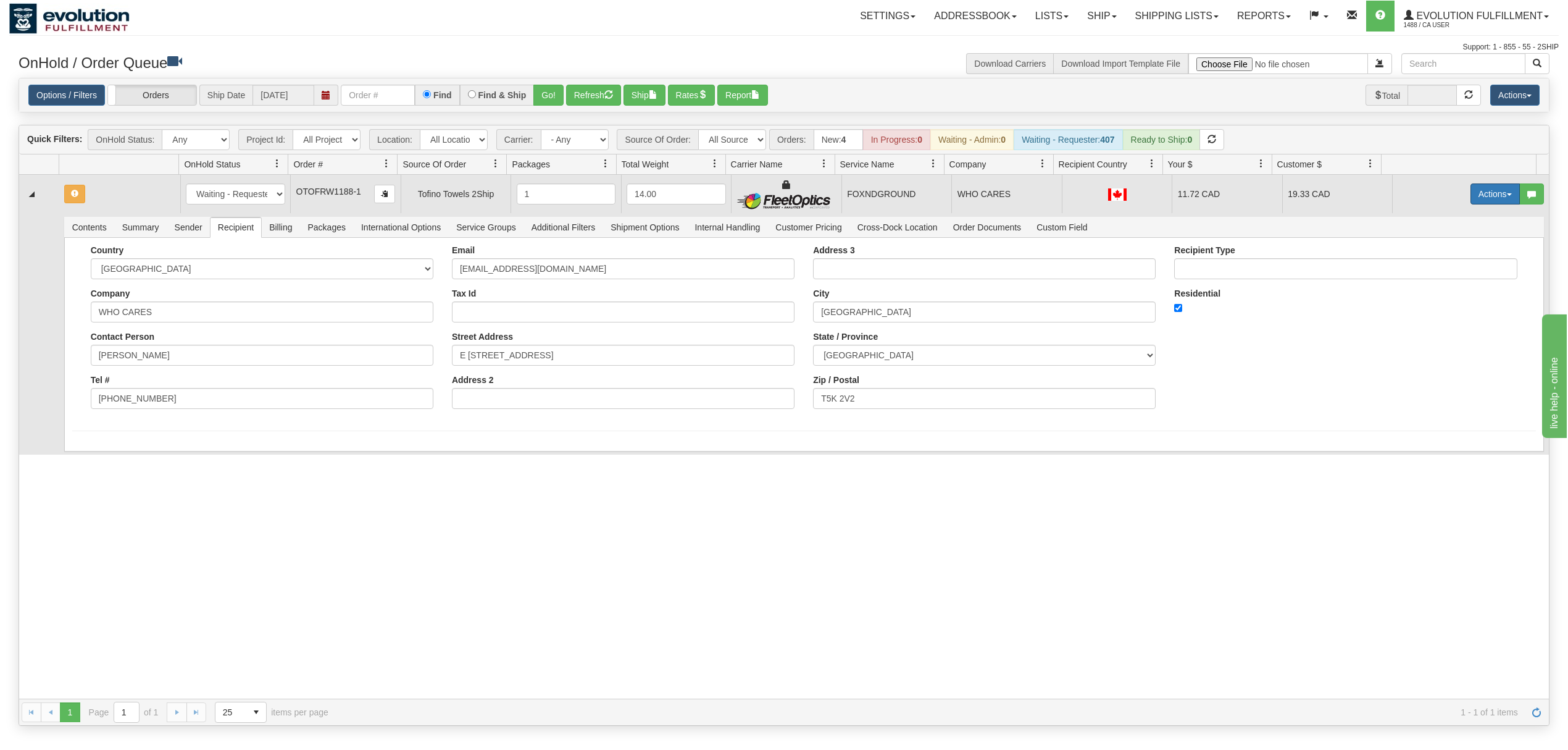
click at [1471, 189] on button "Actions" at bounding box center [1496, 194] width 49 height 21
click at [1446, 253] on span "Rate All Services" at bounding box center [1469, 249] width 74 height 10
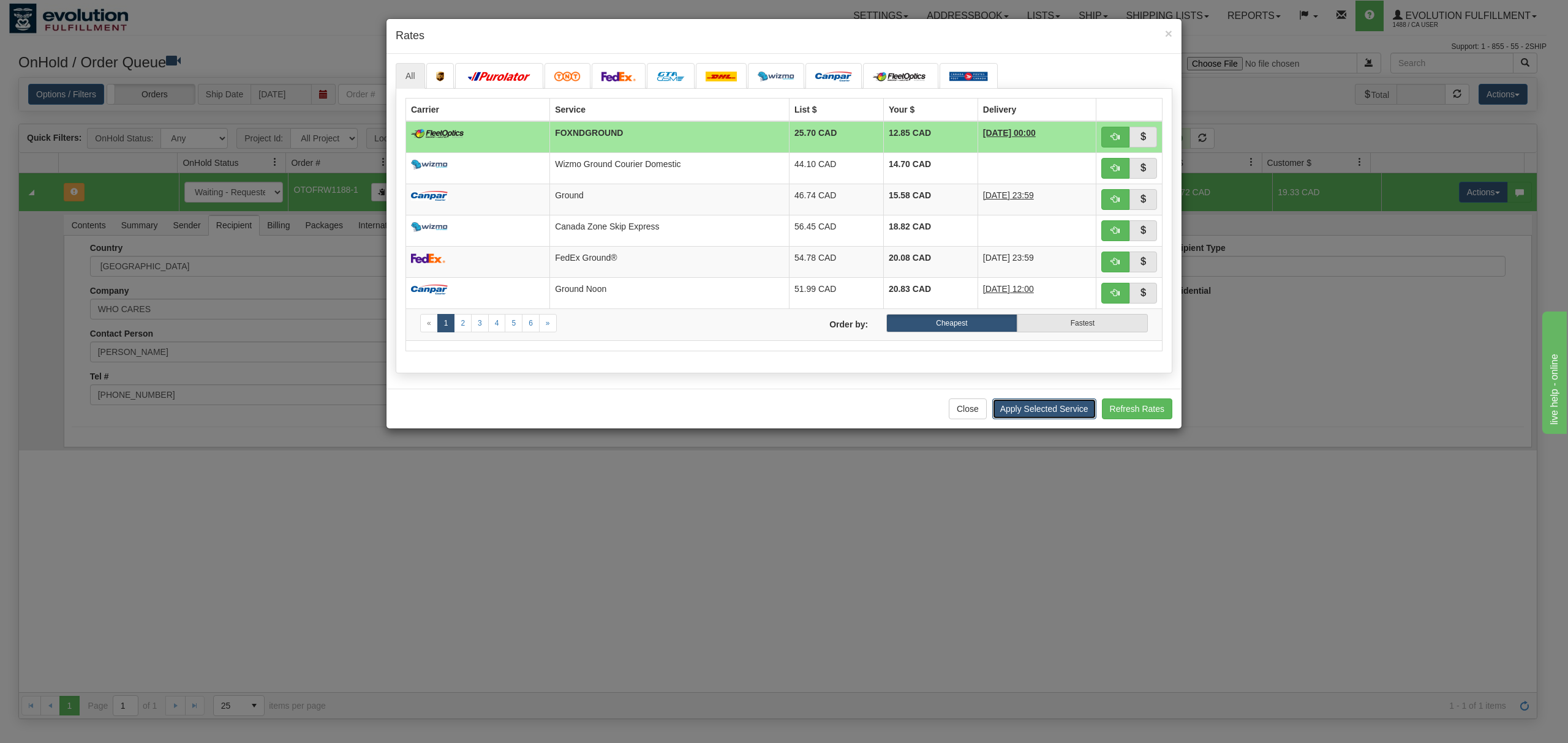
click at [1058, 412] on button "Apply Selected Service" at bounding box center [1044, 408] width 104 height 21
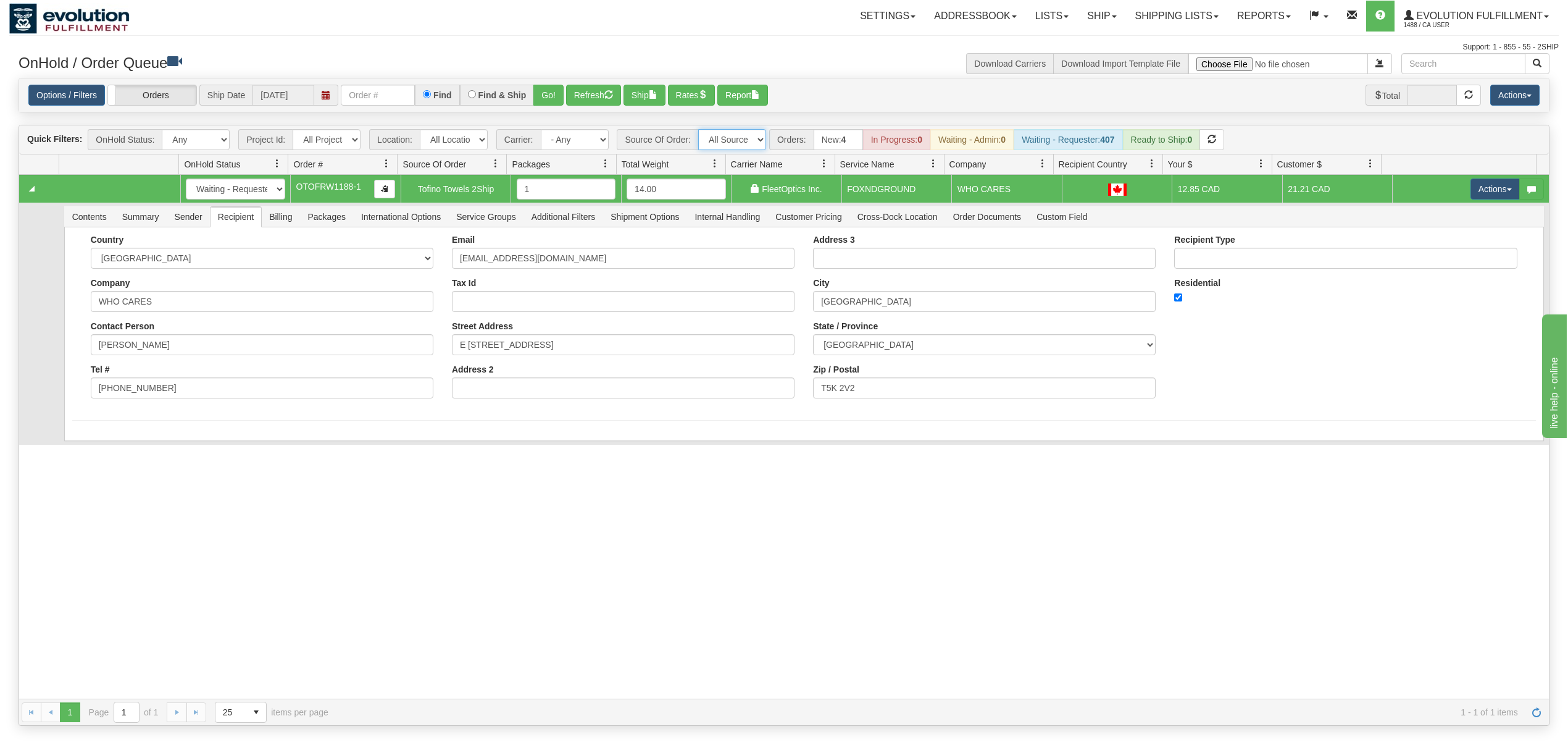
click at [744, 146] on select "All Sources AirBlaster 2Ship Integration Ambler Apparel 2Ship Integration BC [M…" at bounding box center [733, 140] width 68 height 21
select select "Blastramp - [GEOGRAPHIC_DATA]"
click at [699, 130] on select "All Sources AirBlaster 2Ship Integration Ambler Apparel 2Ship Integration BC [M…" at bounding box center [733, 140] width 68 height 21
